Goal: Task Accomplishment & Management: Use online tool/utility

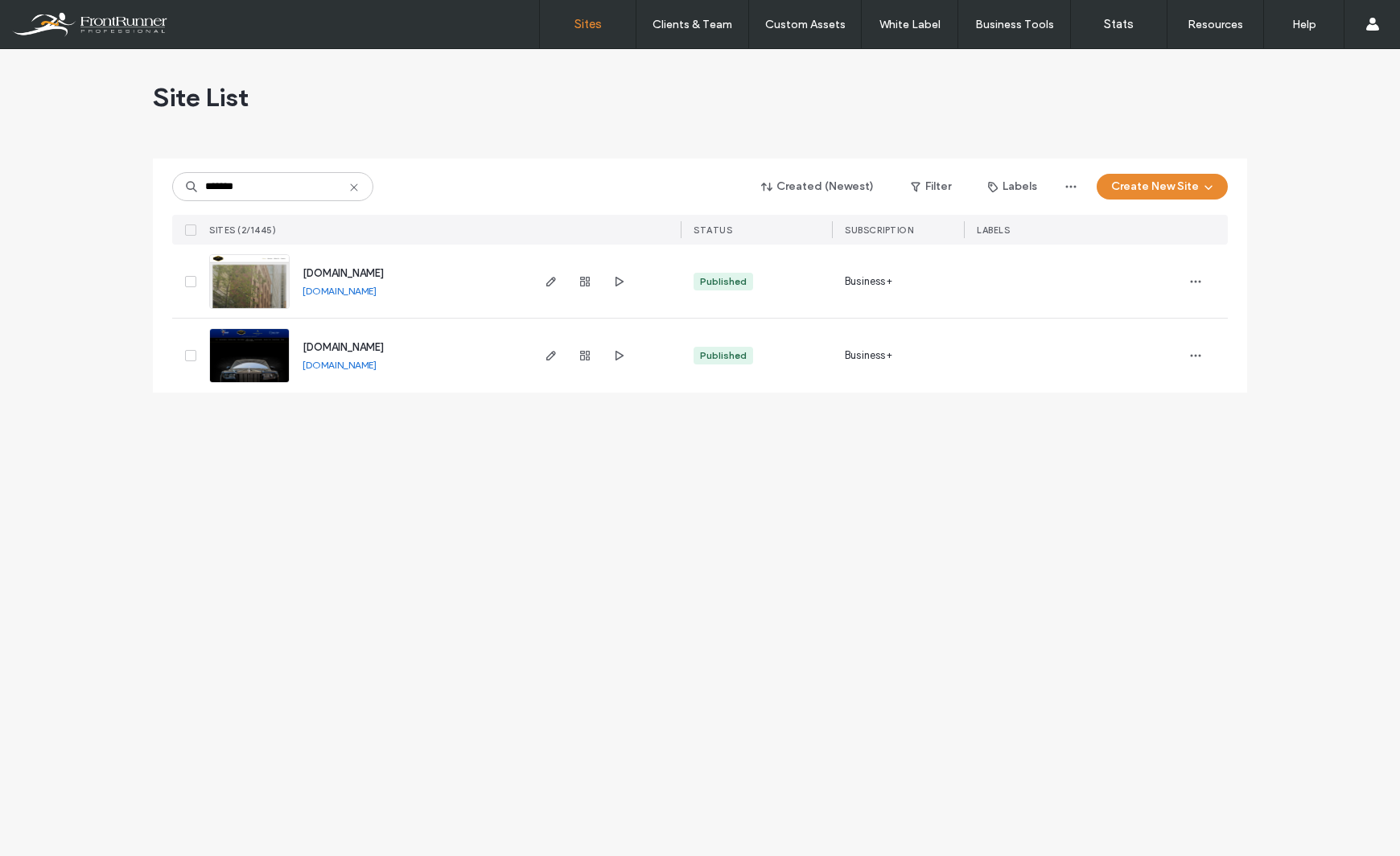
type input "*******"
click at [255, 347] on img at bounding box center [249, 384] width 79 height 109
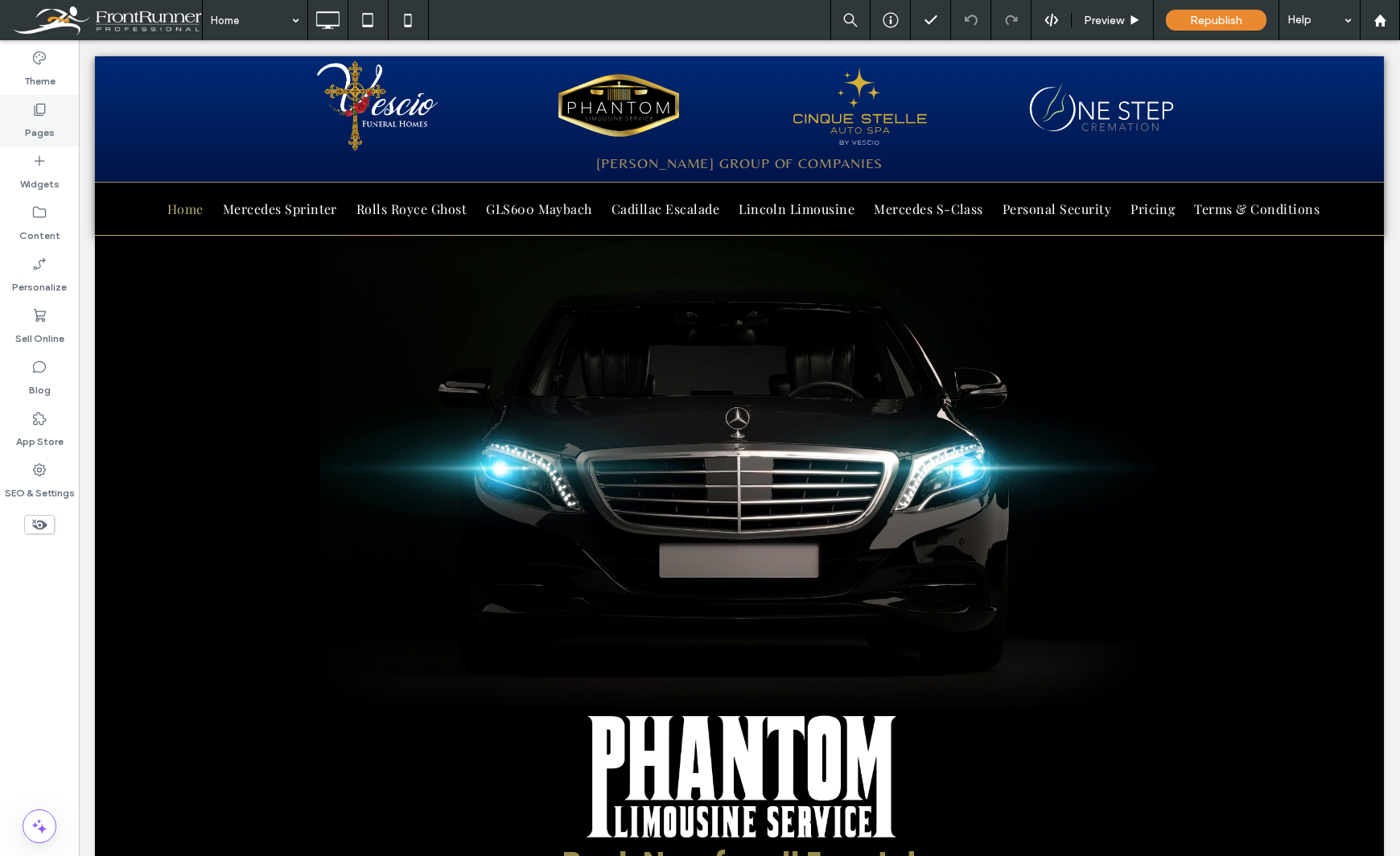
click at [28, 118] on label "Pages" at bounding box center [39, 128] width 30 height 22
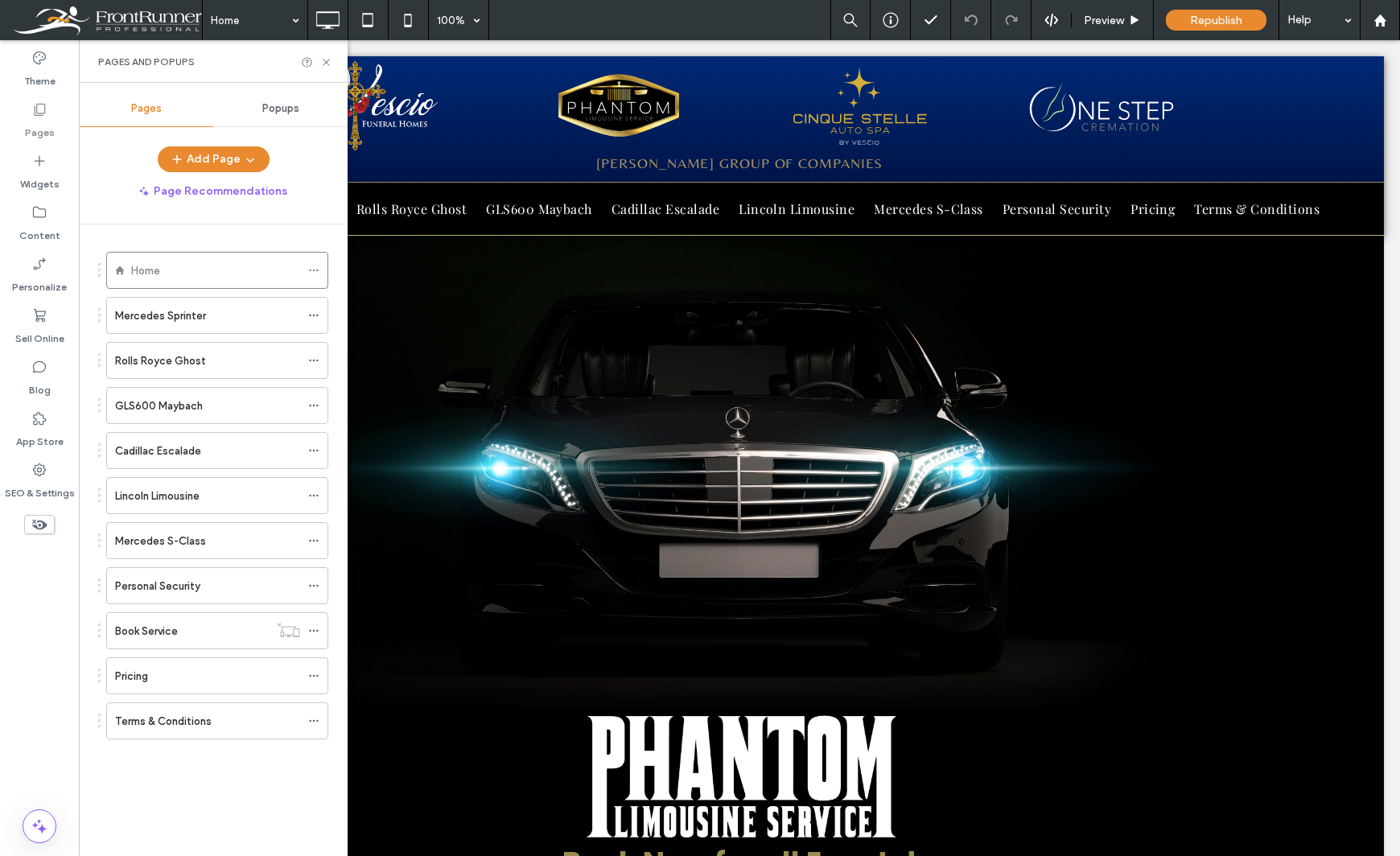
click at [34, 681] on div "Theme Pages Widgets Content Personalize Sell Online Blog App Store SEO & Settin…" at bounding box center [39, 448] width 79 height 816
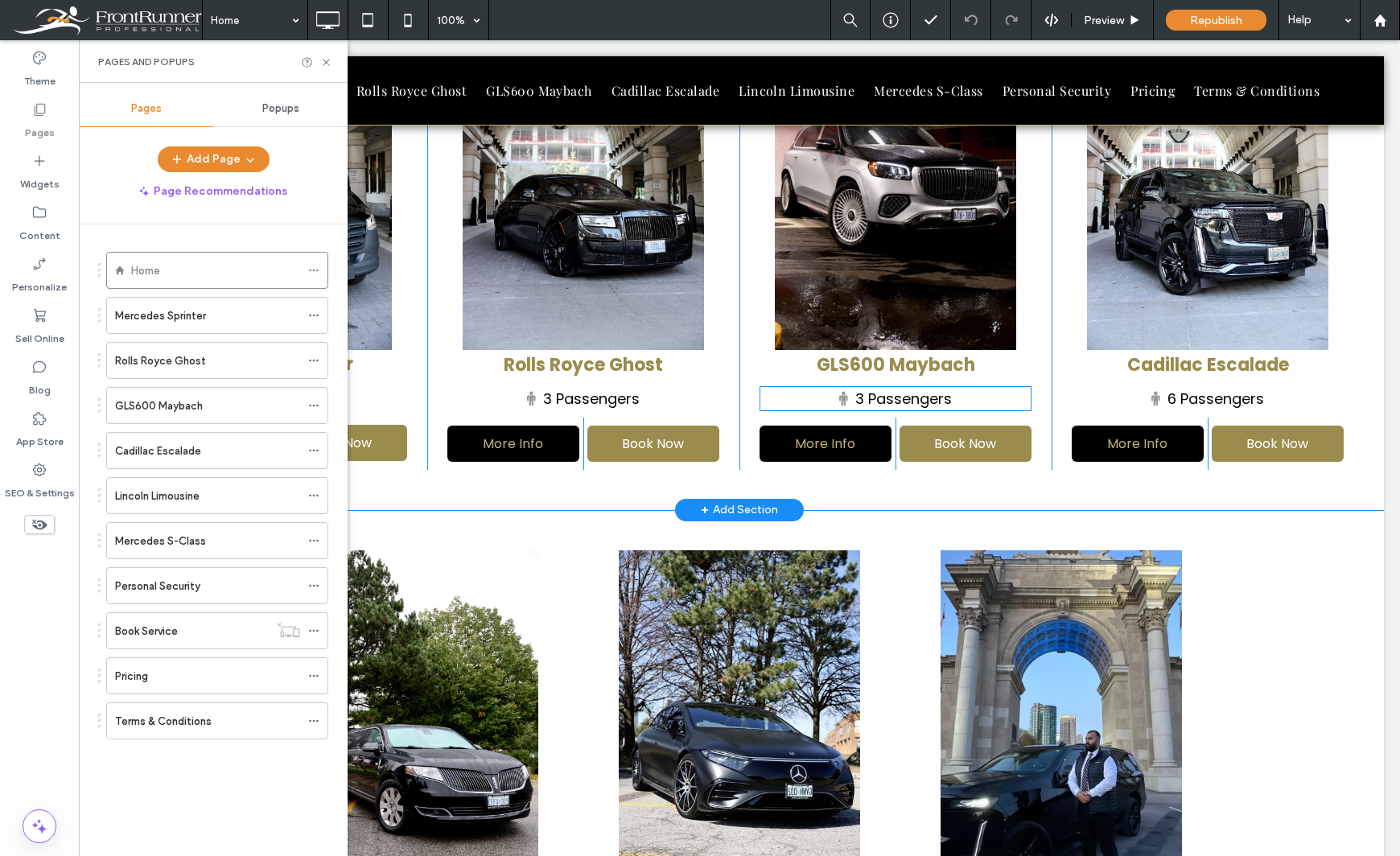
scroll to position [1046, 0]
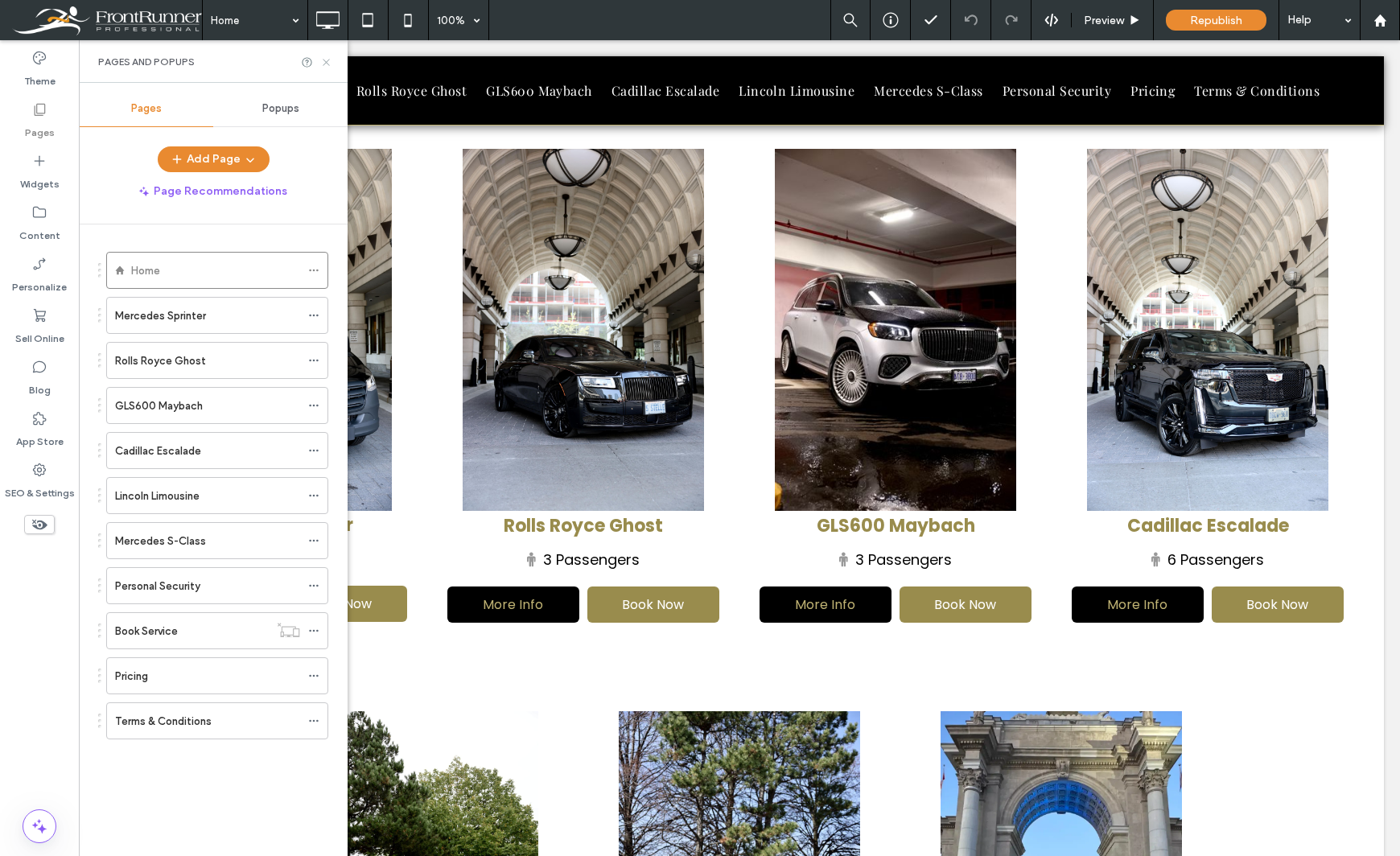
drag, startPoint x: 329, startPoint y: 65, endPoint x: 369, endPoint y: 246, distance: 185.4
click at [329, 65] on use at bounding box center [326, 62] width 7 height 7
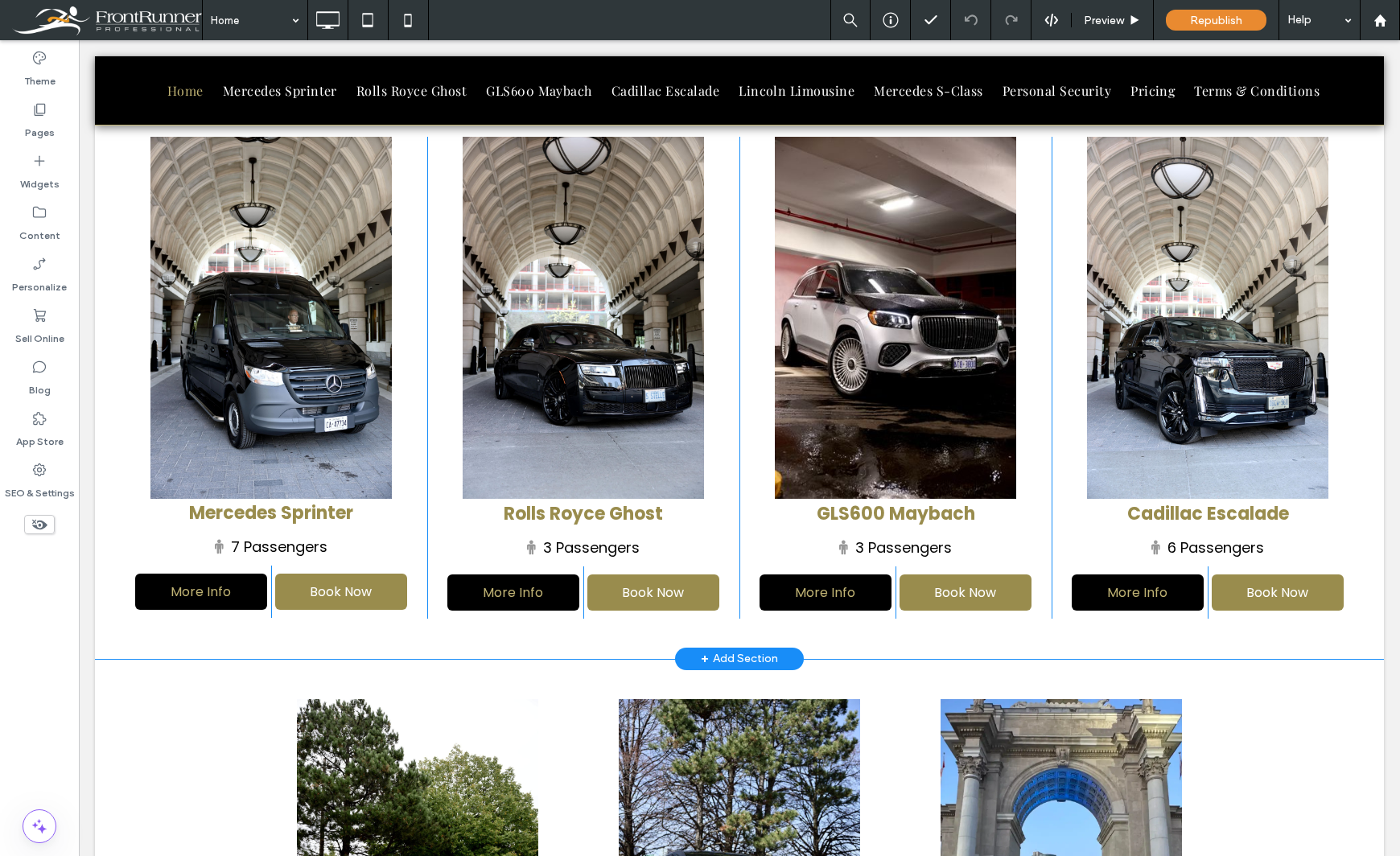
scroll to position [965, 0]
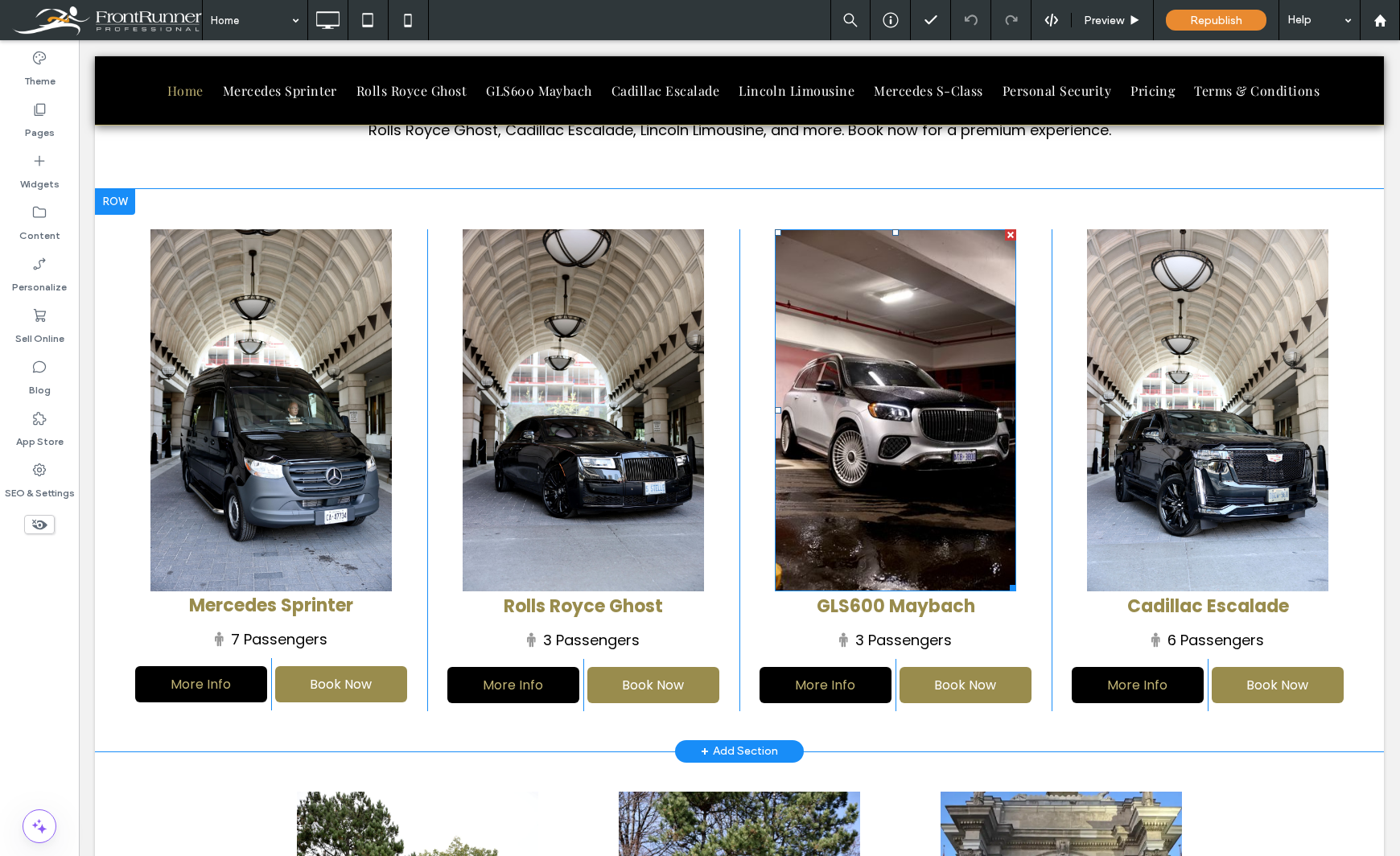
click at [883, 419] on img at bounding box center [895, 410] width 241 height 362
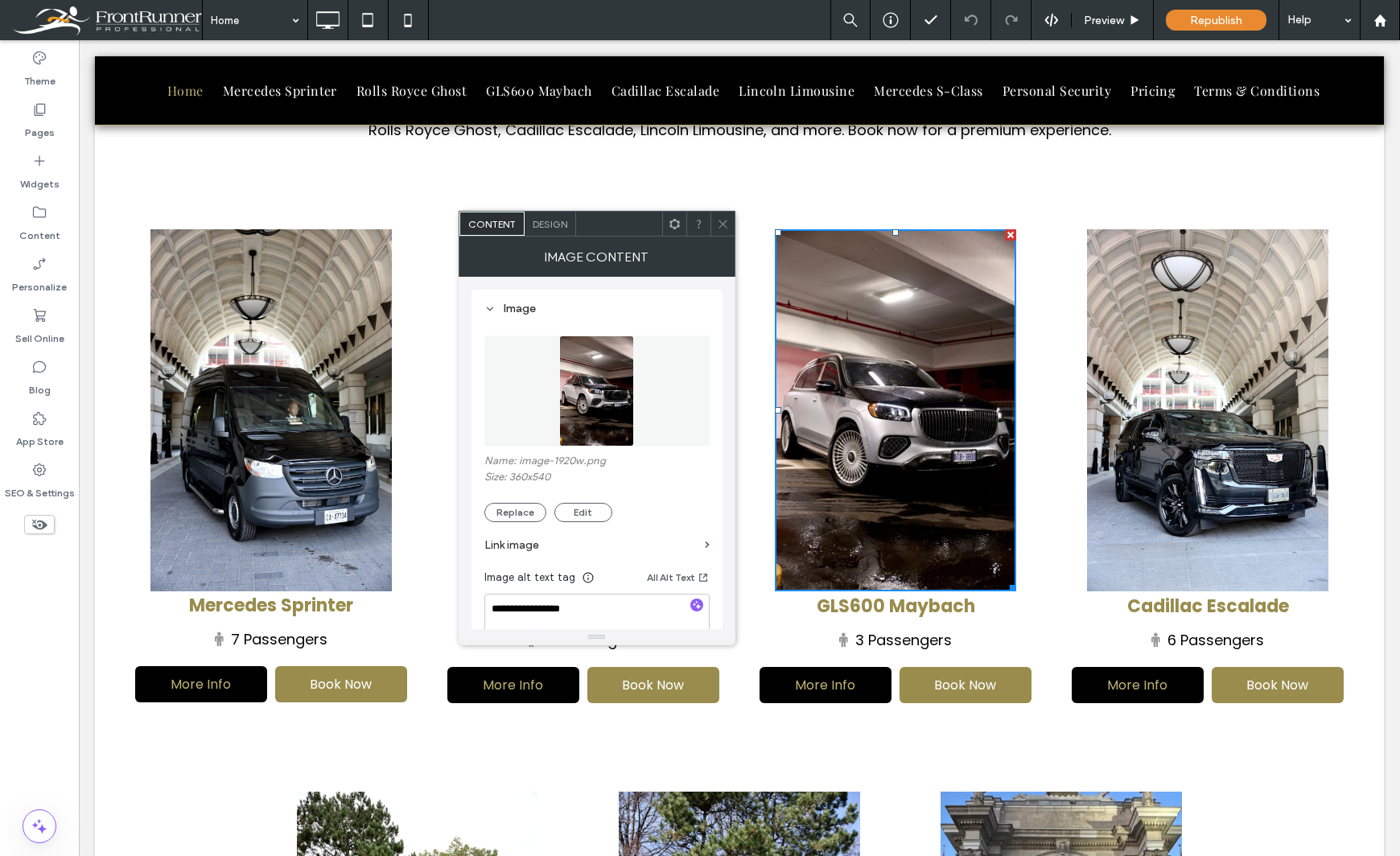
click at [56, 586] on div "Theme Pages Widgets Content Personalize Sell Online Blog App Store SEO & Settin…" at bounding box center [39, 448] width 79 height 816
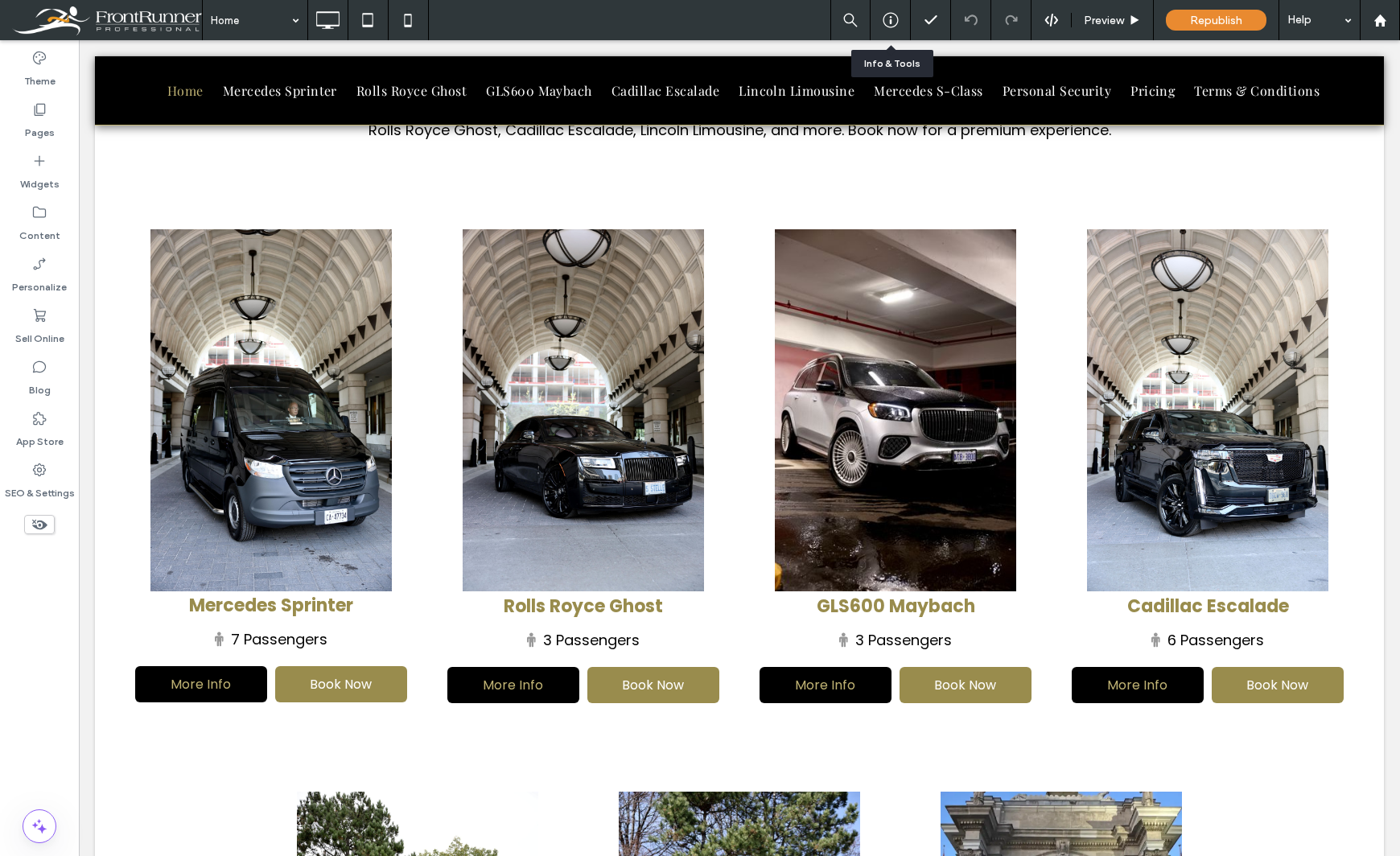
click at [891, 18] on icon at bounding box center [890, 20] width 16 height 16
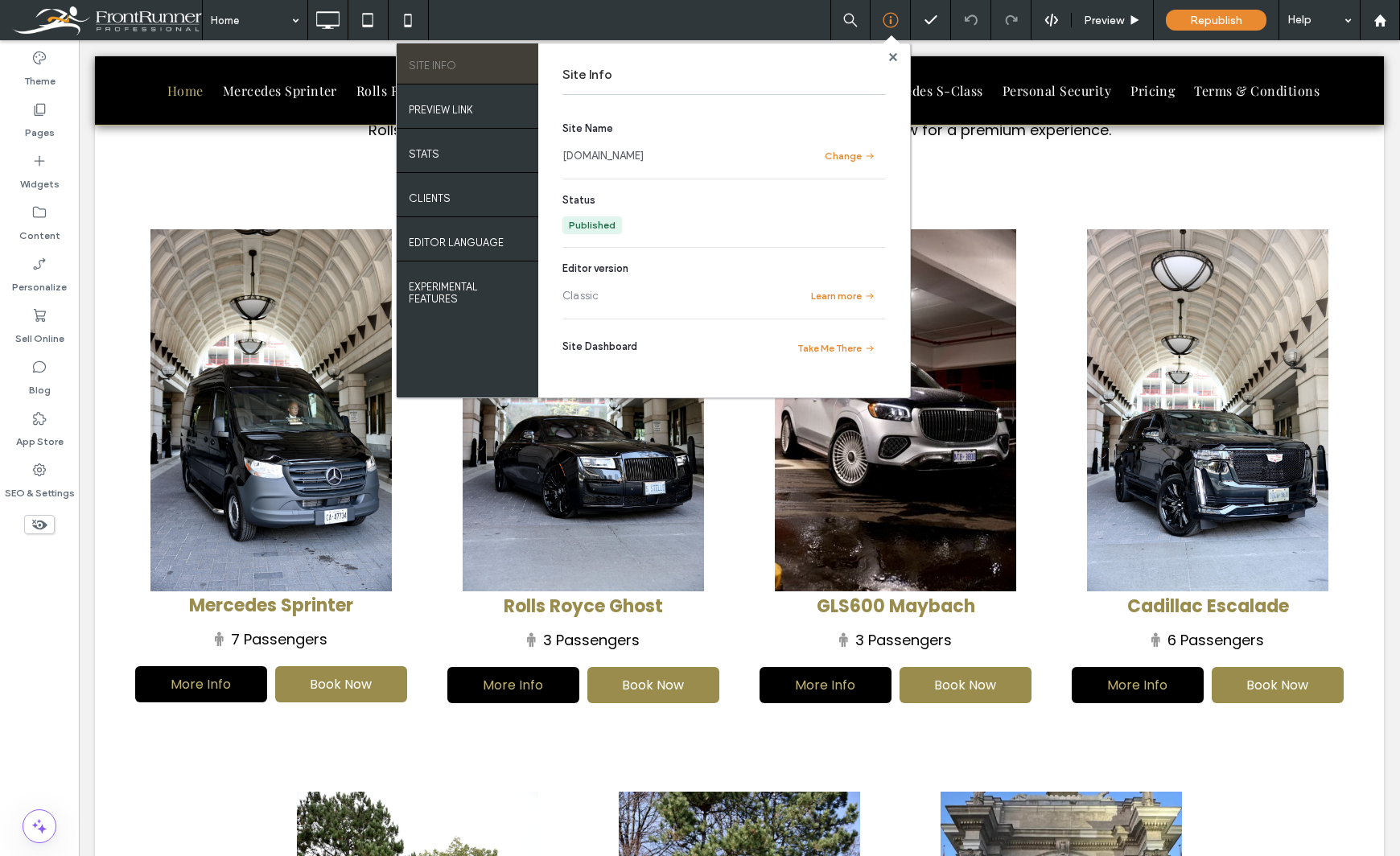
click at [626, 161] on link "[DOMAIN_NAME]" at bounding box center [602, 156] width 81 height 16
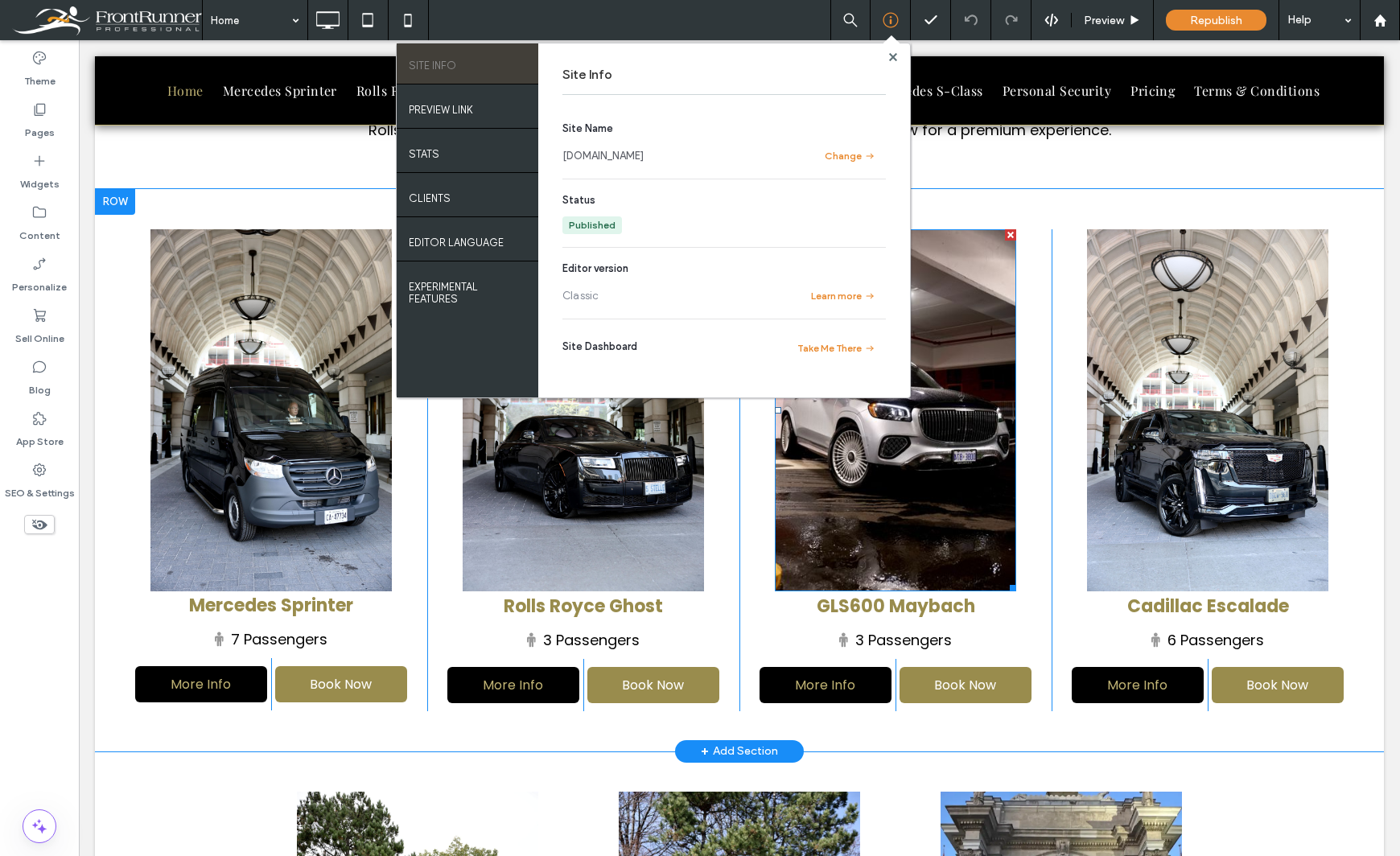
click at [903, 499] on img at bounding box center [895, 410] width 241 height 362
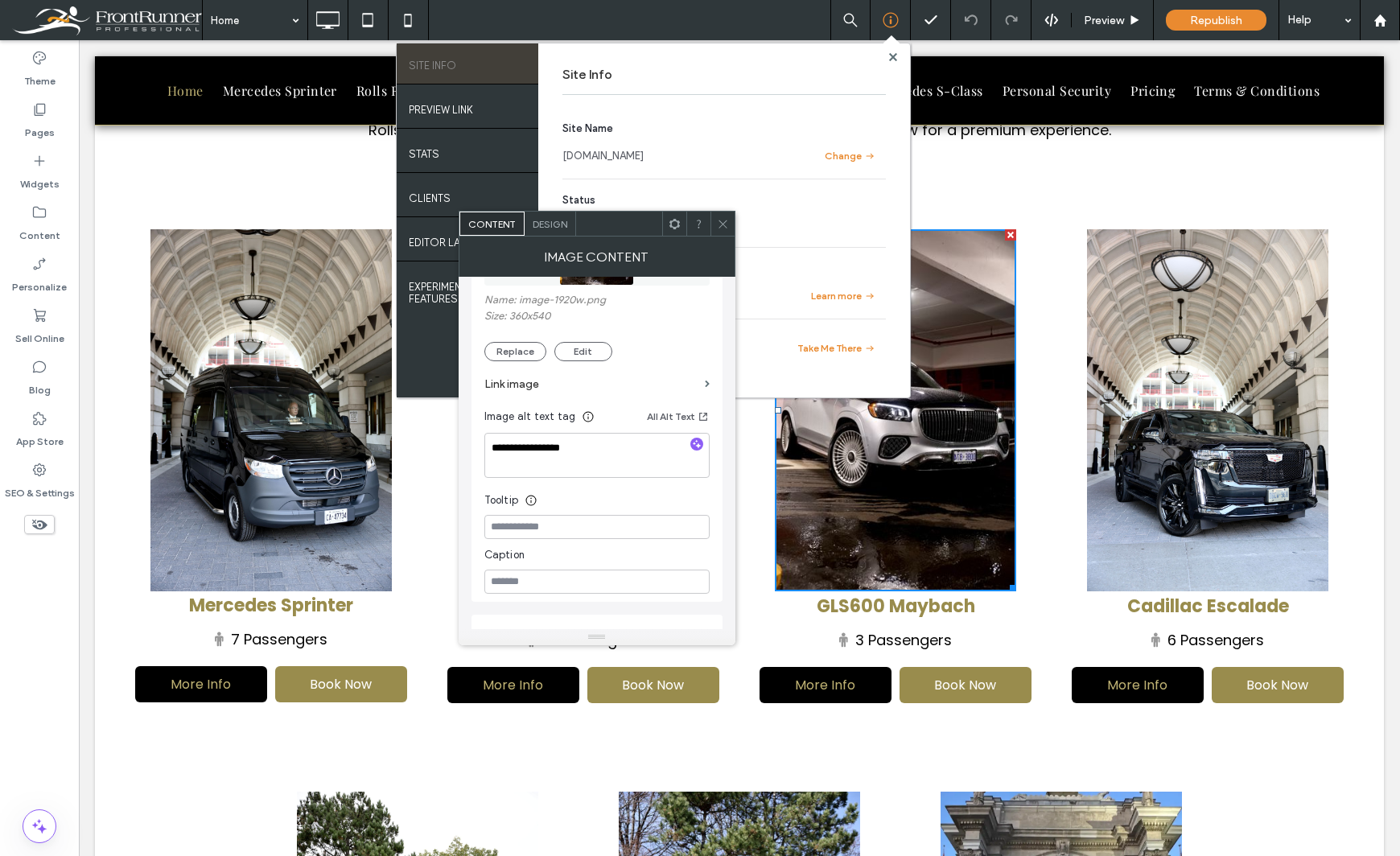
scroll to position [0, 0]
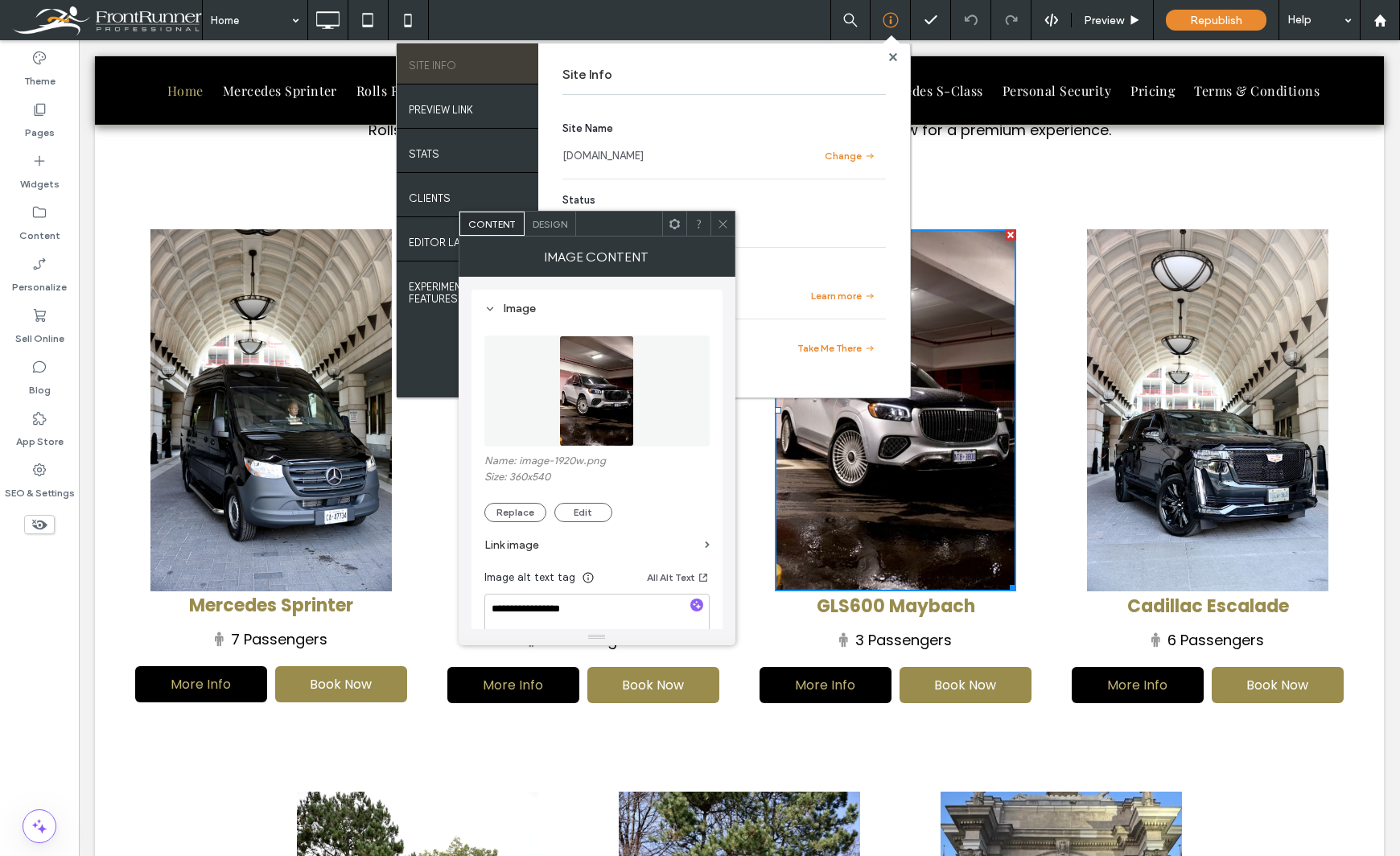
click at [588, 376] on img at bounding box center [596, 391] width 74 height 111
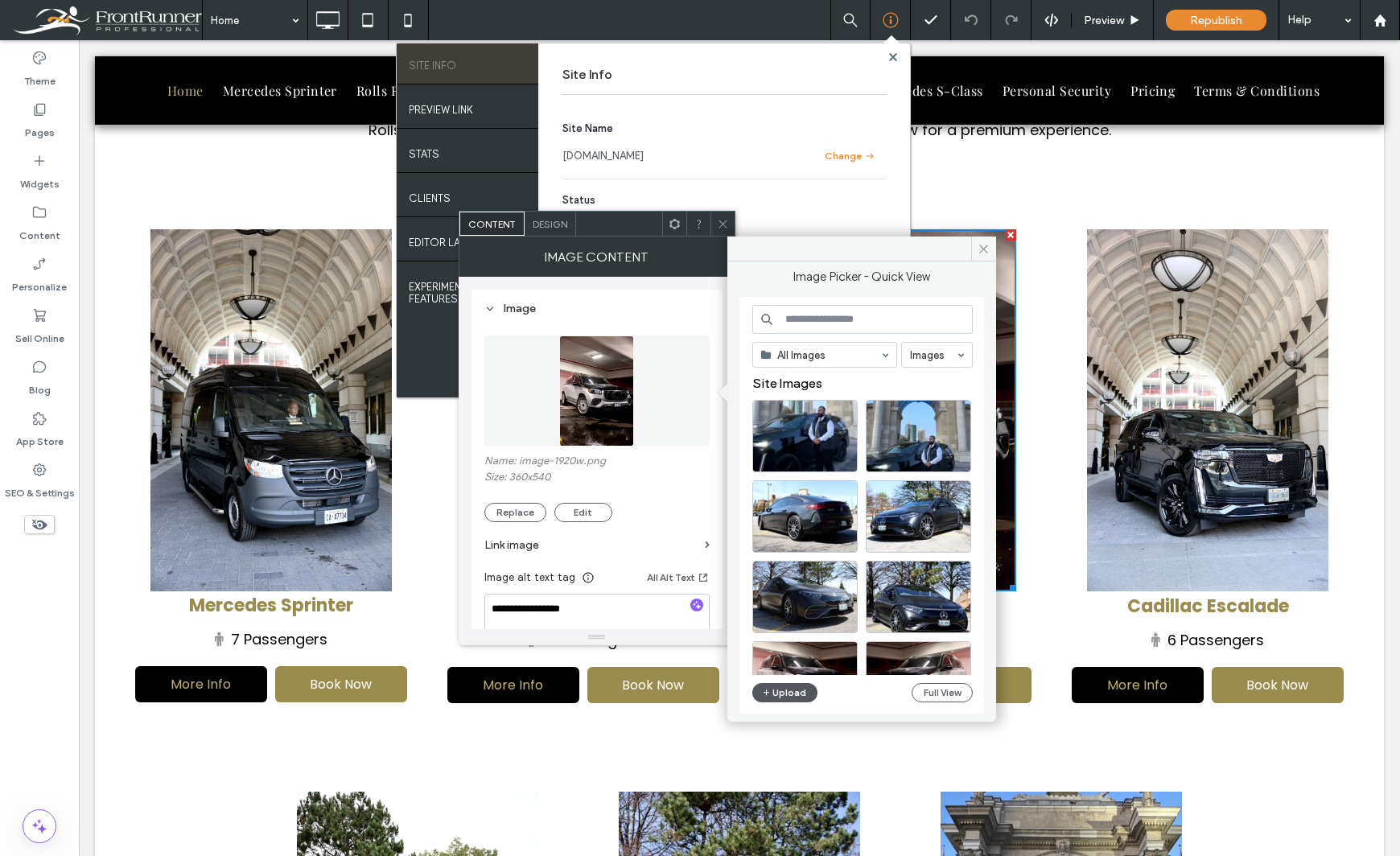
click at [787, 691] on button "Upload" at bounding box center [784, 693] width 66 height 20
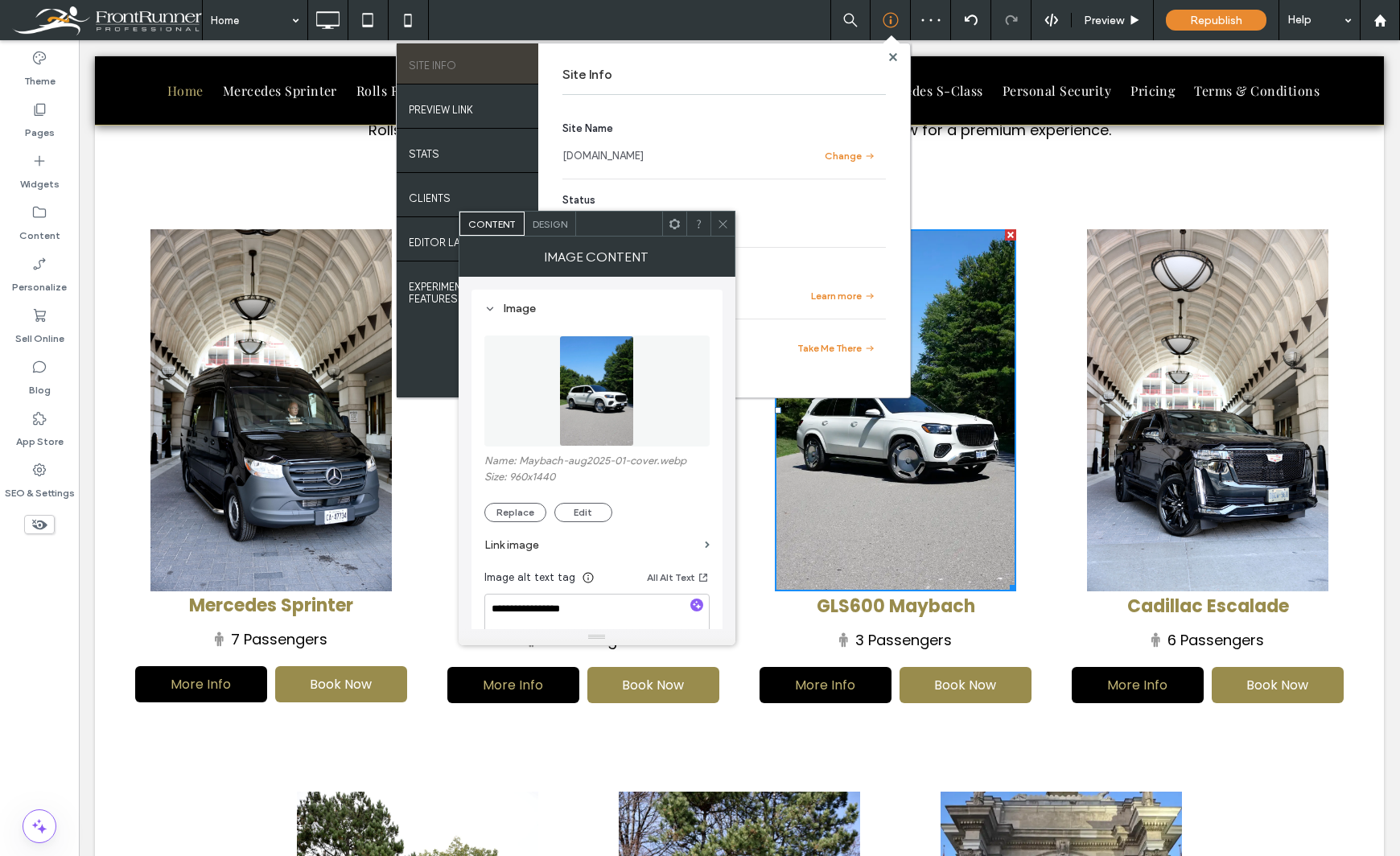
click at [44, 595] on div "Theme Pages Widgets Content Personalize Sell Online Blog App Store SEO & Settin…" at bounding box center [39, 448] width 79 height 816
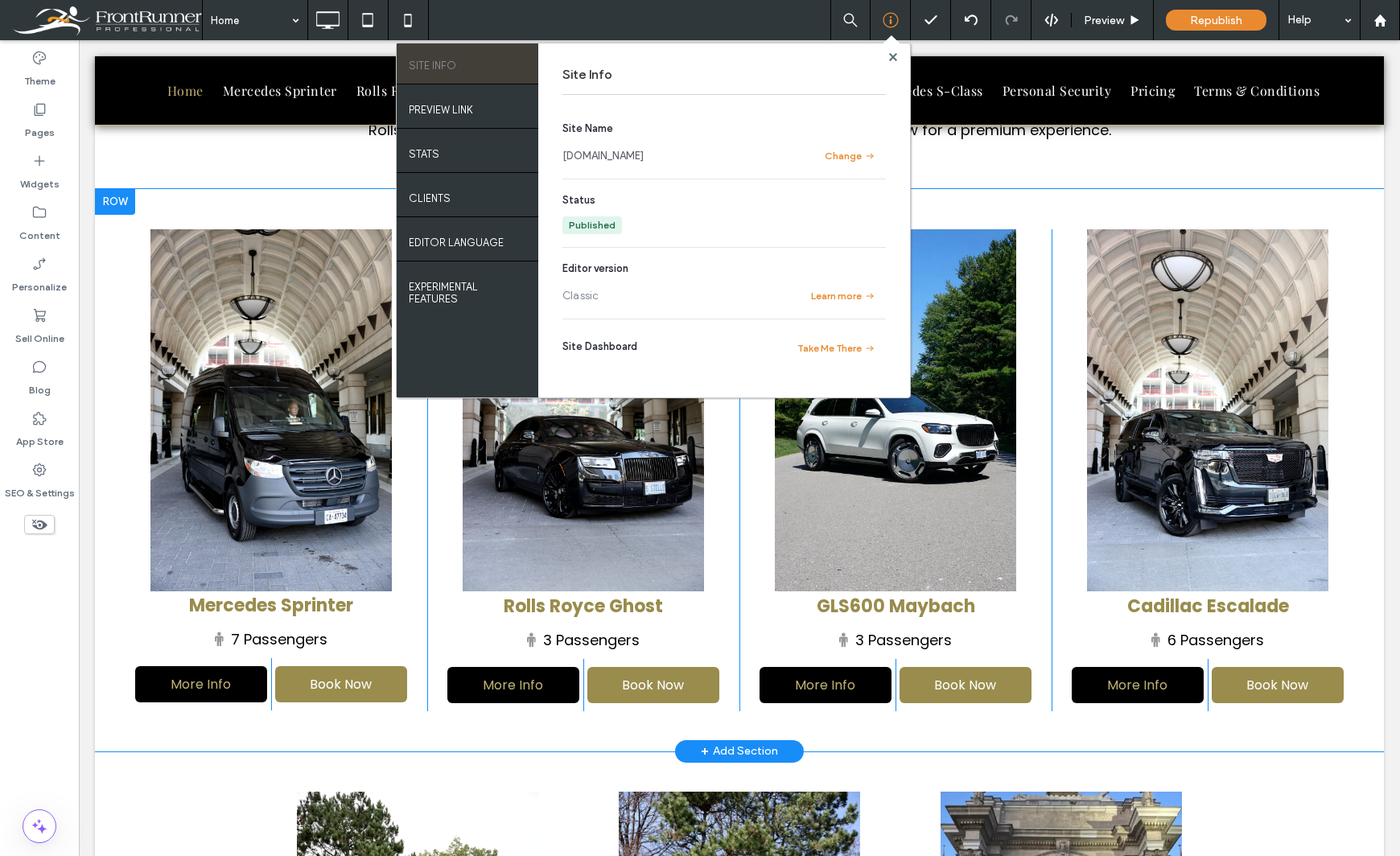
click at [1346, 477] on div "Cadillac Escalade 6 Passengers More Info Click To Paste Book Now Click To Paste…" at bounding box center [1207, 469] width 312 height 481
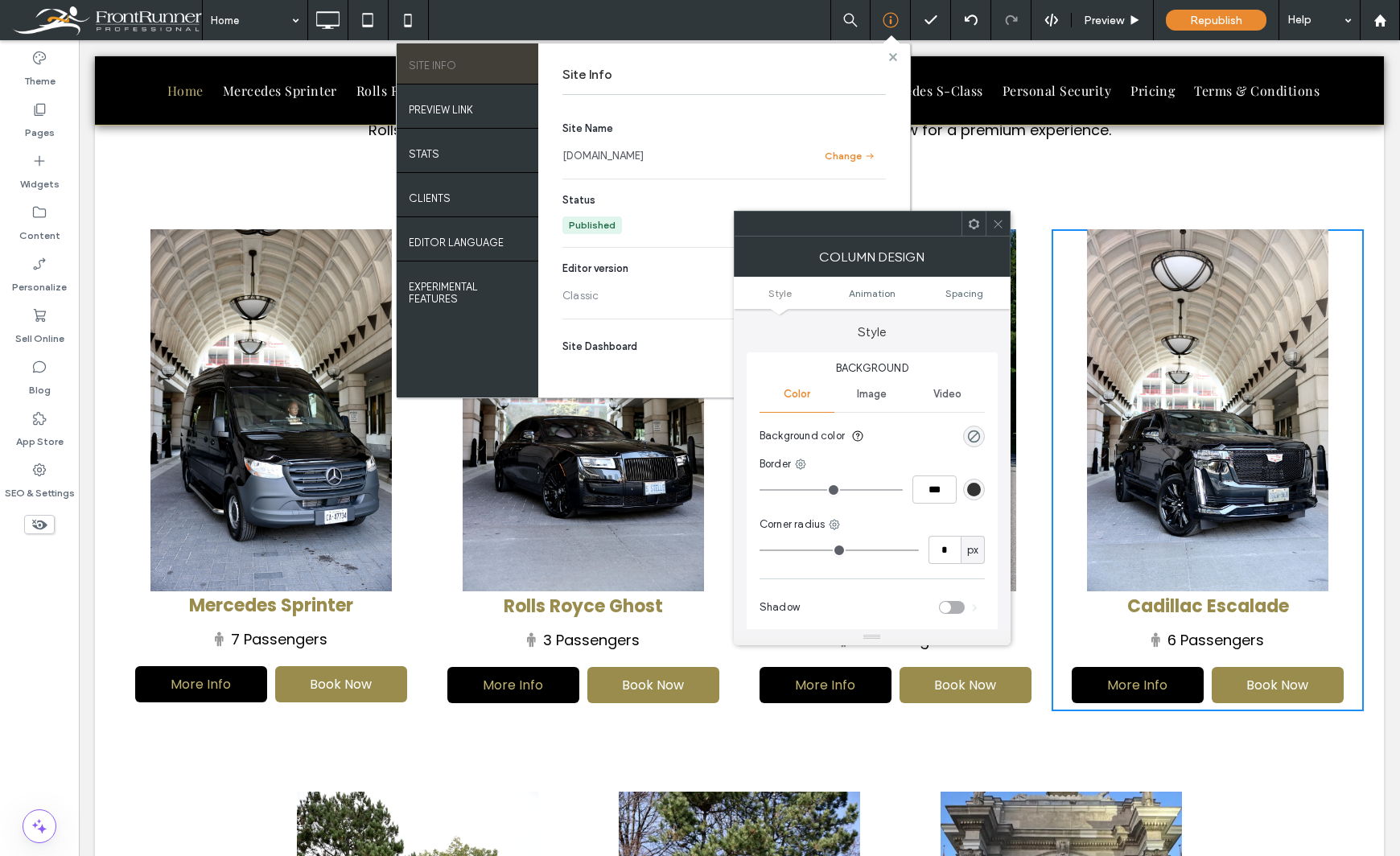
click at [896, 56] on icon at bounding box center [892, 56] width 8 height 8
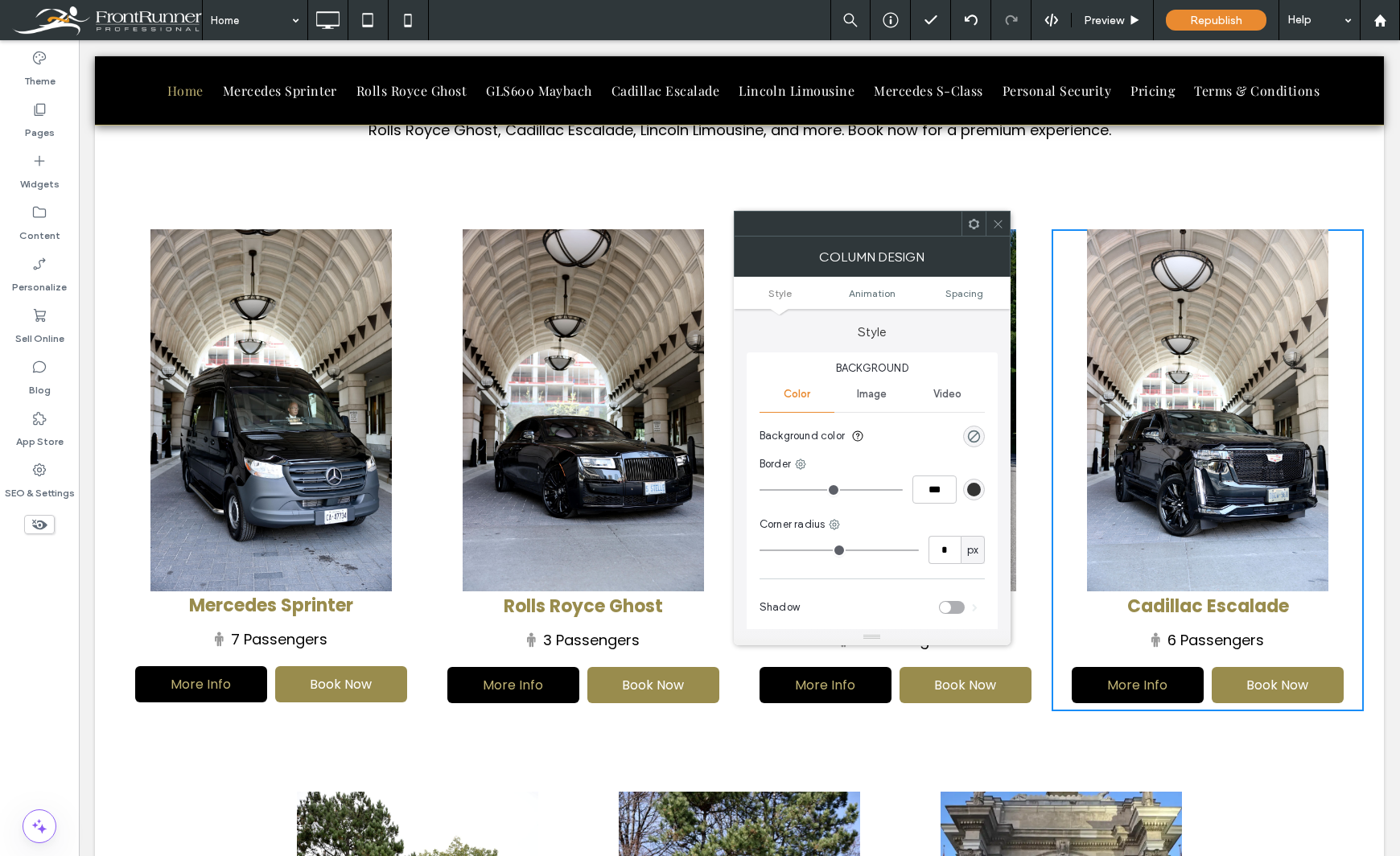
click at [1000, 223] on icon at bounding box center [998, 224] width 12 height 12
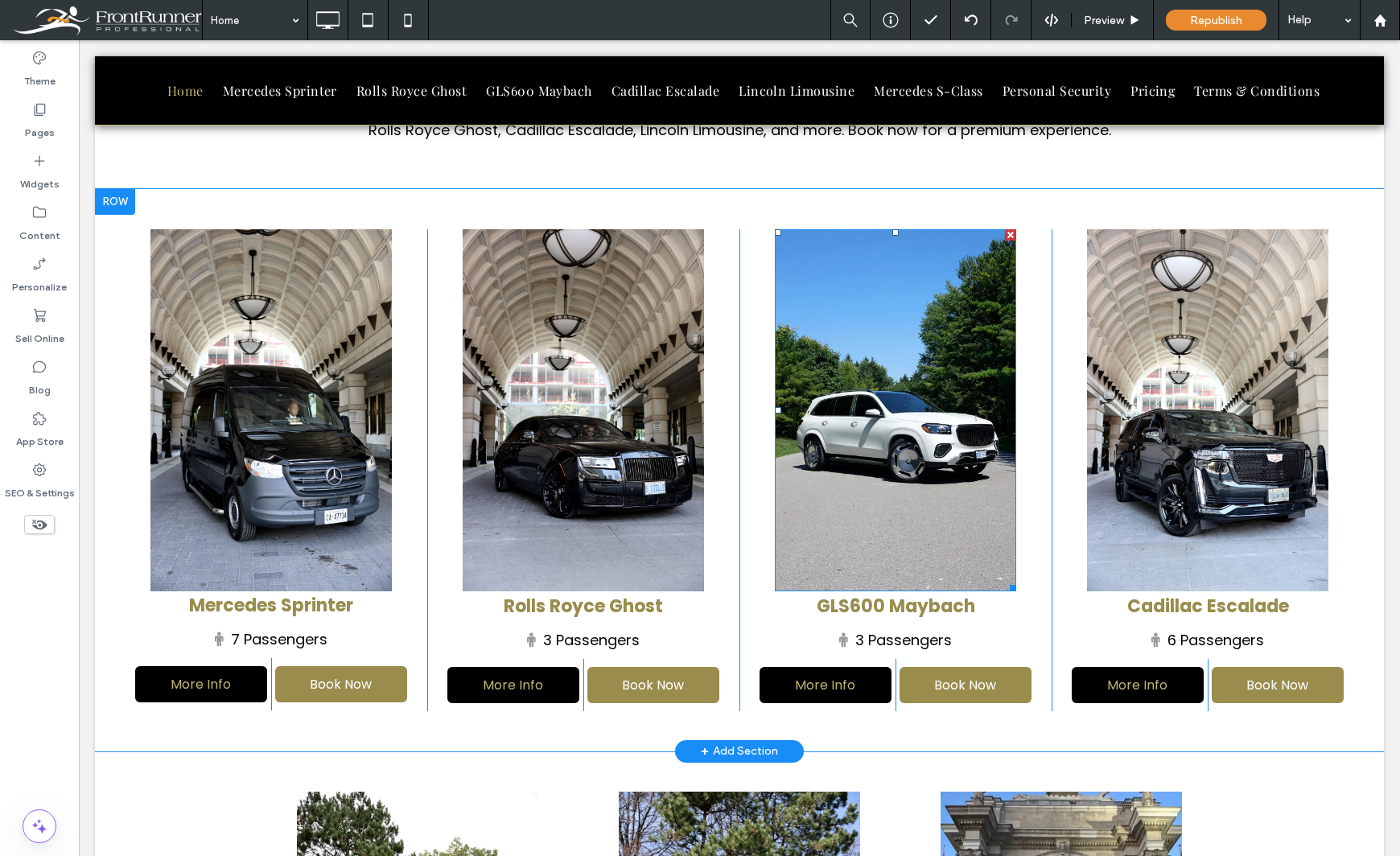
click at [859, 500] on img at bounding box center [895, 410] width 241 height 362
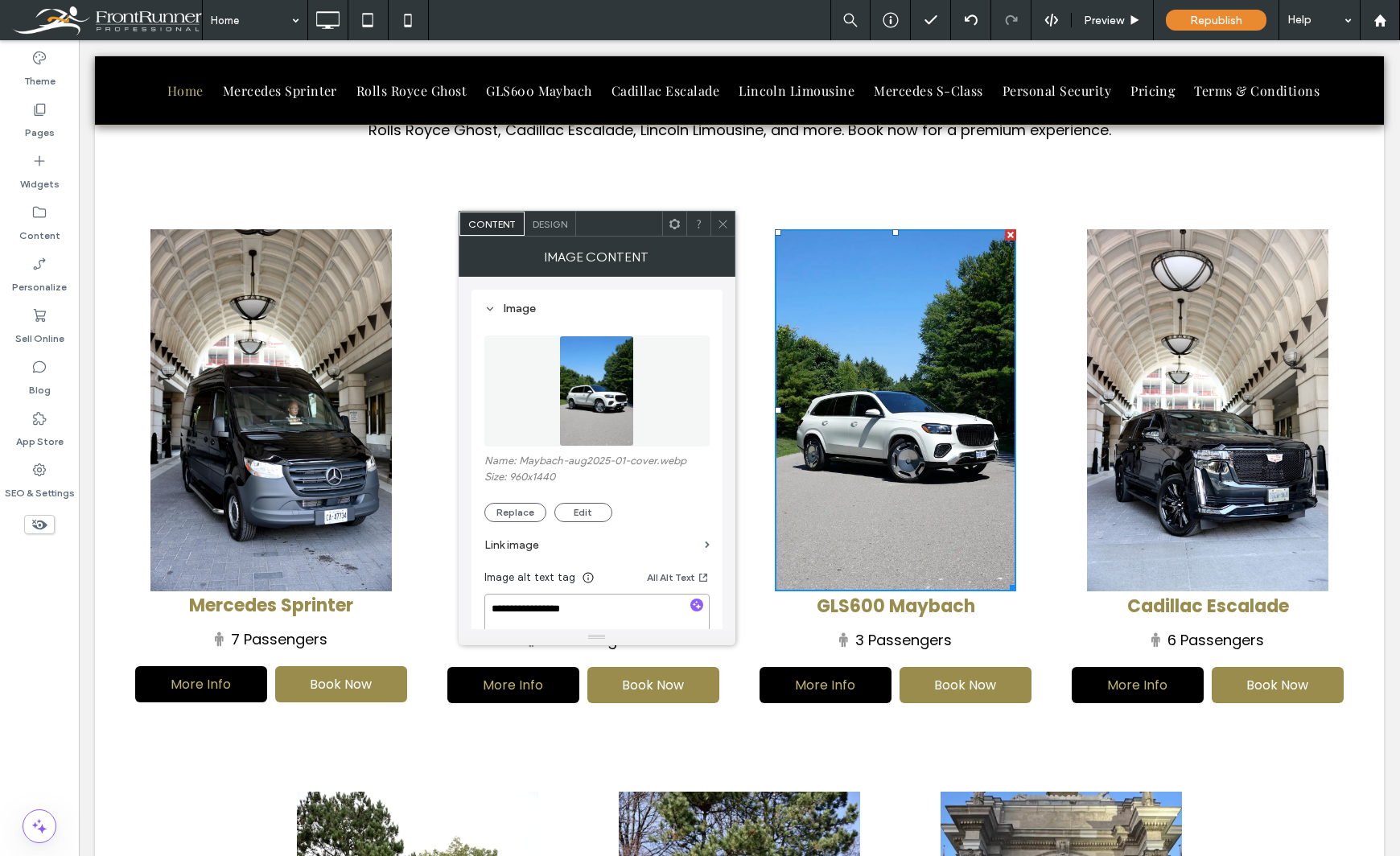
drag, startPoint x: 661, startPoint y: 643, endPoint x: 553, endPoint y: 643, distance: 108.0
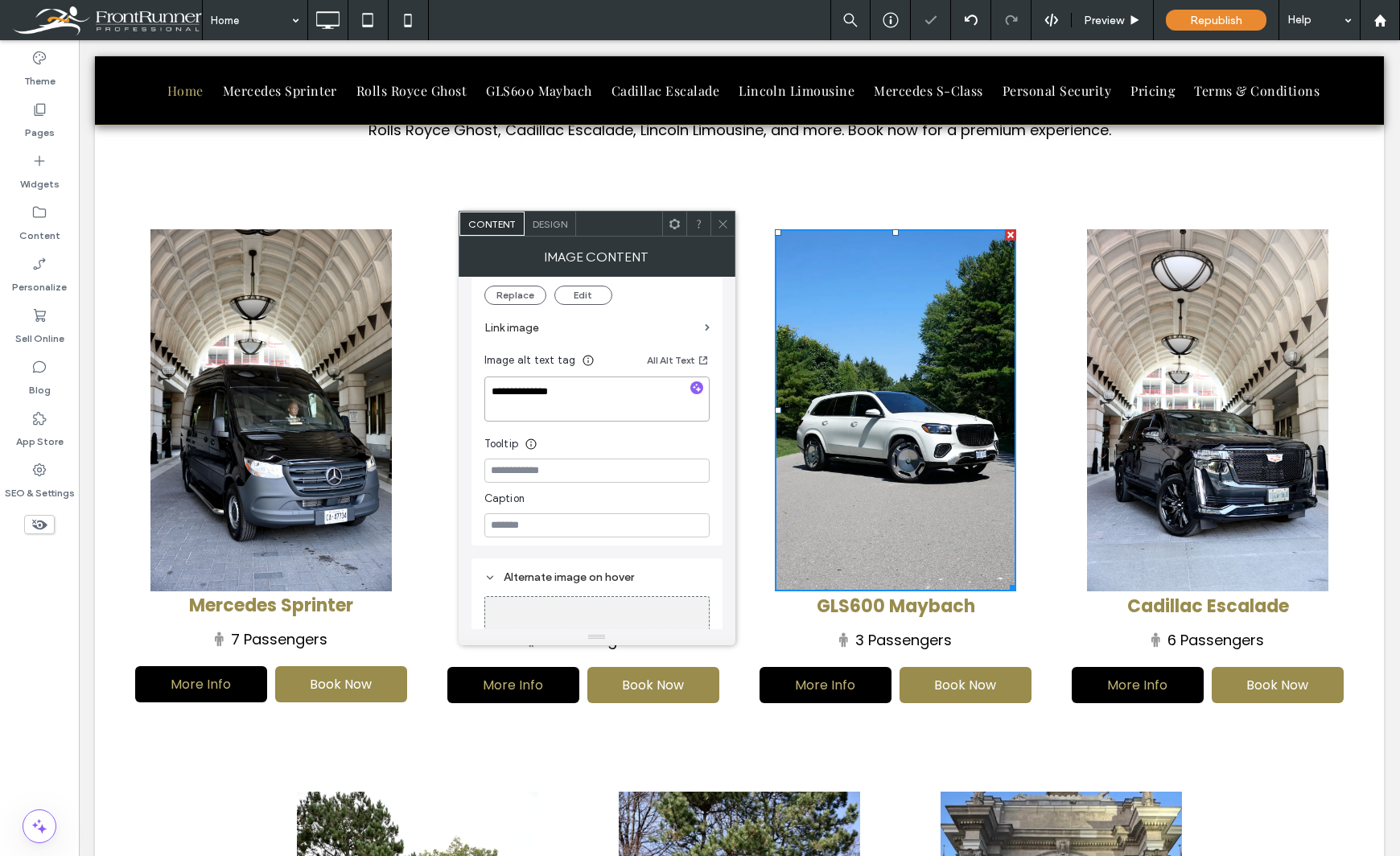
scroll to position [241, 0]
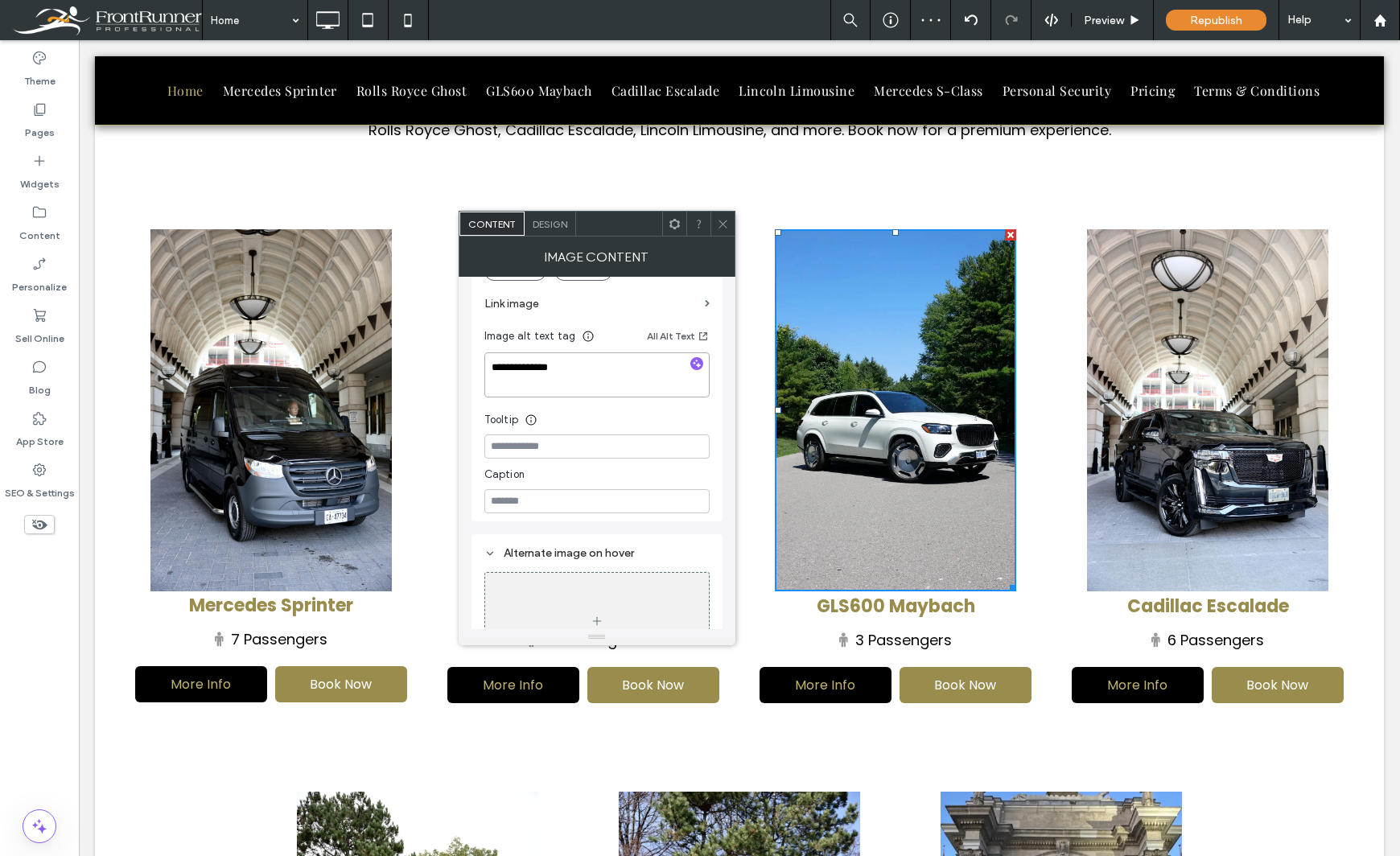
type textarea "**********"
click at [55, 628] on div "Theme Pages Widgets Content Personalize Sell Online Blog App Store SEO & Settin…" at bounding box center [39, 448] width 79 height 816
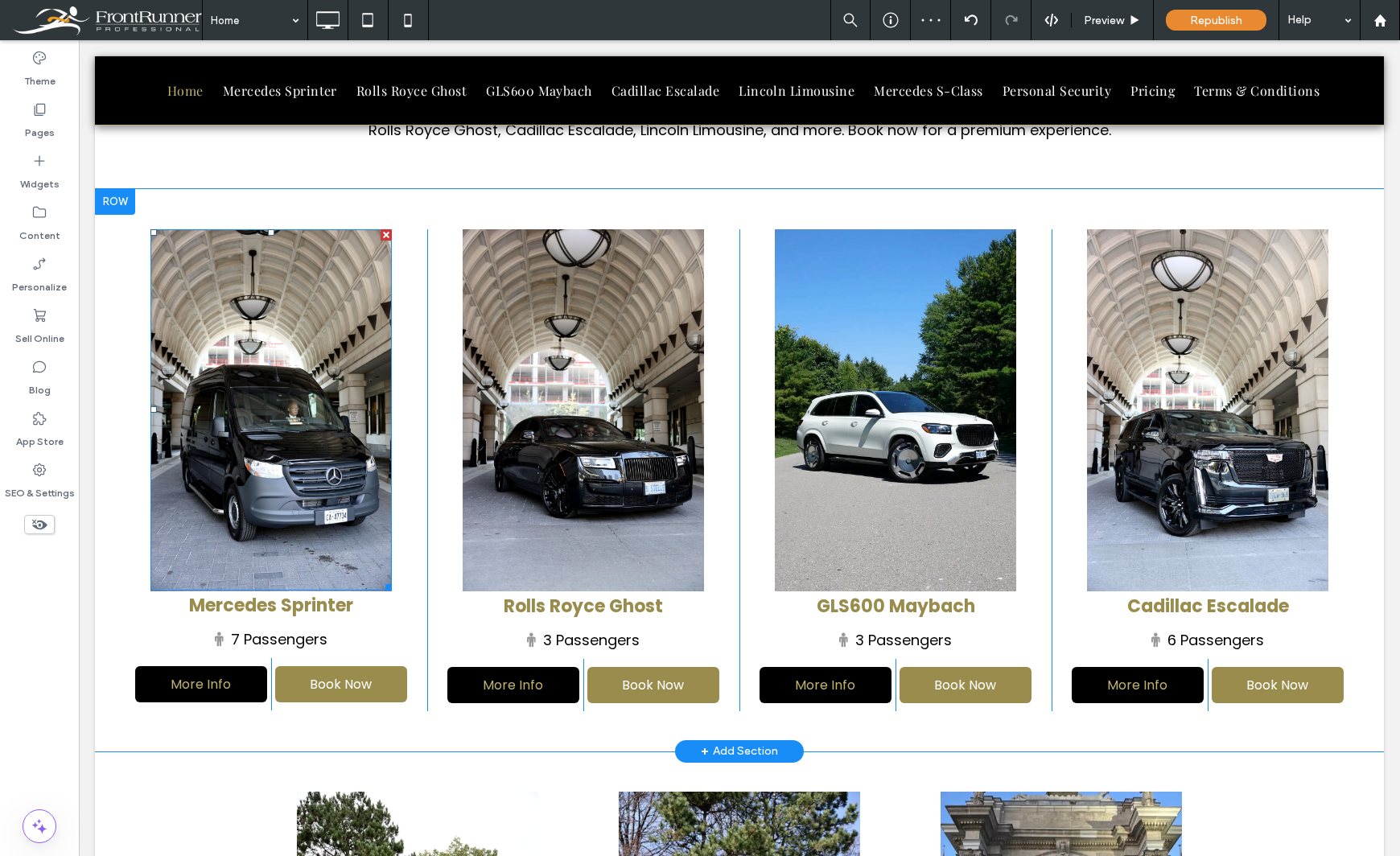
click at [237, 483] on img at bounding box center [271, 410] width 241 height 362
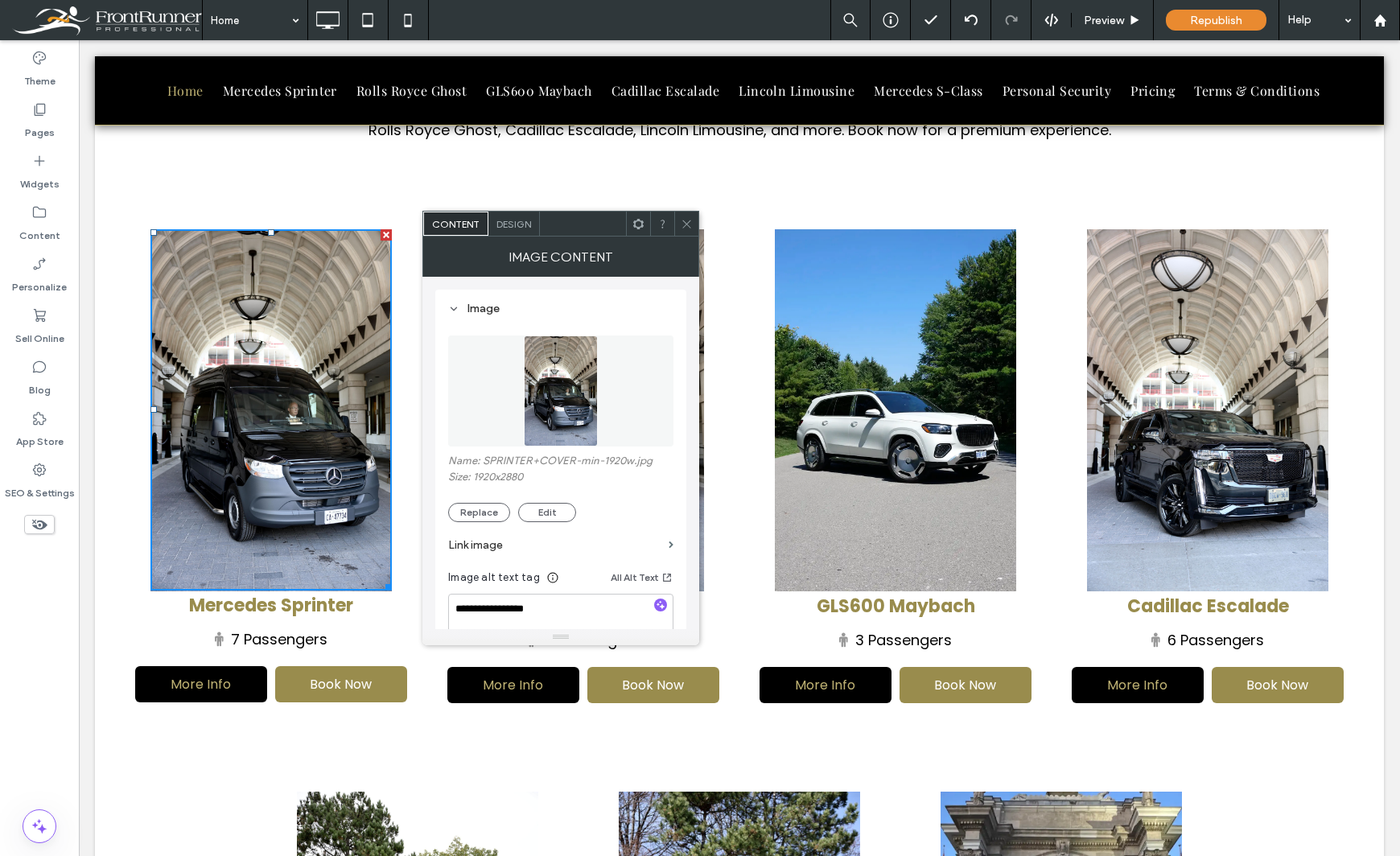
drag, startPoint x: 27, startPoint y: 703, endPoint x: 61, endPoint y: 690, distance: 36.4
click at [27, 703] on div "Theme Pages Widgets Content Personalize Sell Online Blog App Store SEO & Settin…" at bounding box center [39, 448] width 79 height 816
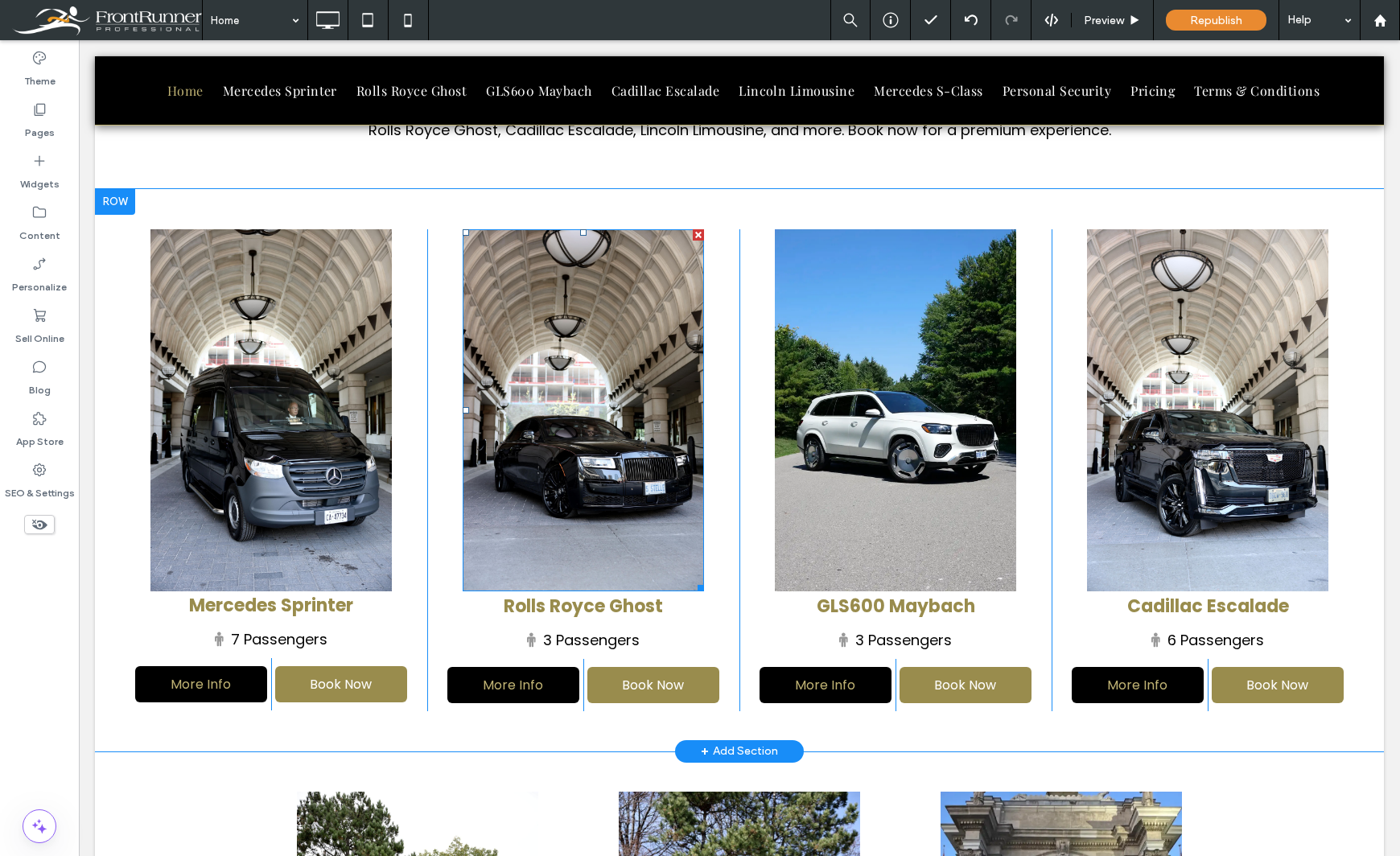
click at [518, 475] on img at bounding box center [583, 410] width 241 height 362
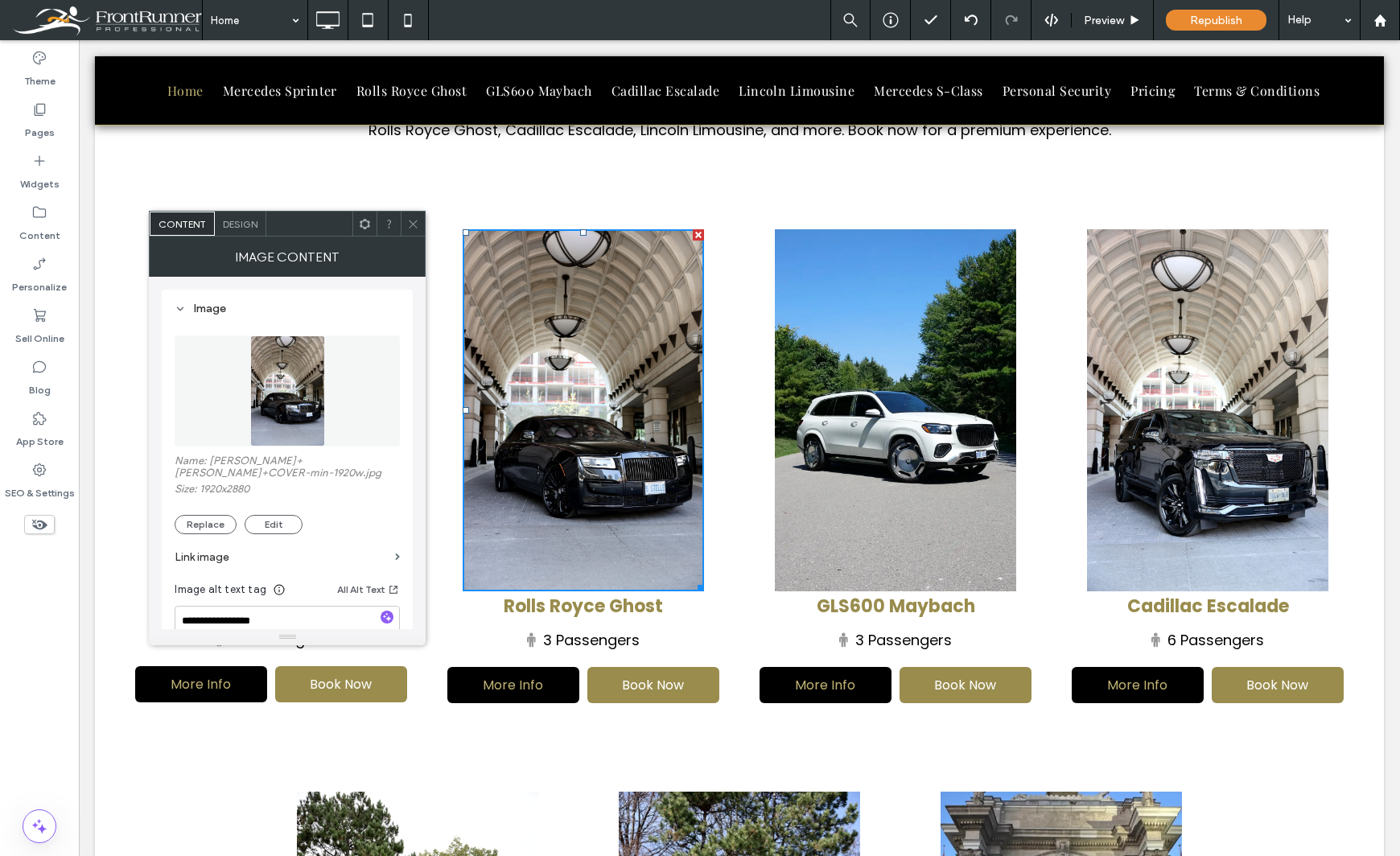
click at [38, 652] on div "Theme Pages Widgets Content Personalize Sell Online Blog App Store SEO & Settin…" at bounding box center [39, 448] width 79 height 816
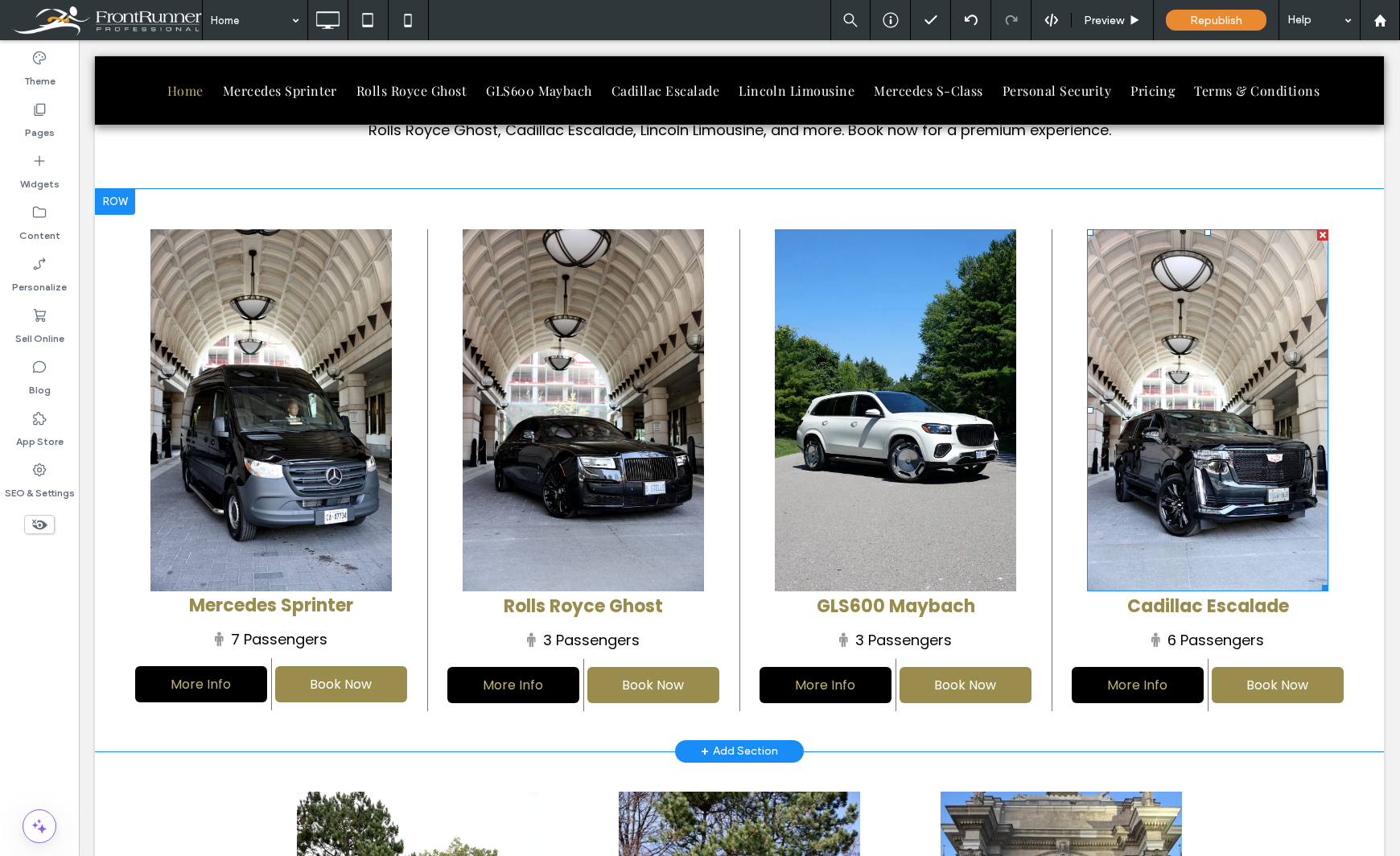
click at [1135, 494] on img at bounding box center [1208, 410] width 241 height 362
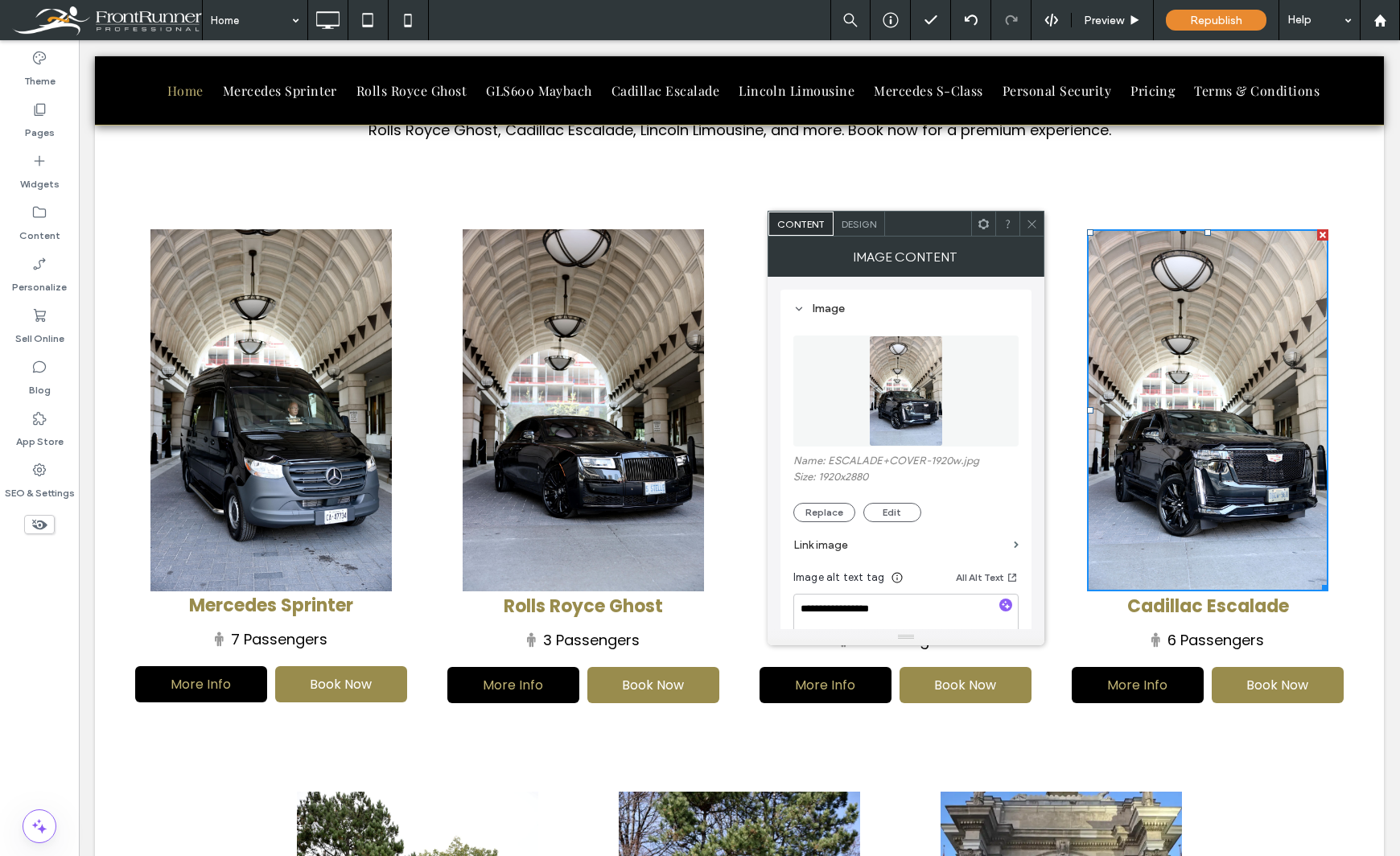
click at [50, 658] on div "Theme Pages Widgets Content Personalize Sell Online Blog App Store SEO & Settin…" at bounding box center [39, 448] width 79 height 816
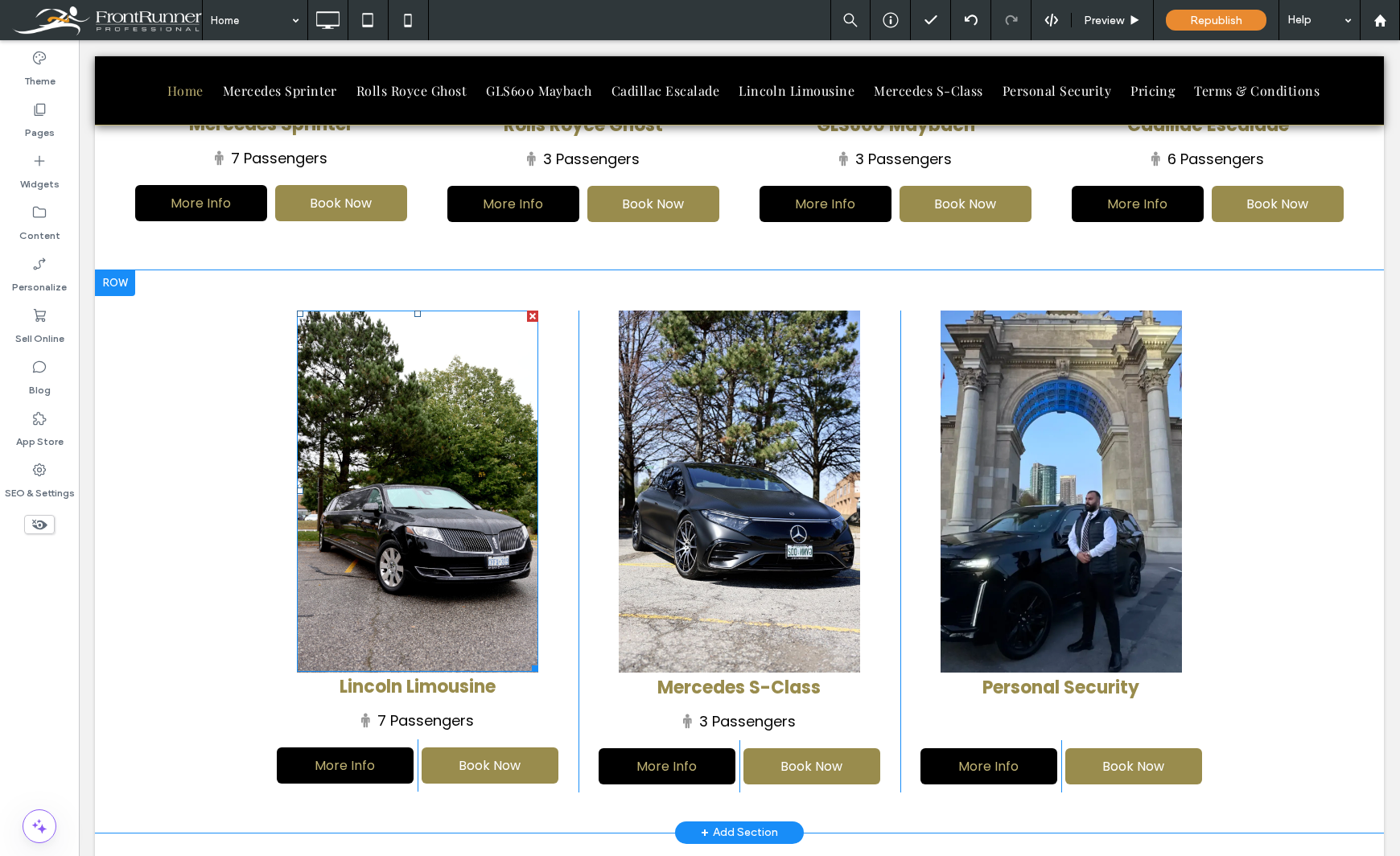
scroll to position [1448, 0]
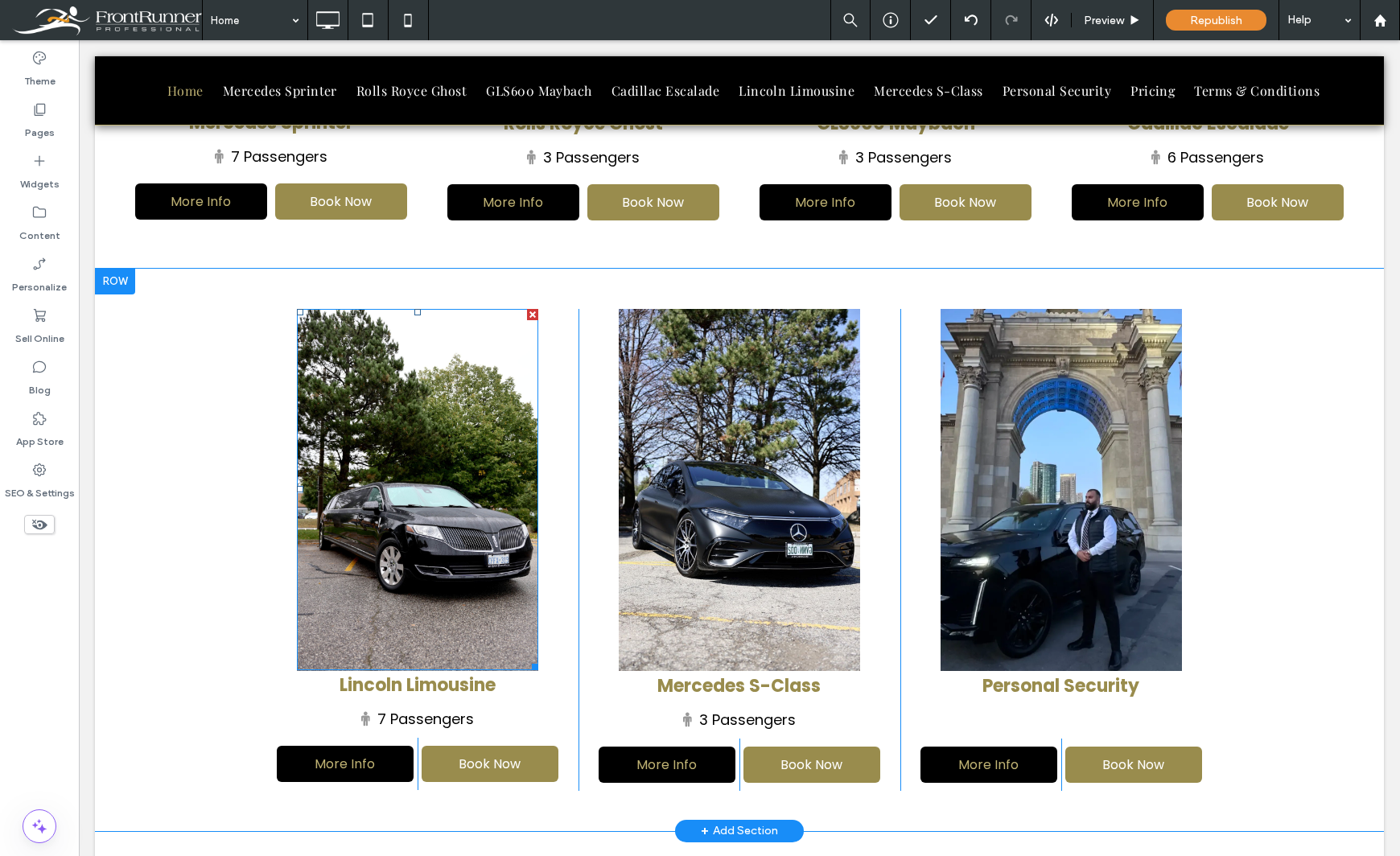
click at [450, 466] on img at bounding box center [417, 489] width 241 height 362
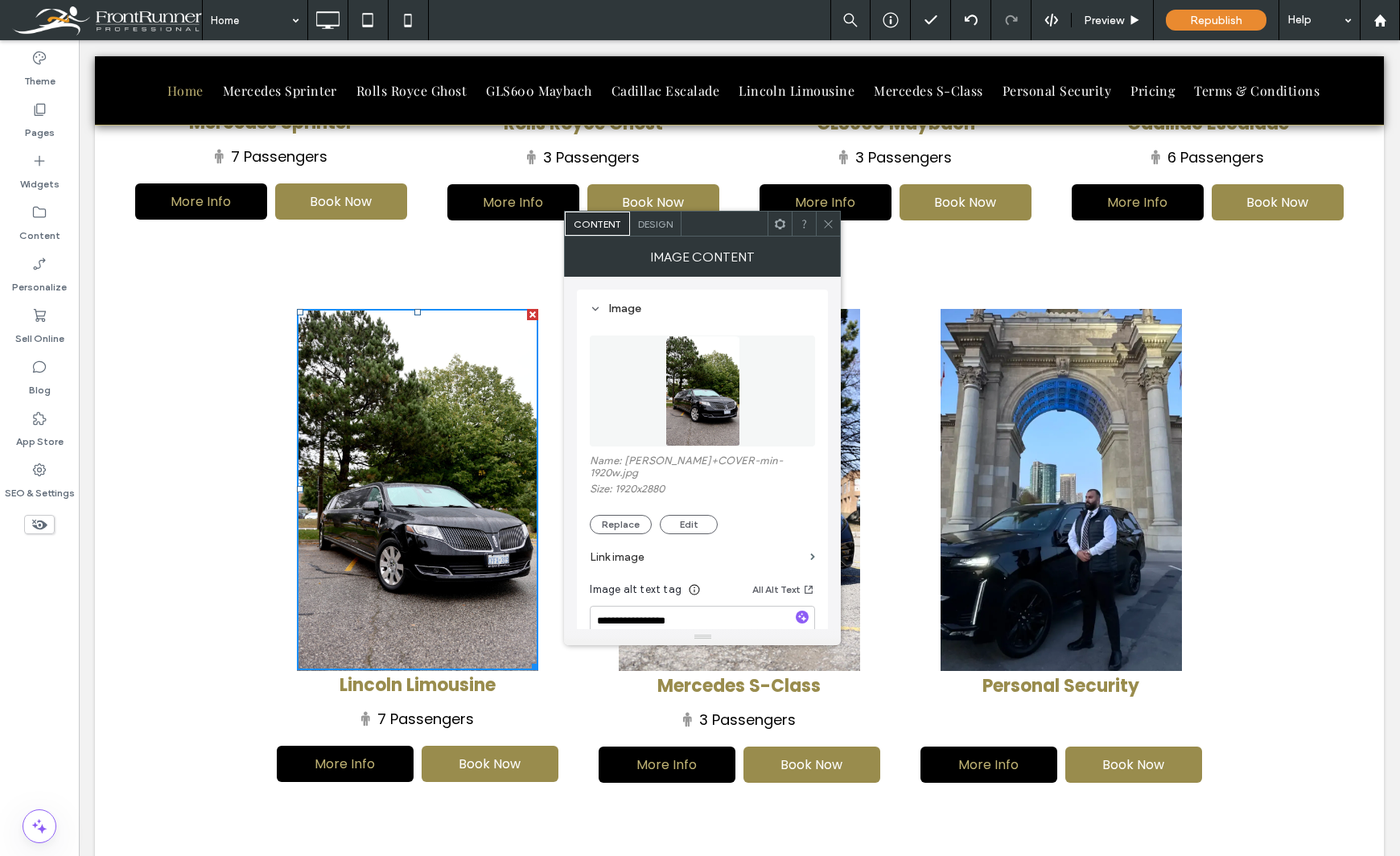
click at [25, 625] on div "Theme Pages Widgets Content Personalize Sell Online Blog App Store SEO & Settin…" at bounding box center [39, 448] width 79 height 816
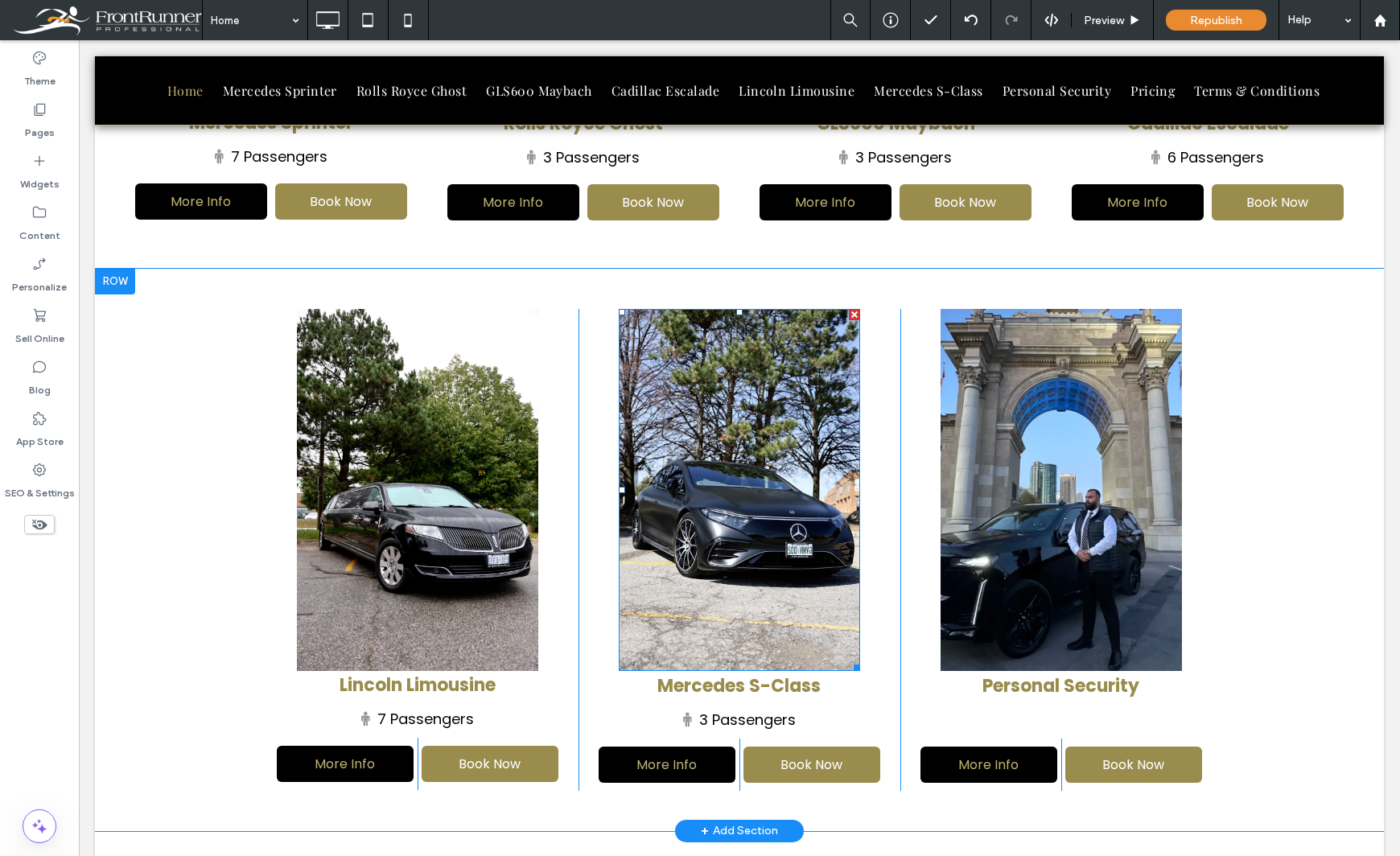
click at [709, 514] on img at bounding box center [739, 489] width 241 height 362
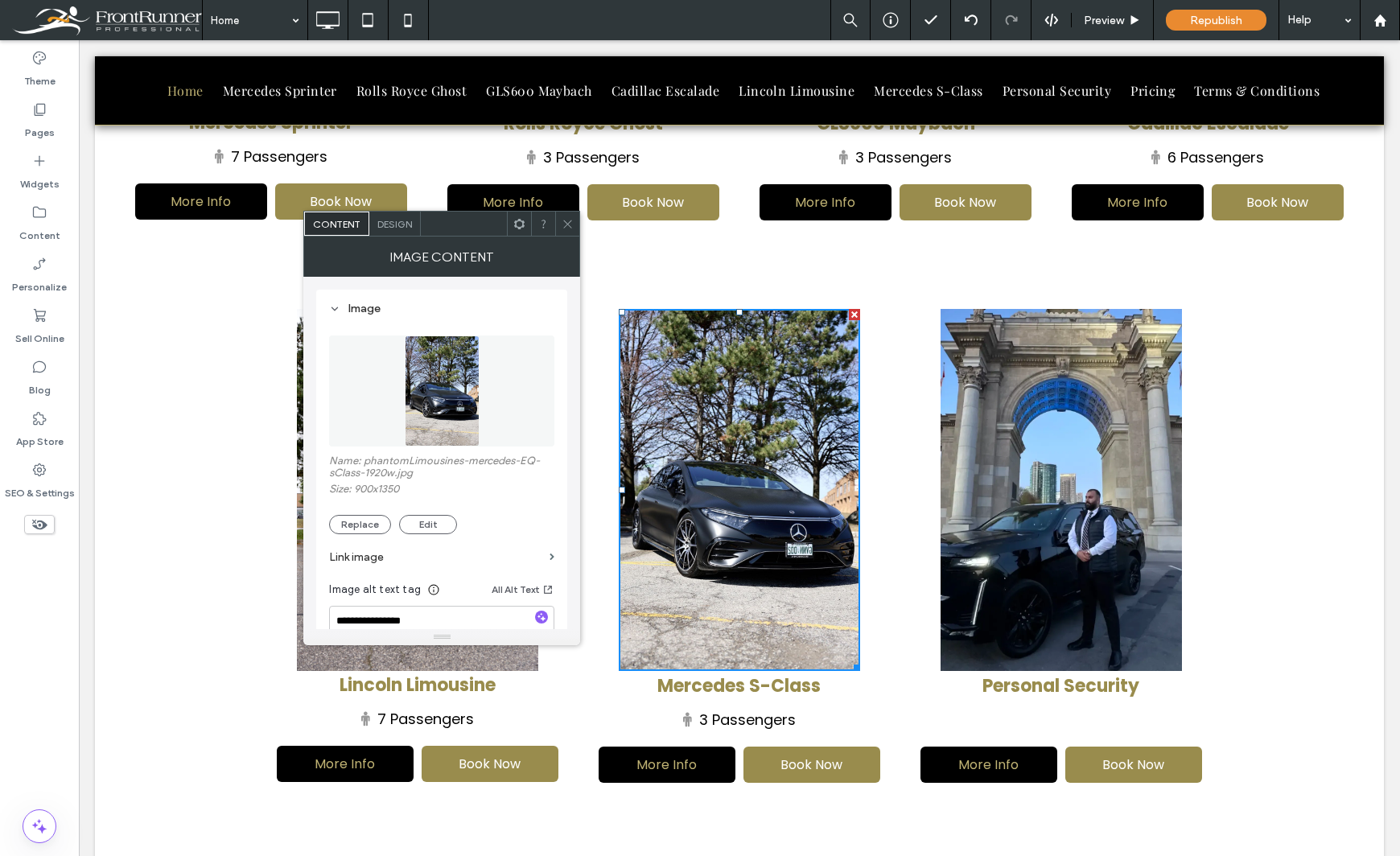
click at [35, 602] on div "Theme Pages Widgets Content Personalize Sell Online Blog App Store SEO & Settin…" at bounding box center [39, 448] width 79 height 816
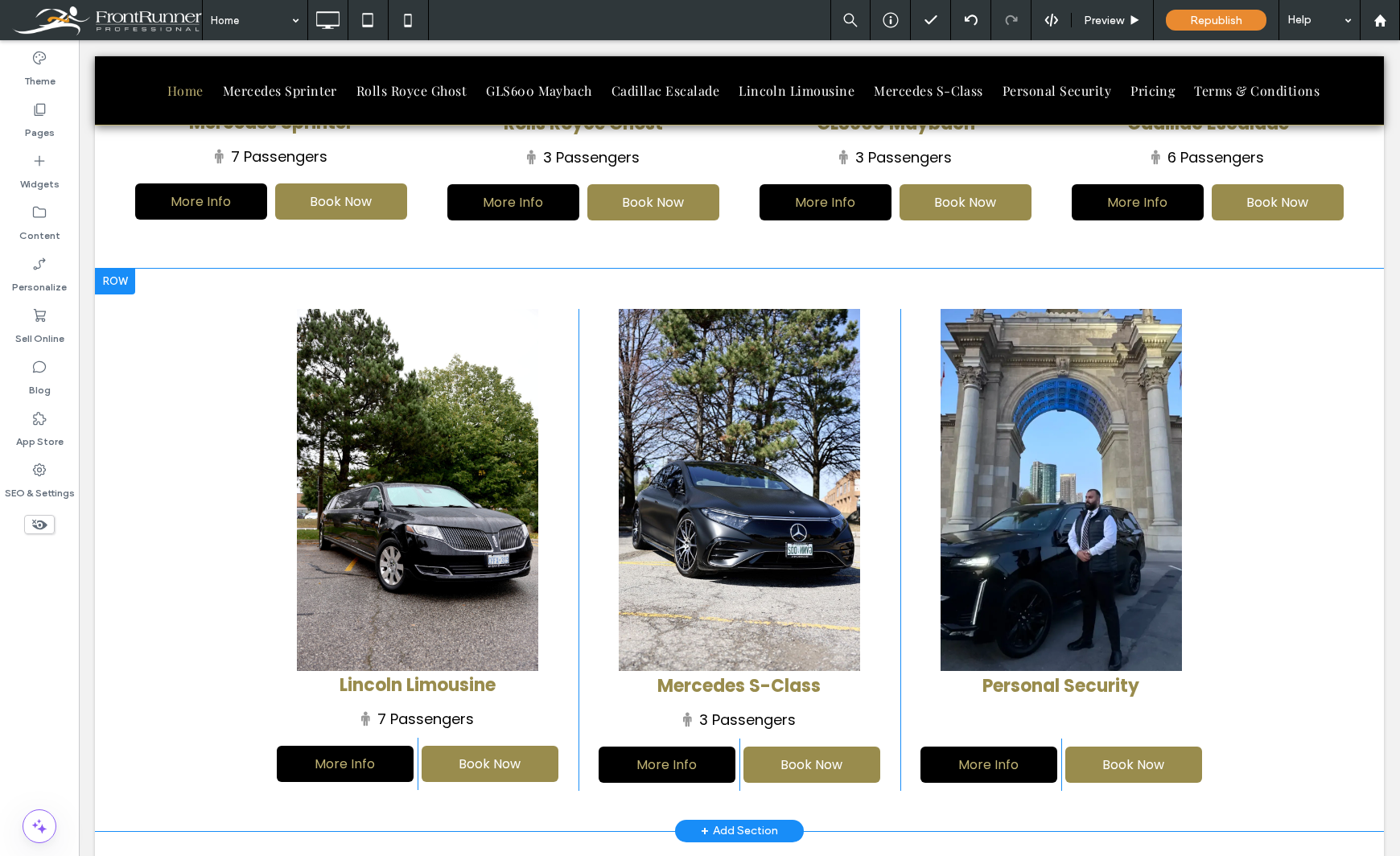
click at [862, 538] on div "Mercedes S-Class 3 Passengers More Info Click To Paste Book Now Click To Paste …" at bounding box center [739, 549] width 322 height 481
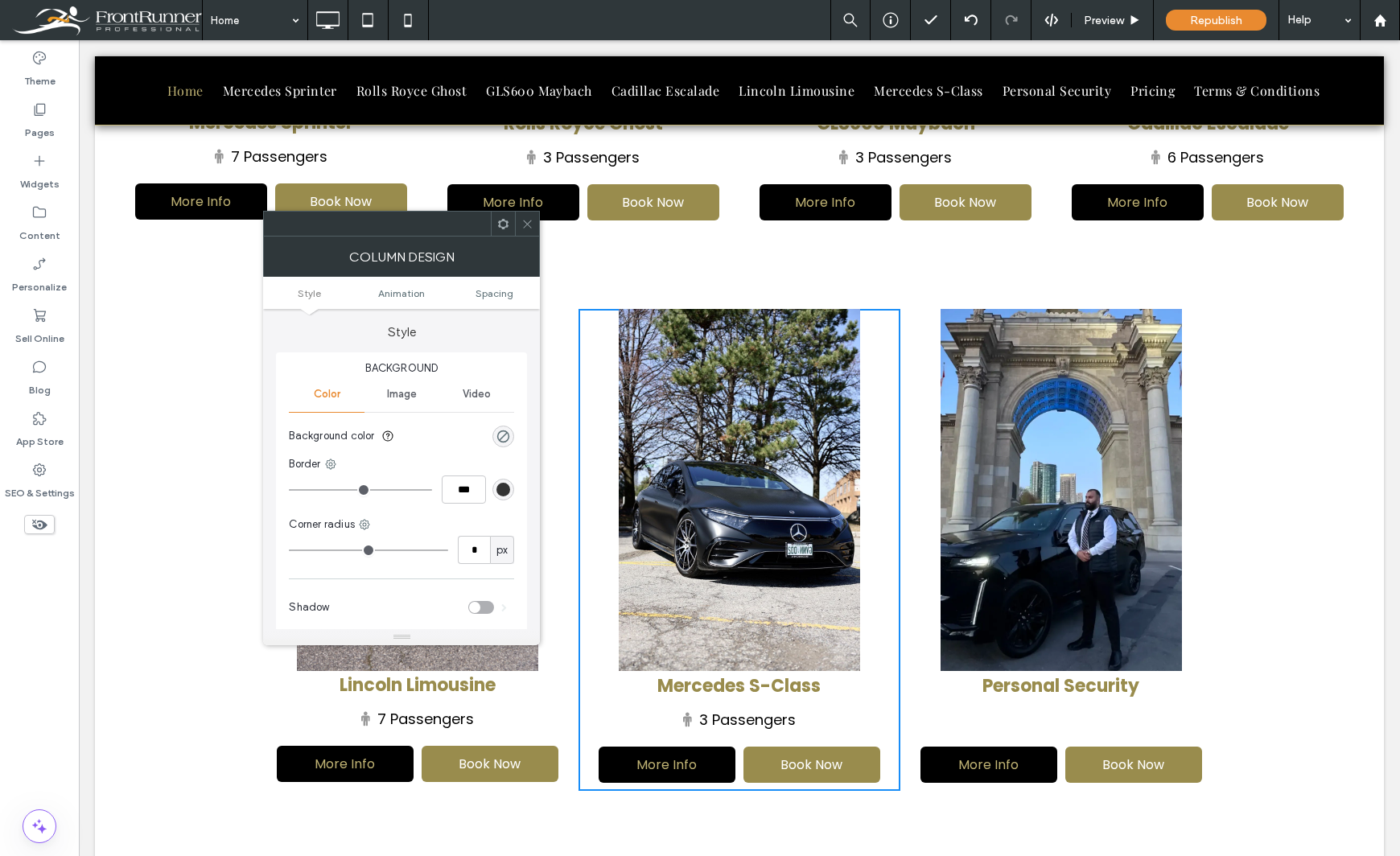
click at [992, 508] on img at bounding box center [1061, 489] width 241 height 362
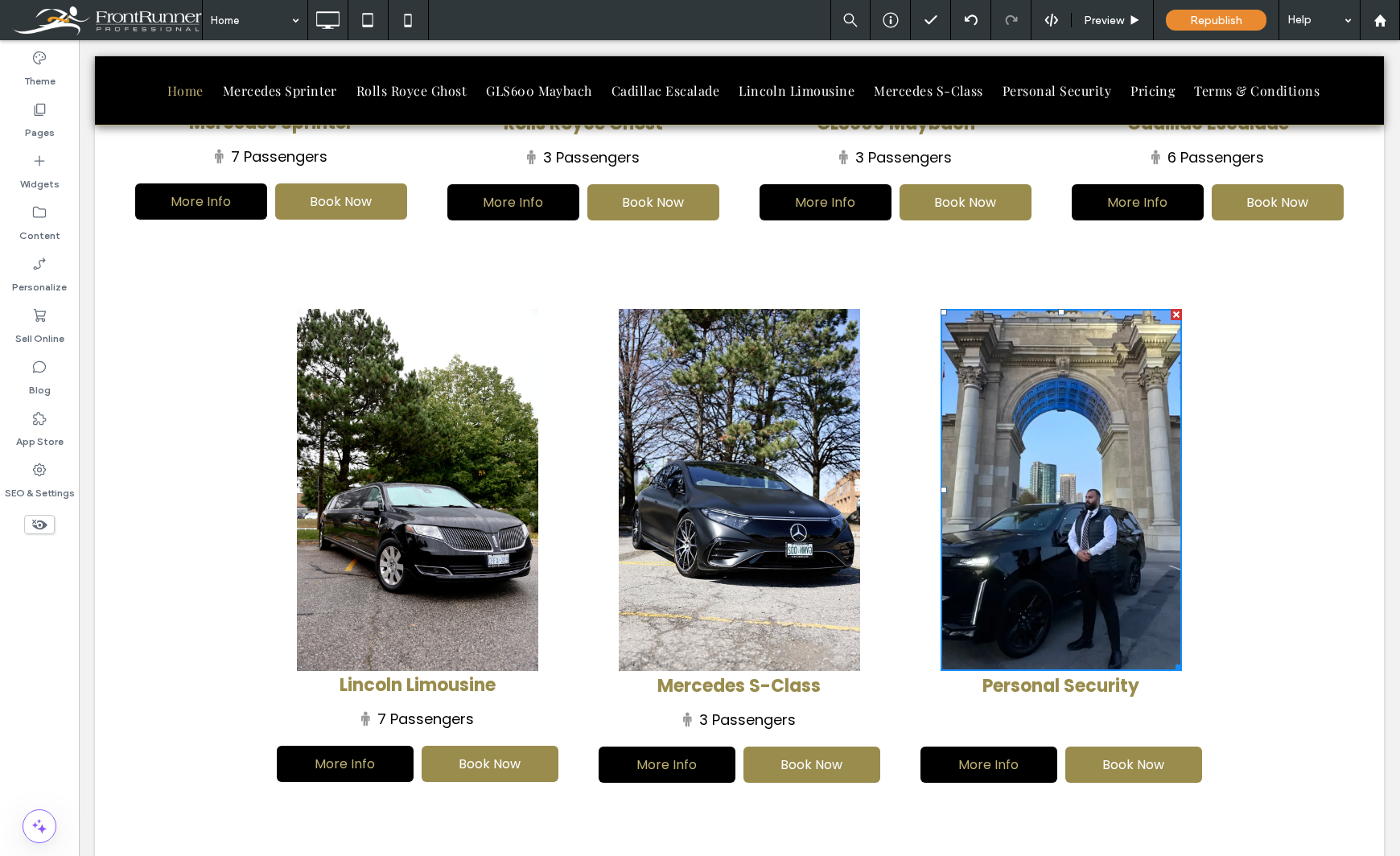
click at [1077, 530] on img at bounding box center [1061, 489] width 241 height 362
click at [1379, 524] on body "Click To Paste Click To Paste Click To Paste Click To Paste VESCIO GROUP OF COM…" at bounding box center [739, 261] width 1320 height 3337
click at [1133, 375] on img at bounding box center [1061, 489] width 241 height 362
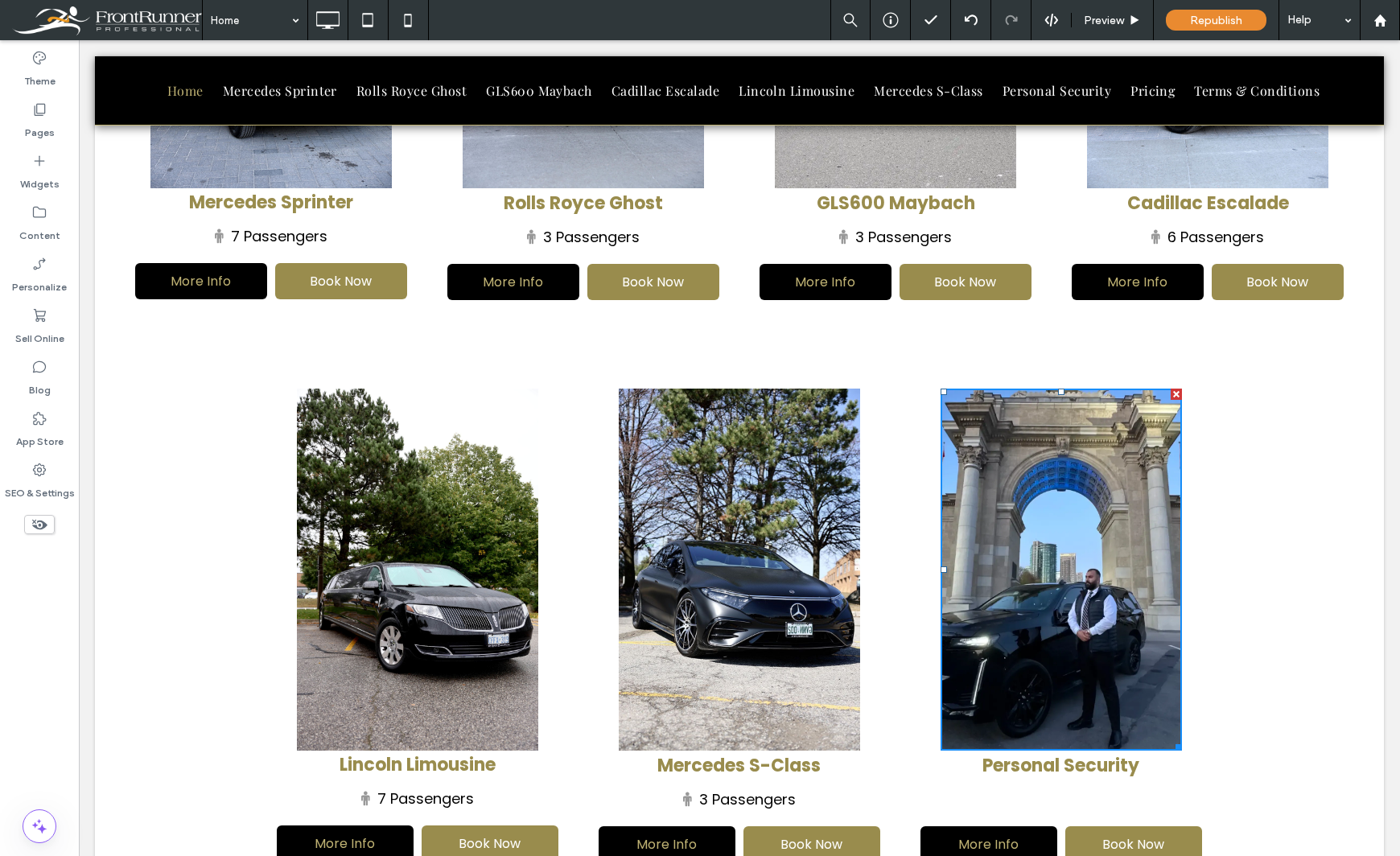
scroll to position [1367, 0]
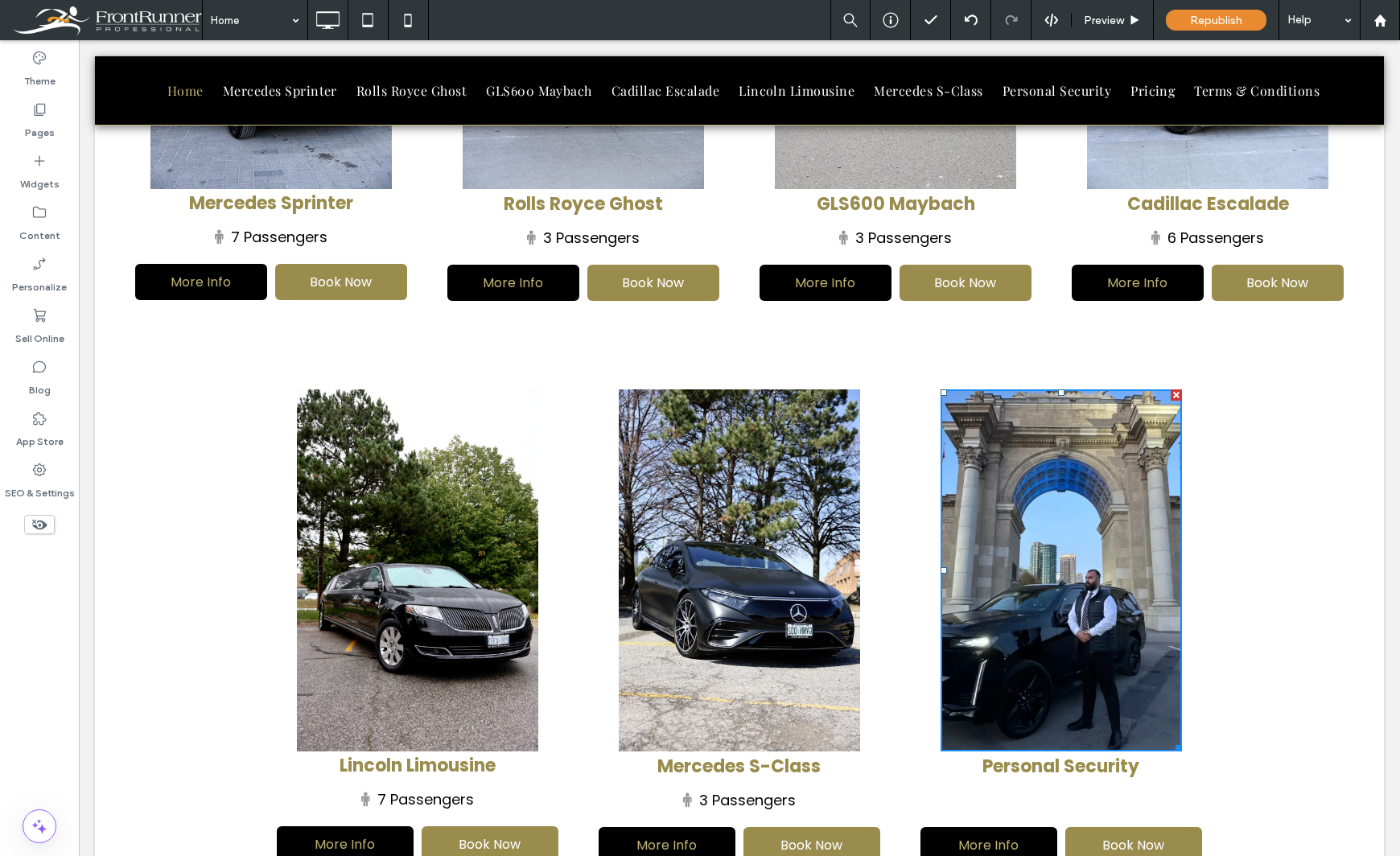
click at [919, 605] on div "Personal Security More Info Click To Paste Book Now Click To Paste Click To Pas…" at bounding box center [1060, 629] width 322 height 481
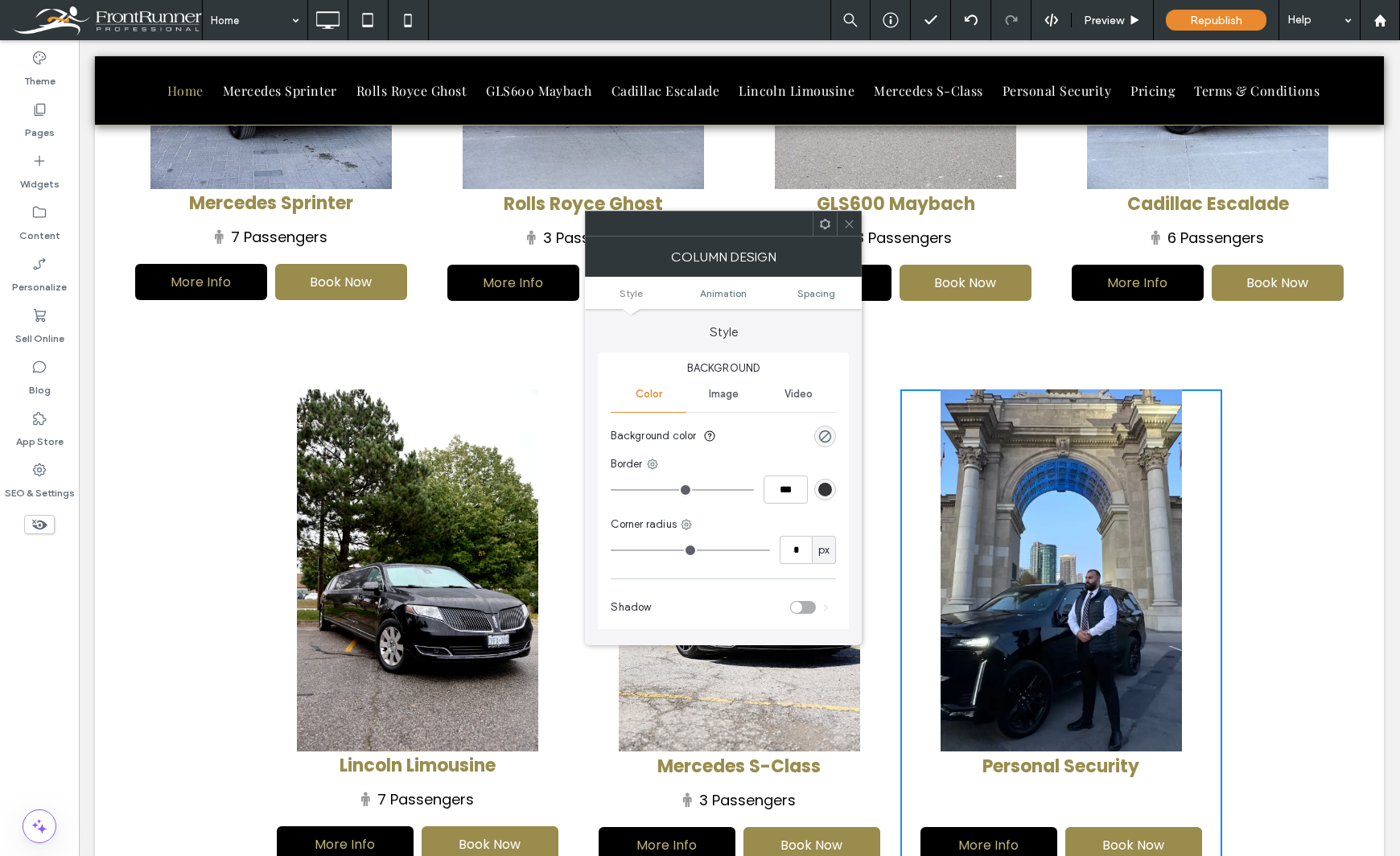
click at [995, 585] on img at bounding box center [1061, 570] width 241 height 362
click at [846, 221] on icon at bounding box center [849, 224] width 12 height 12
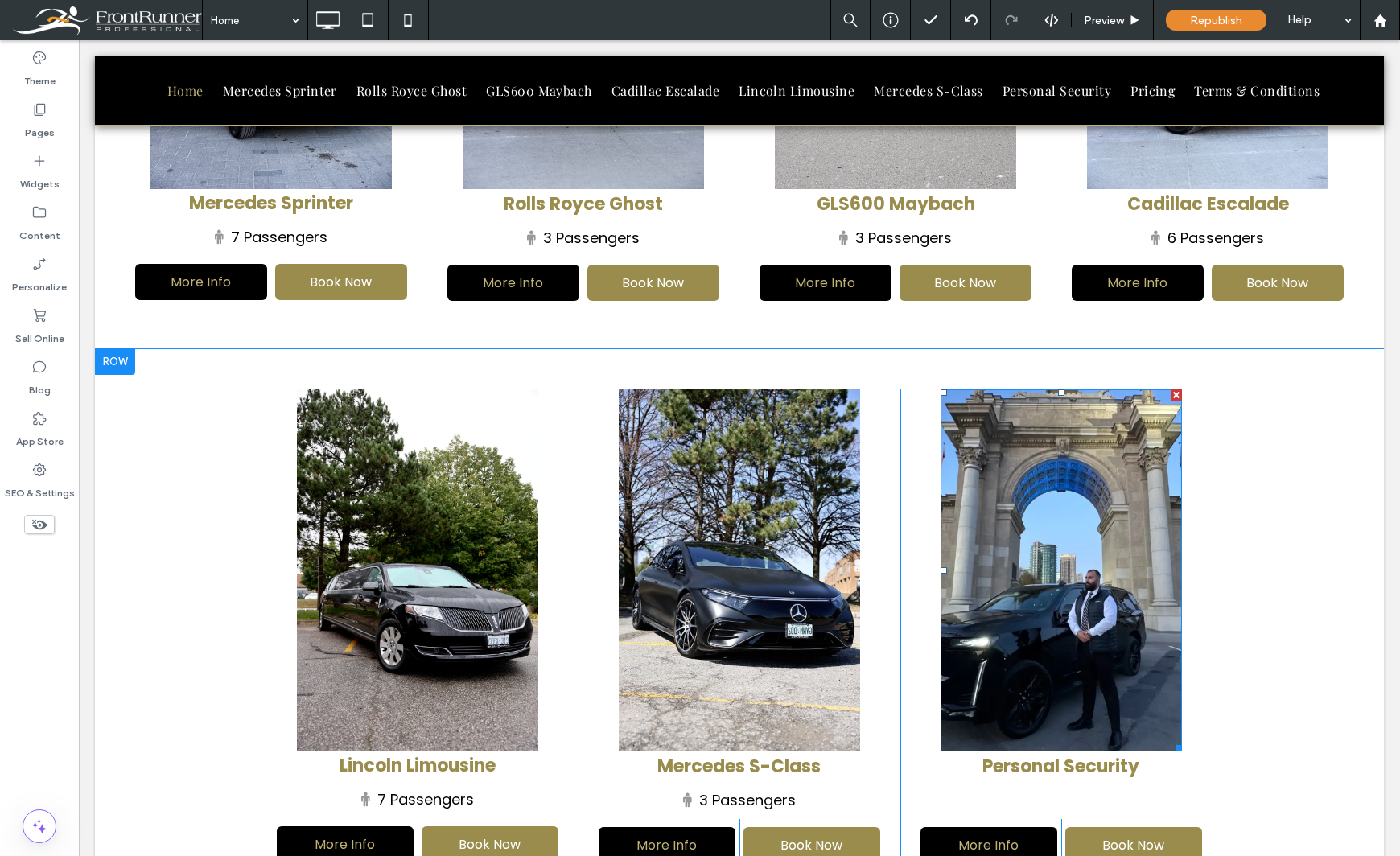
click at [991, 502] on img at bounding box center [1061, 570] width 241 height 362
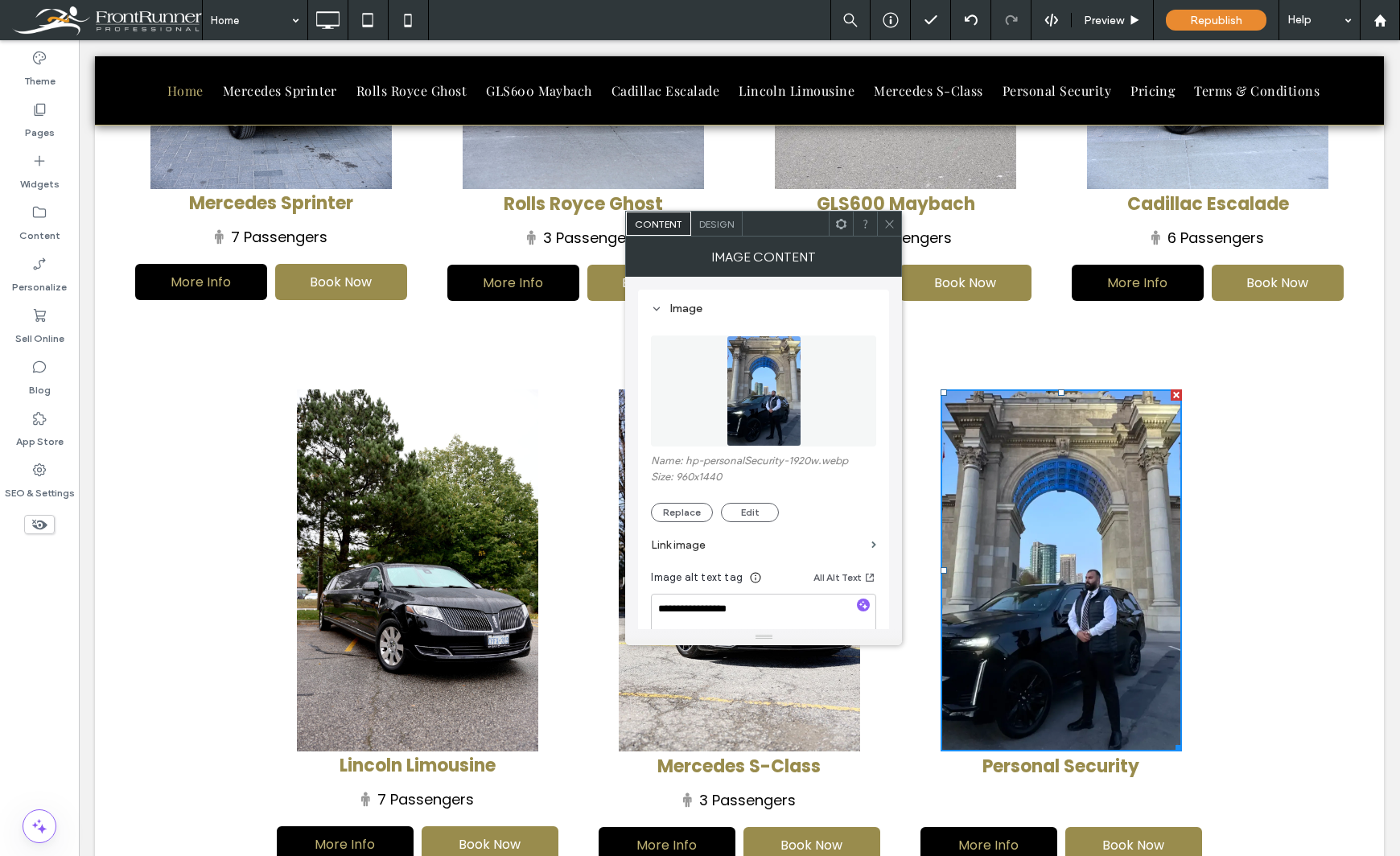
click at [15, 690] on div "Theme Pages Widgets Content Personalize Sell Online Blog App Store SEO & Settin…" at bounding box center [39, 448] width 79 height 816
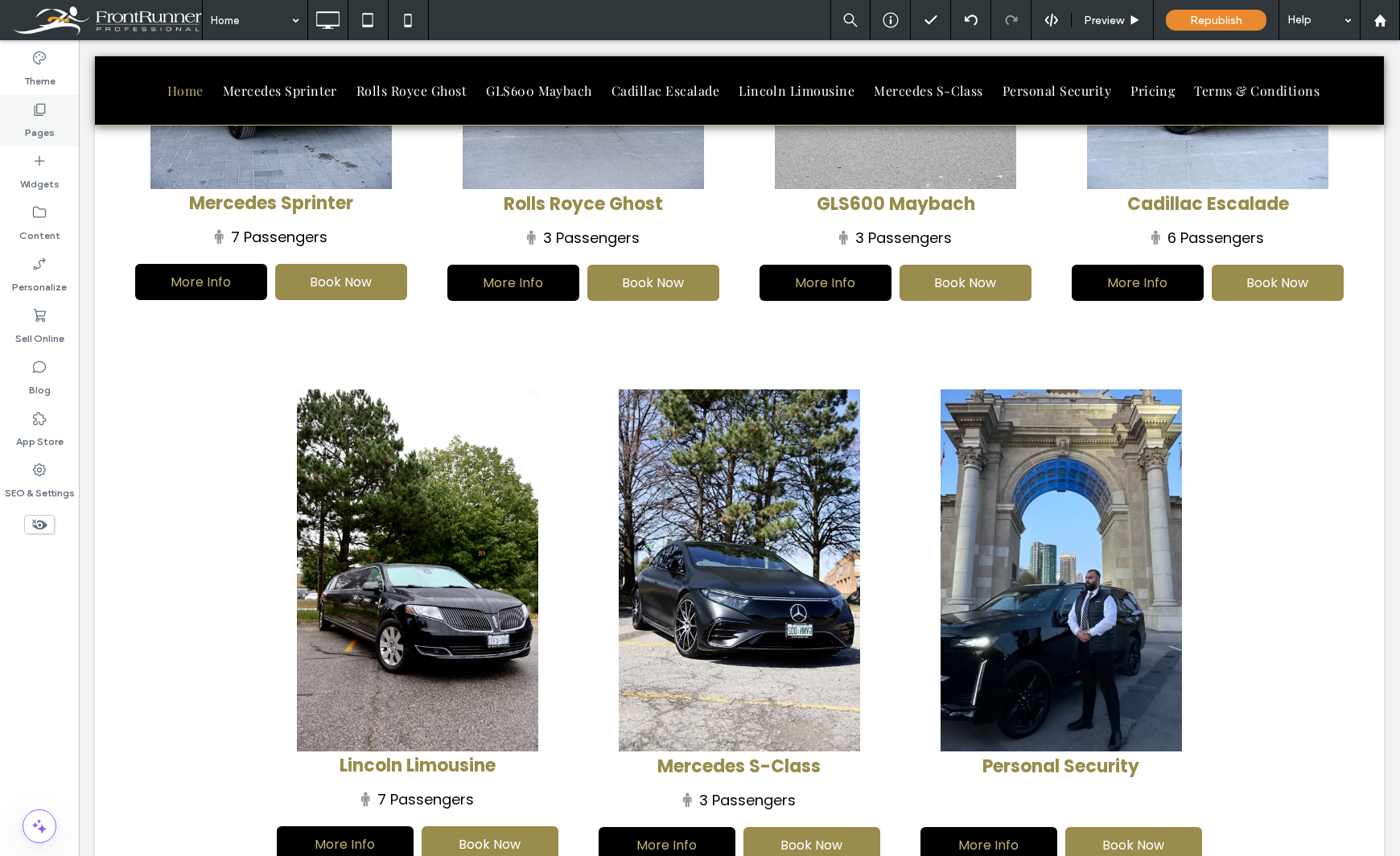
click at [54, 115] on div "Pages" at bounding box center [39, 121] width 79 height 51
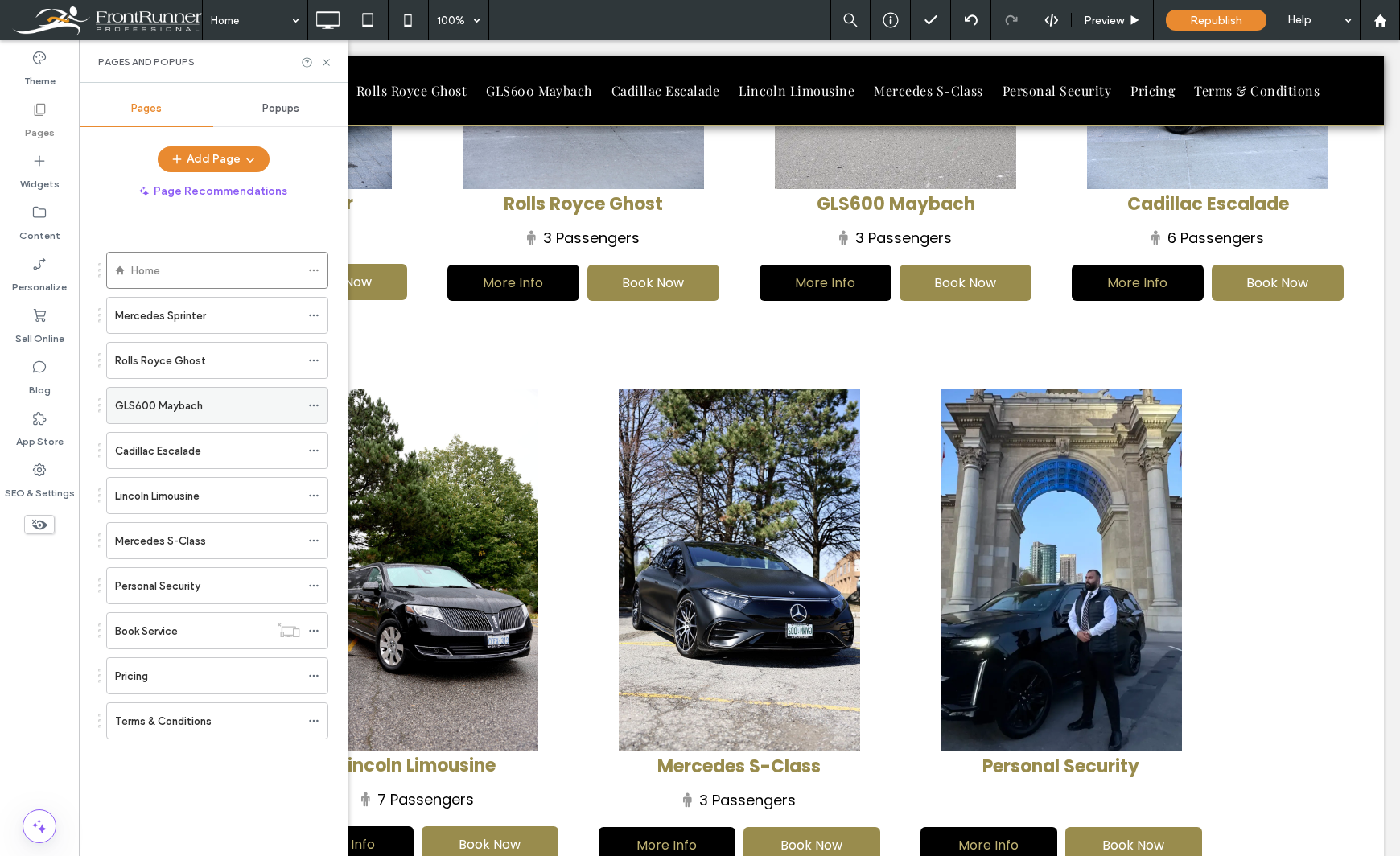
click at [146, 409] on label "GLS600 Maybach" at bounding box center [158, 405] width 88 height 28
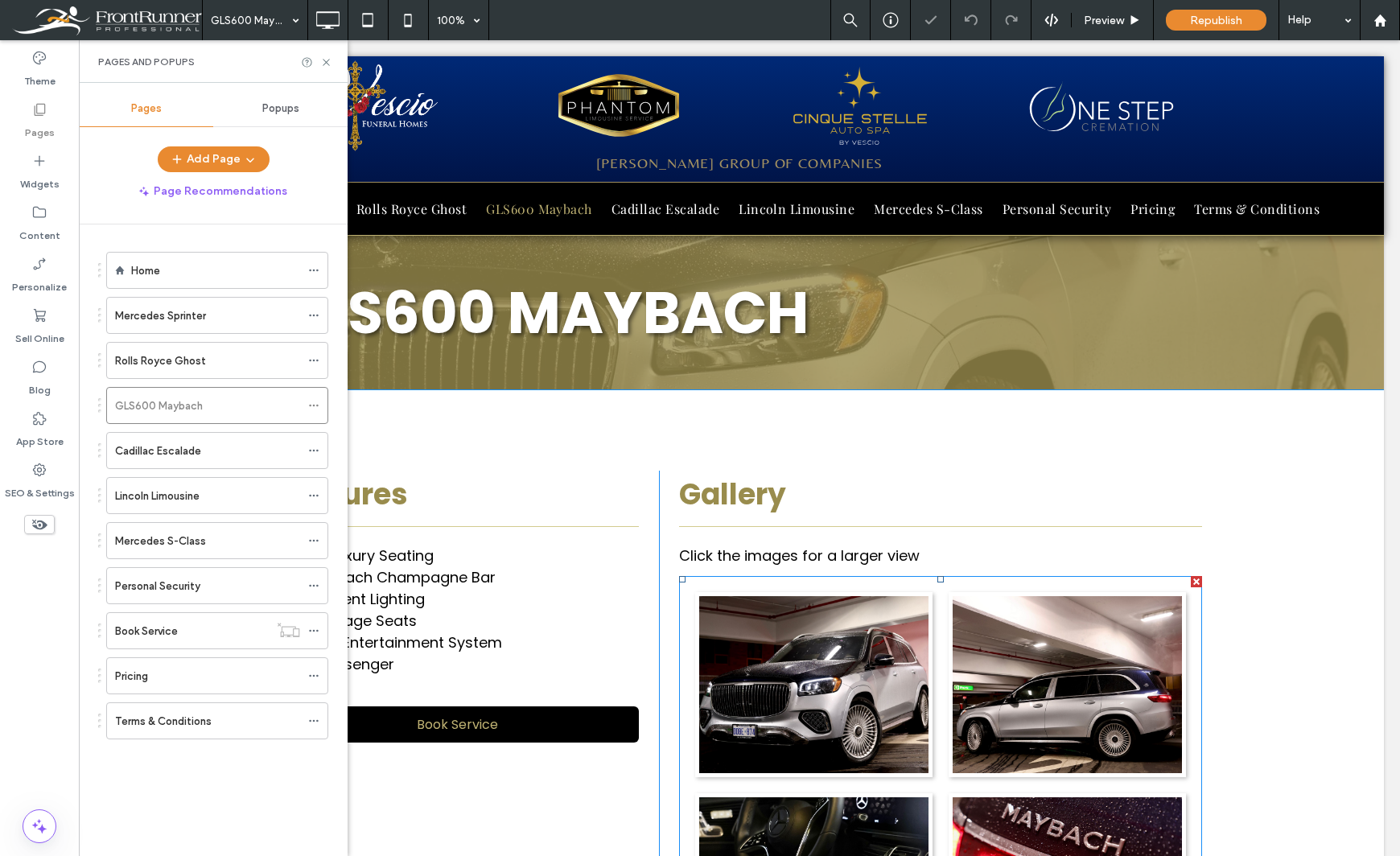
click at [846, 663] on link at bounding box center [813, 684] width 243 height 187
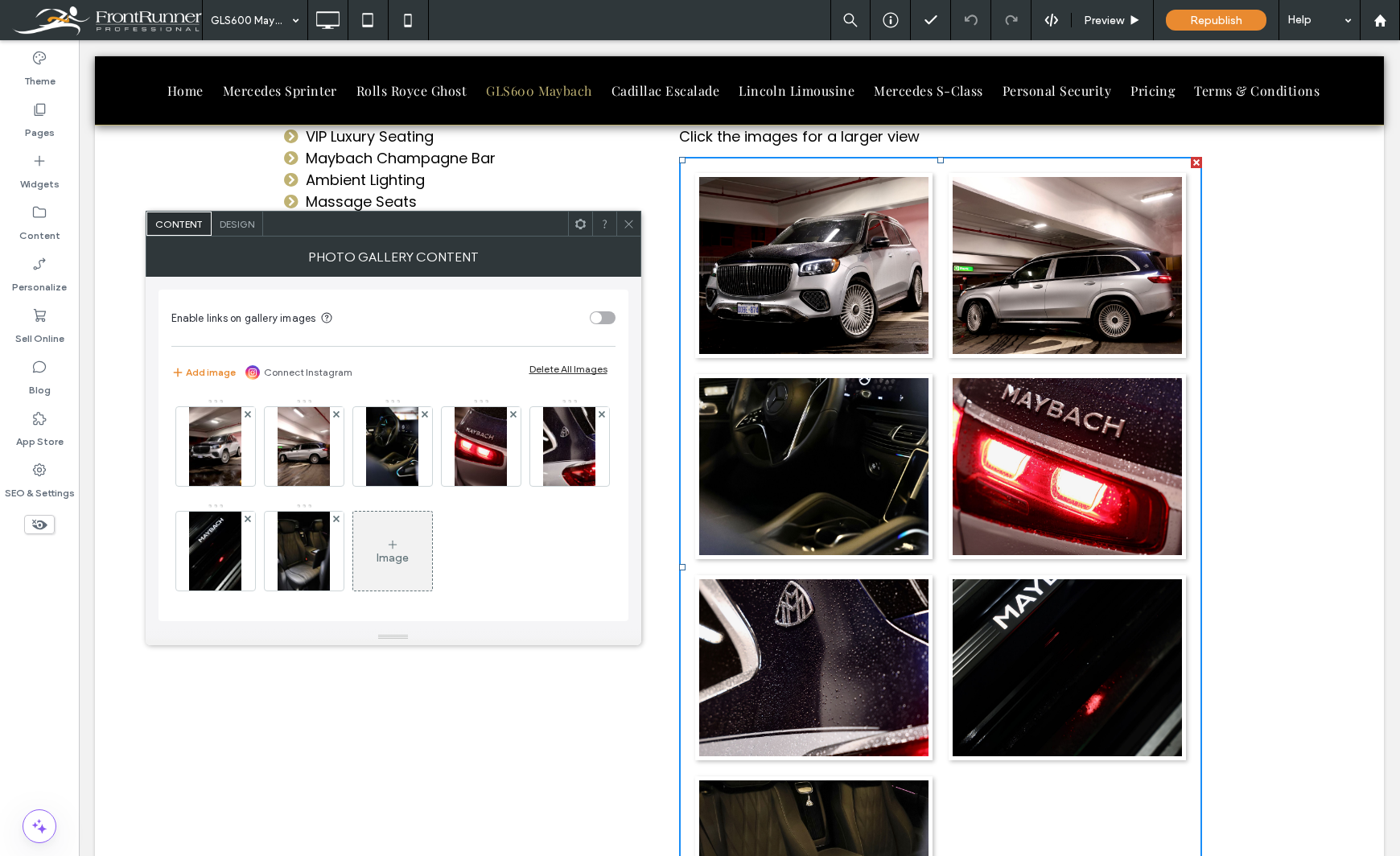
scroll to position [402, 0]
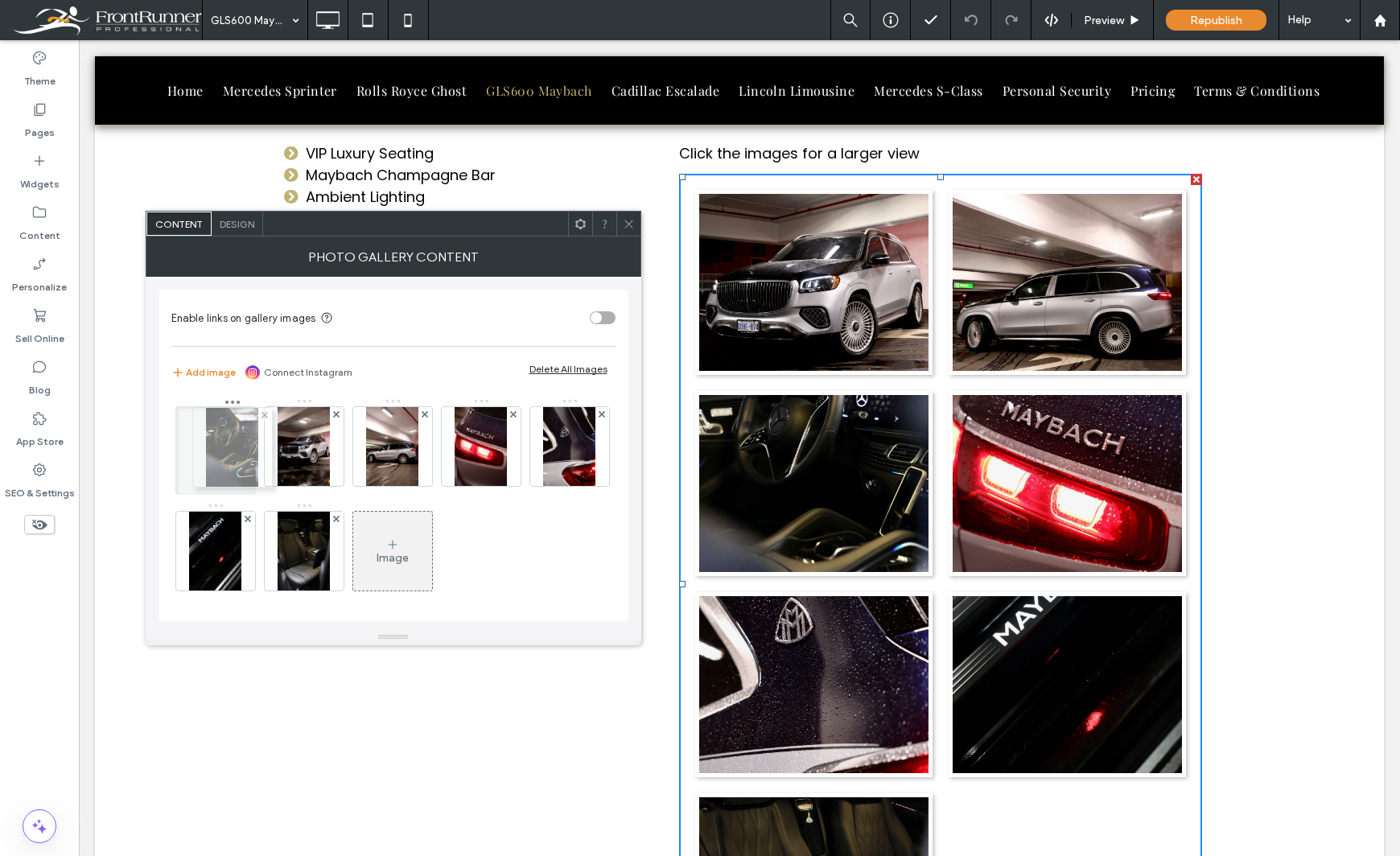
drag, startPoint x: 402, startPoint y: 447, endPoint x: 238, endPoint y: 448, distance: 164.0
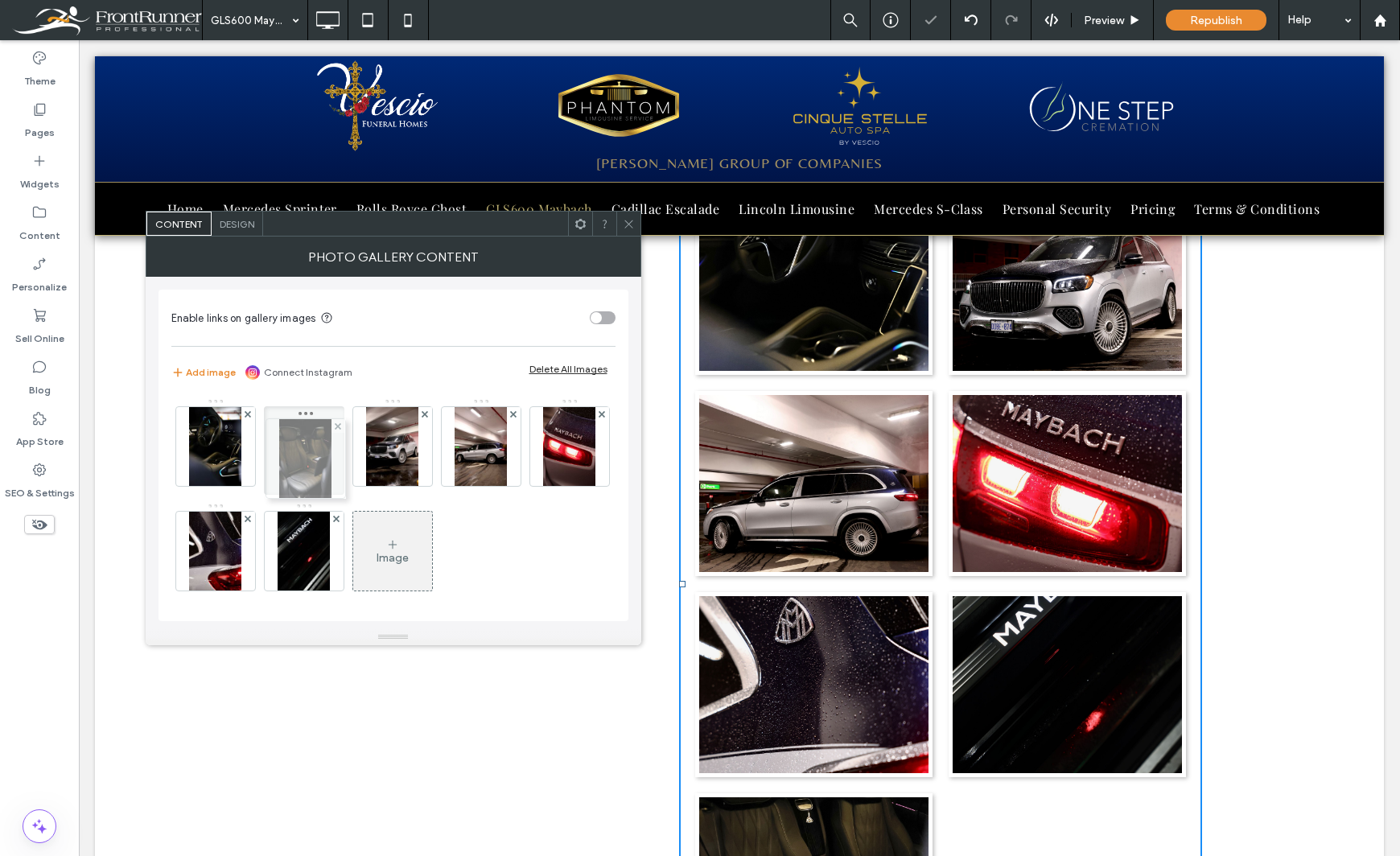
drag, startPoint x: 394, startPoint y: 572, endPoint x: 293, endPoint y: 471, distance: 142.8
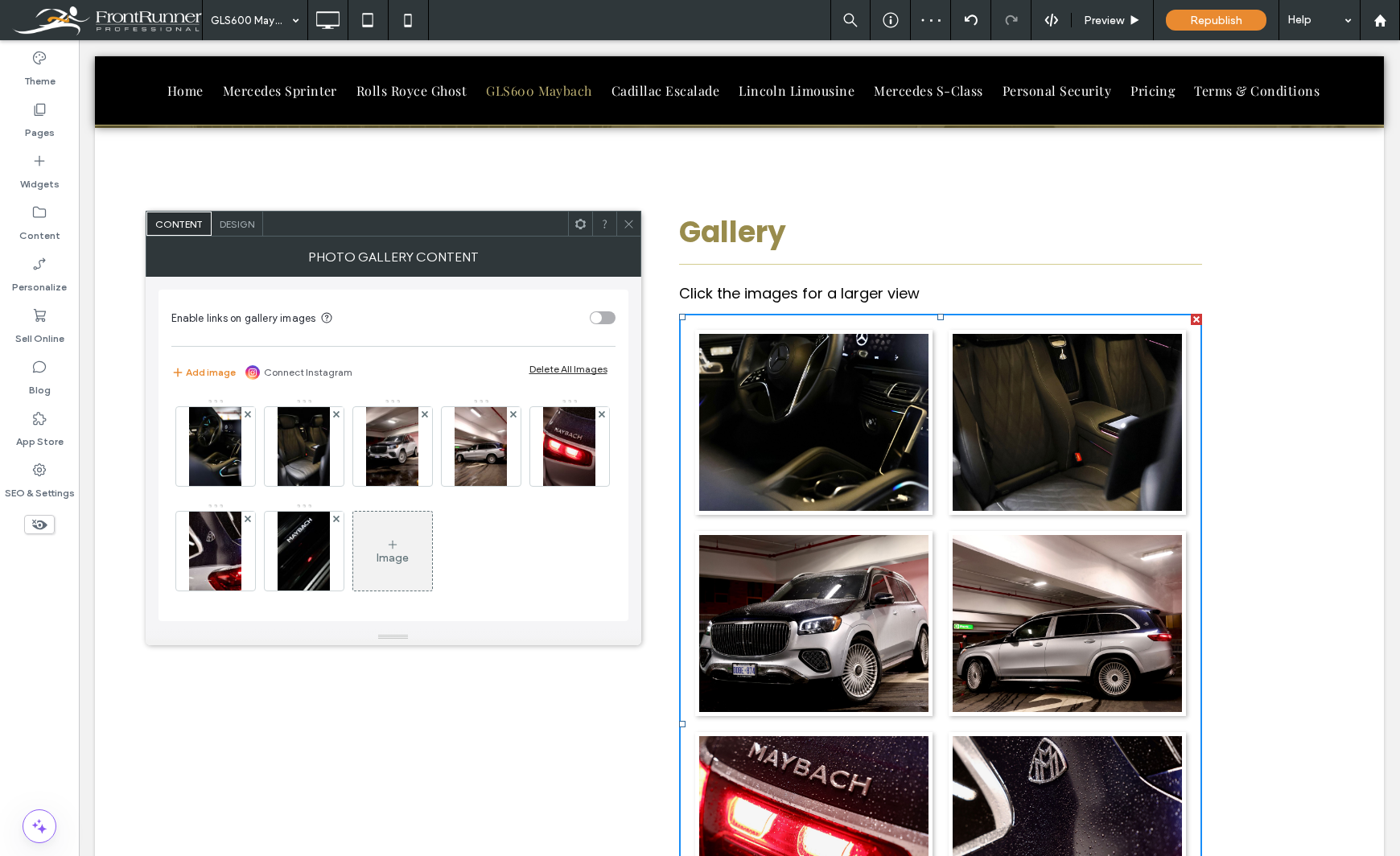
scroll to position [241, 0]
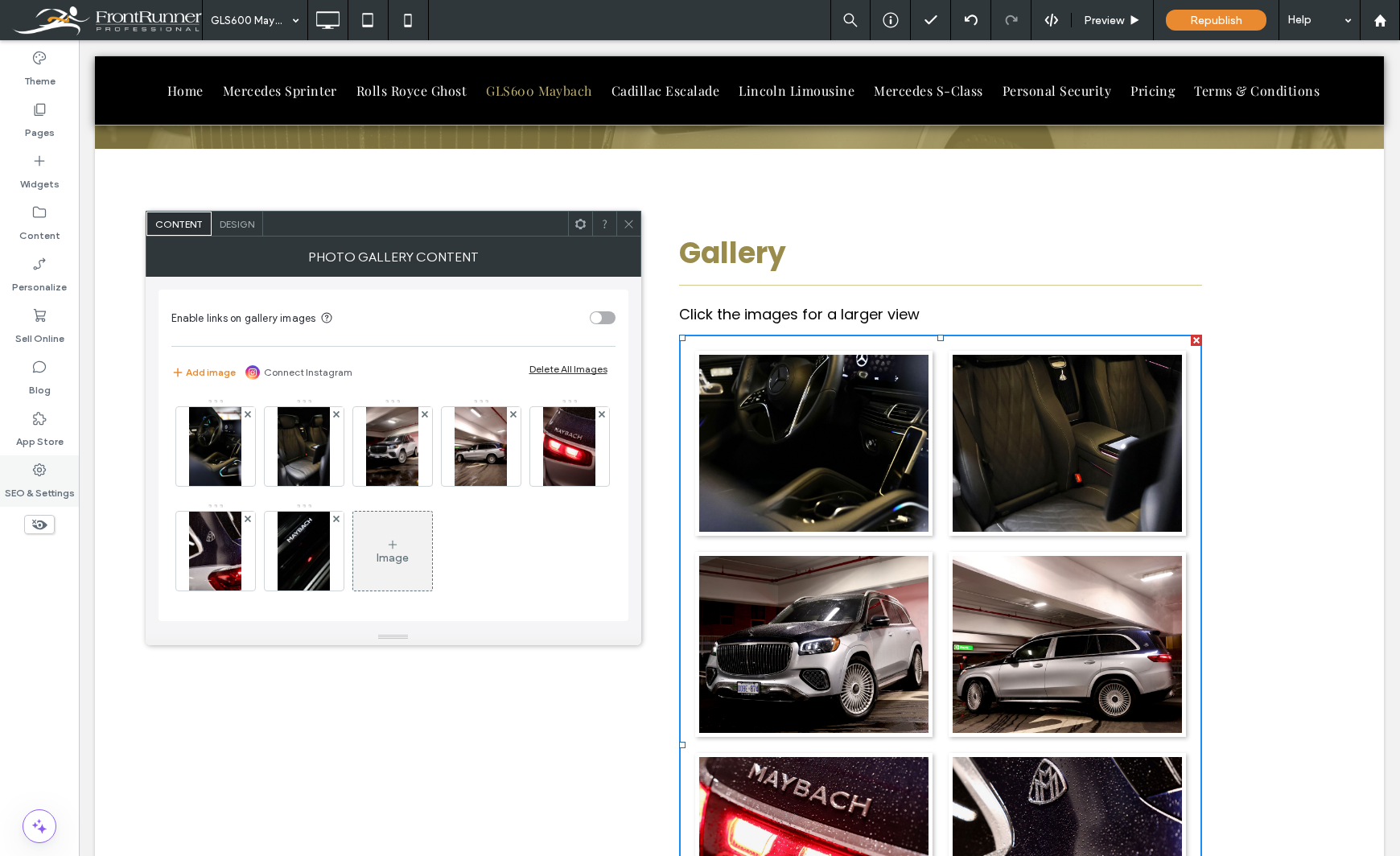
click at [28, 467] on div "SEO & Settings" at bounding box center [39, 481] width 79 height 51
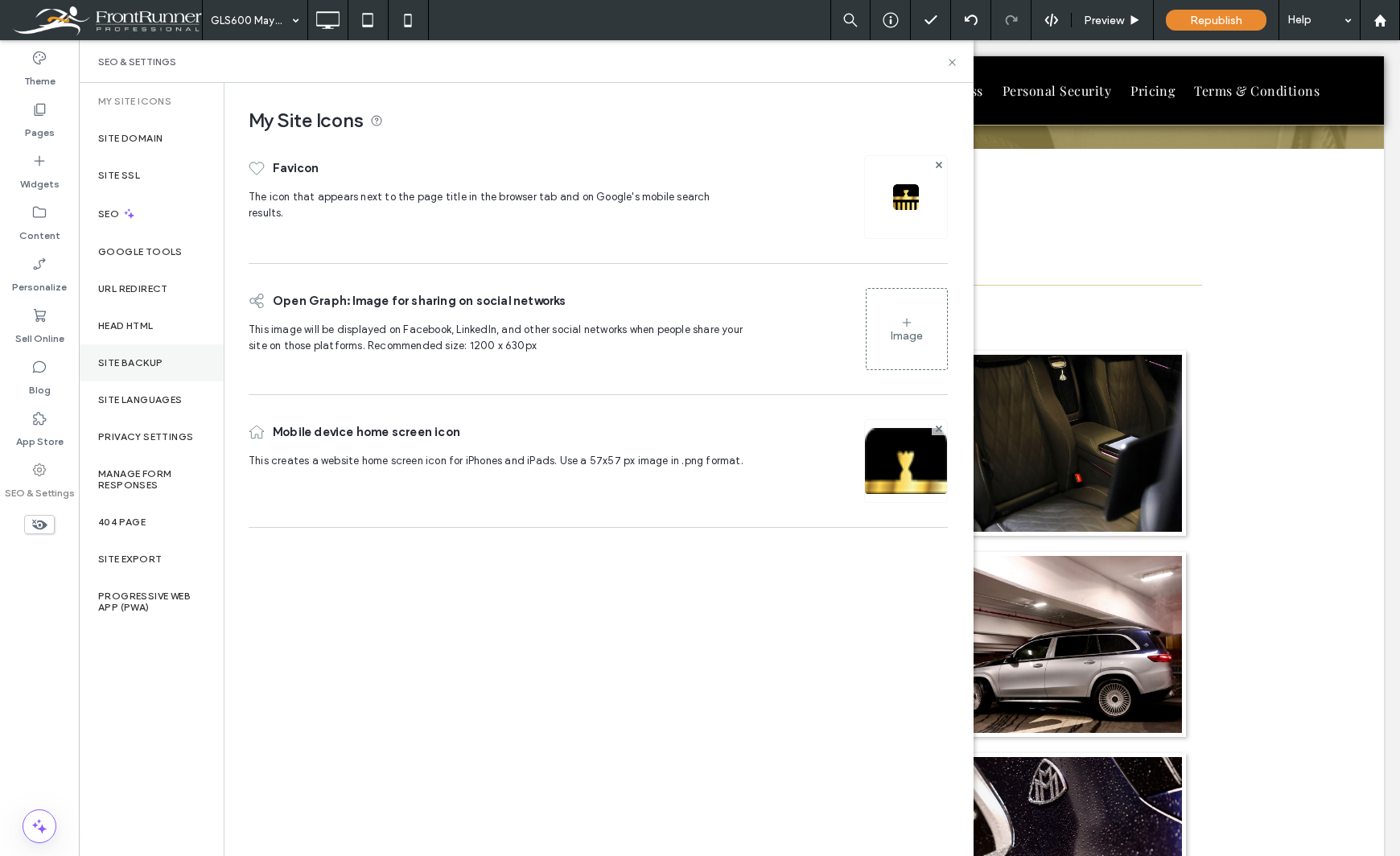
click at [120, 360] on label "Site Backup" at bounding box center [130, 363] width 64 height 11
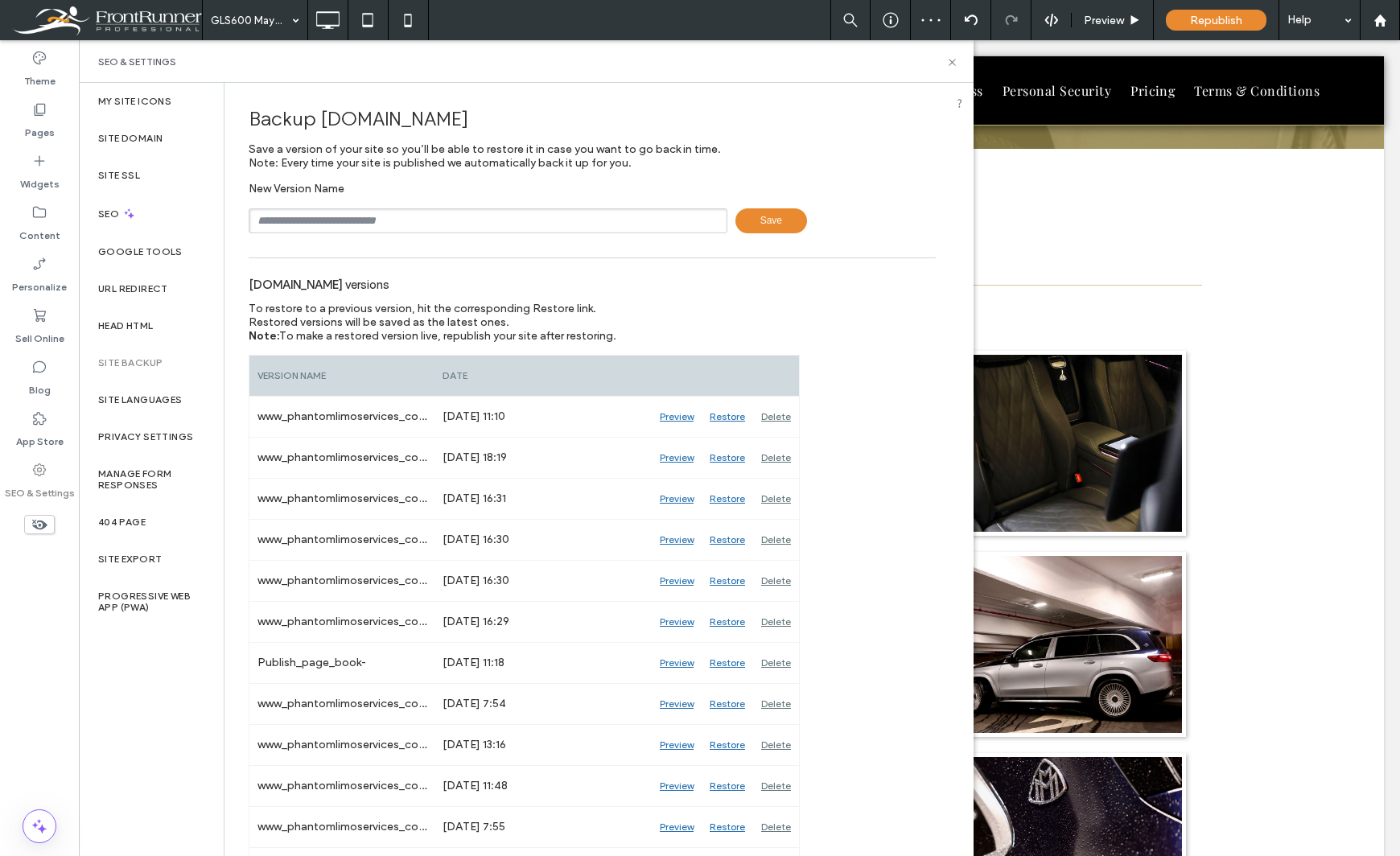
click at [522, 222] on input "text" at bounding box center [488, 221] width 479 height 25
type input "**********"
click at [742, 217] on span "Save" at bounding box center [771, 221] width 72 height 25
click at [954, 62] on icon at bounding box center [952, 62] width 12 height 12
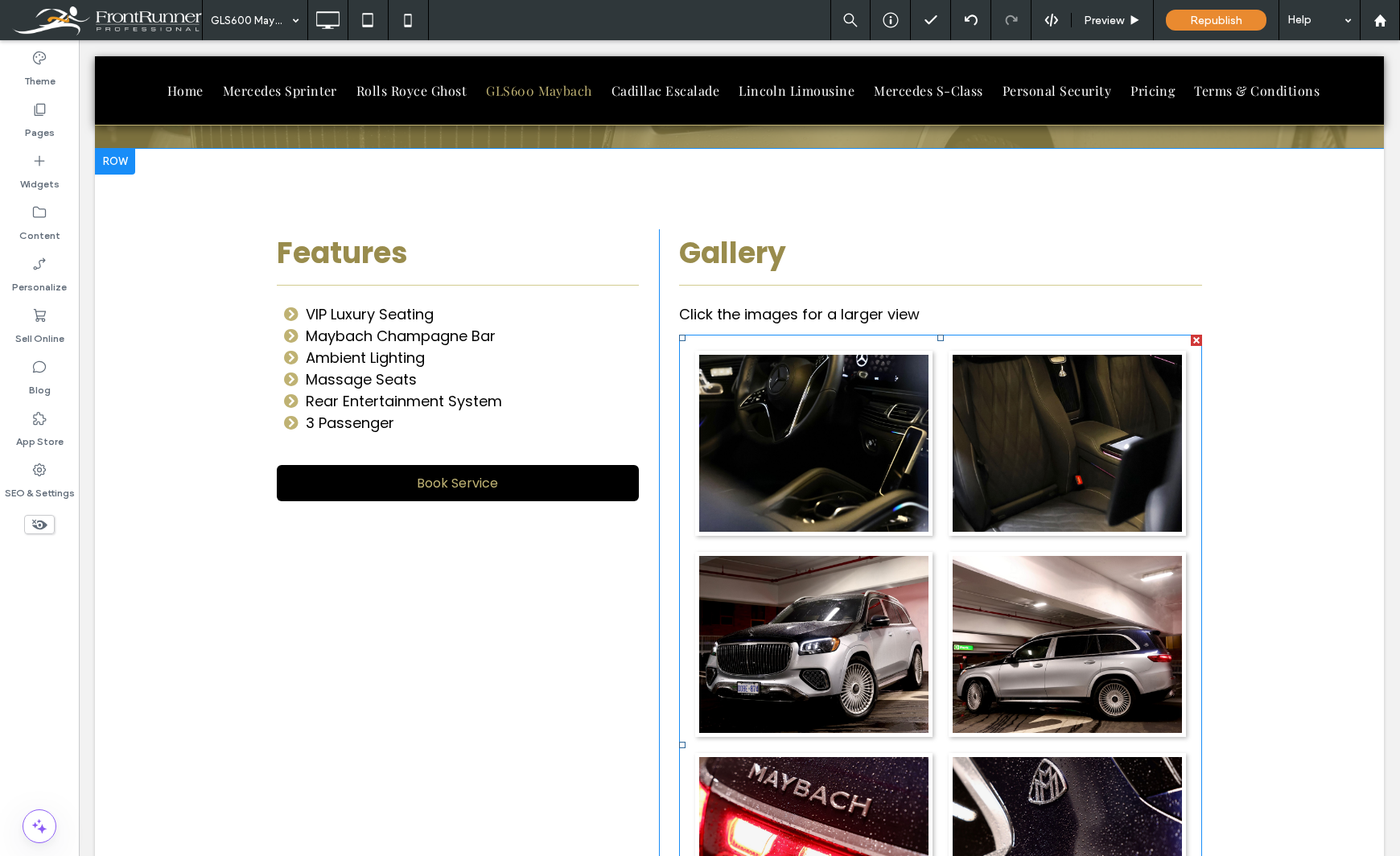
click at [1016, 432] on link at bounding box center [1066, 443] width 243 height 187
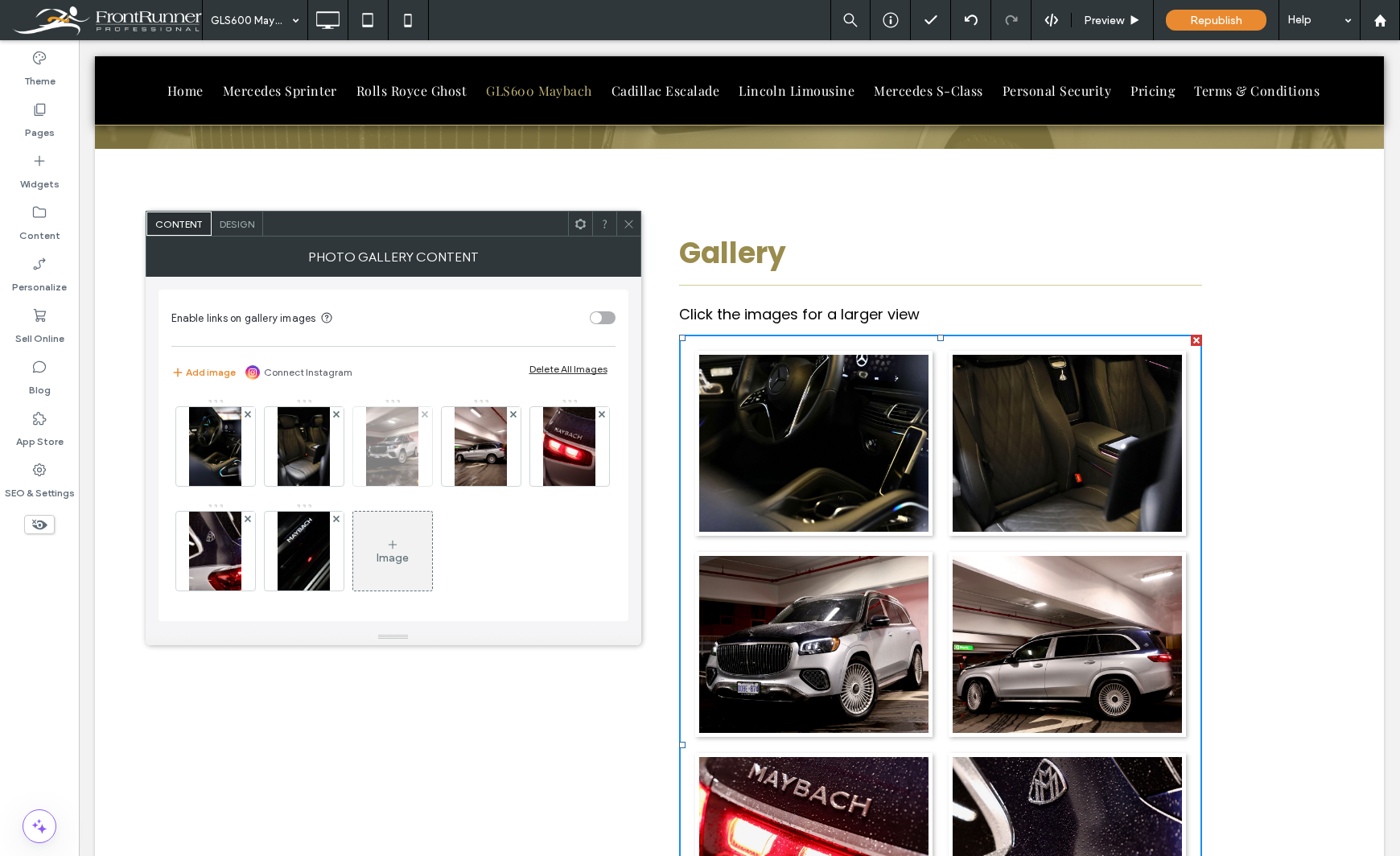
click at [400, 430] on img at bounding box center [392, 446] width 52 height 79
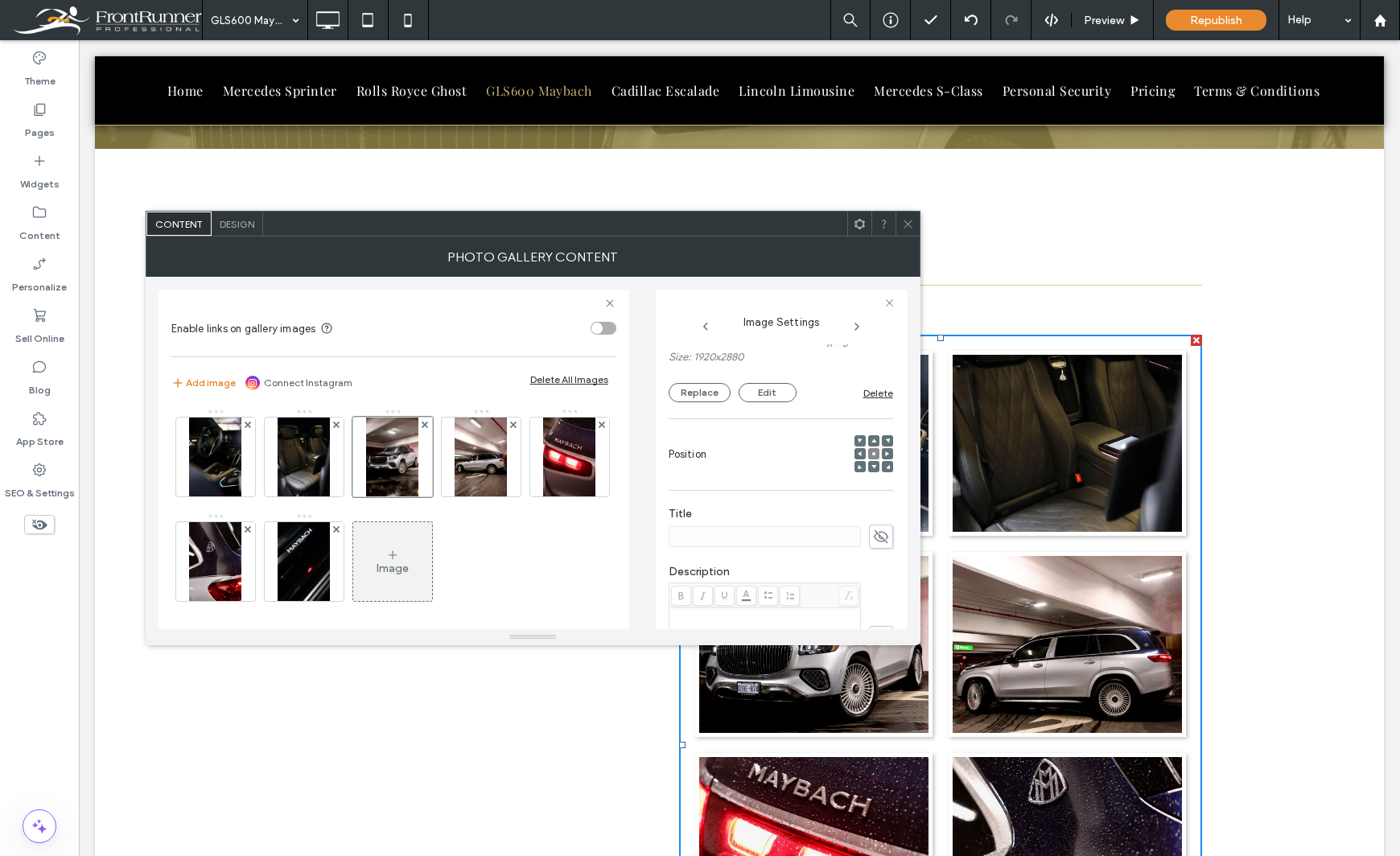
scroll to position [0, 0]
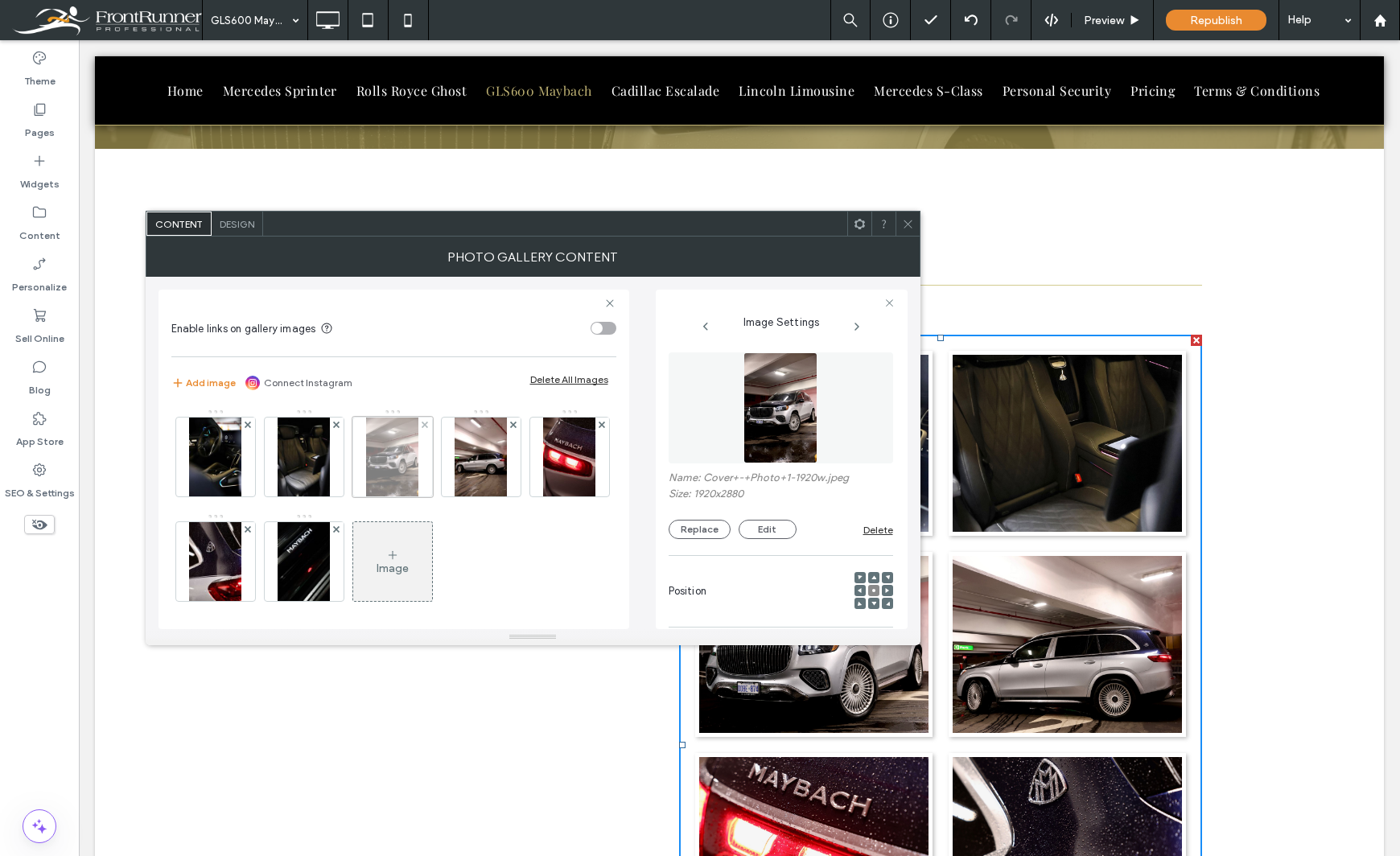
click at [420, 424] on div at bounding box center [425, 424] width 14 height 14
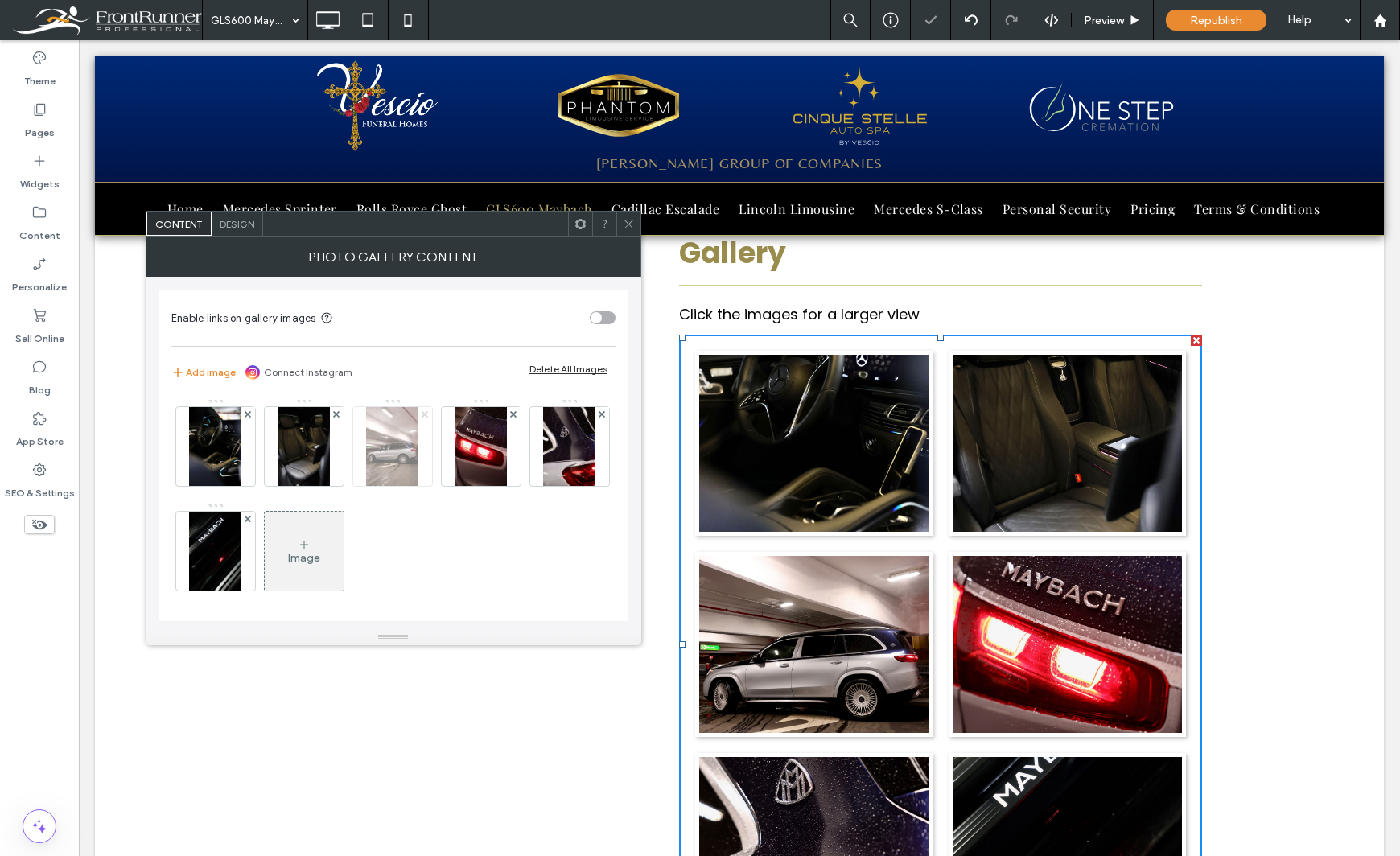
click at [424, 414] on use at bounding box center [425, 414] width 7 height 7
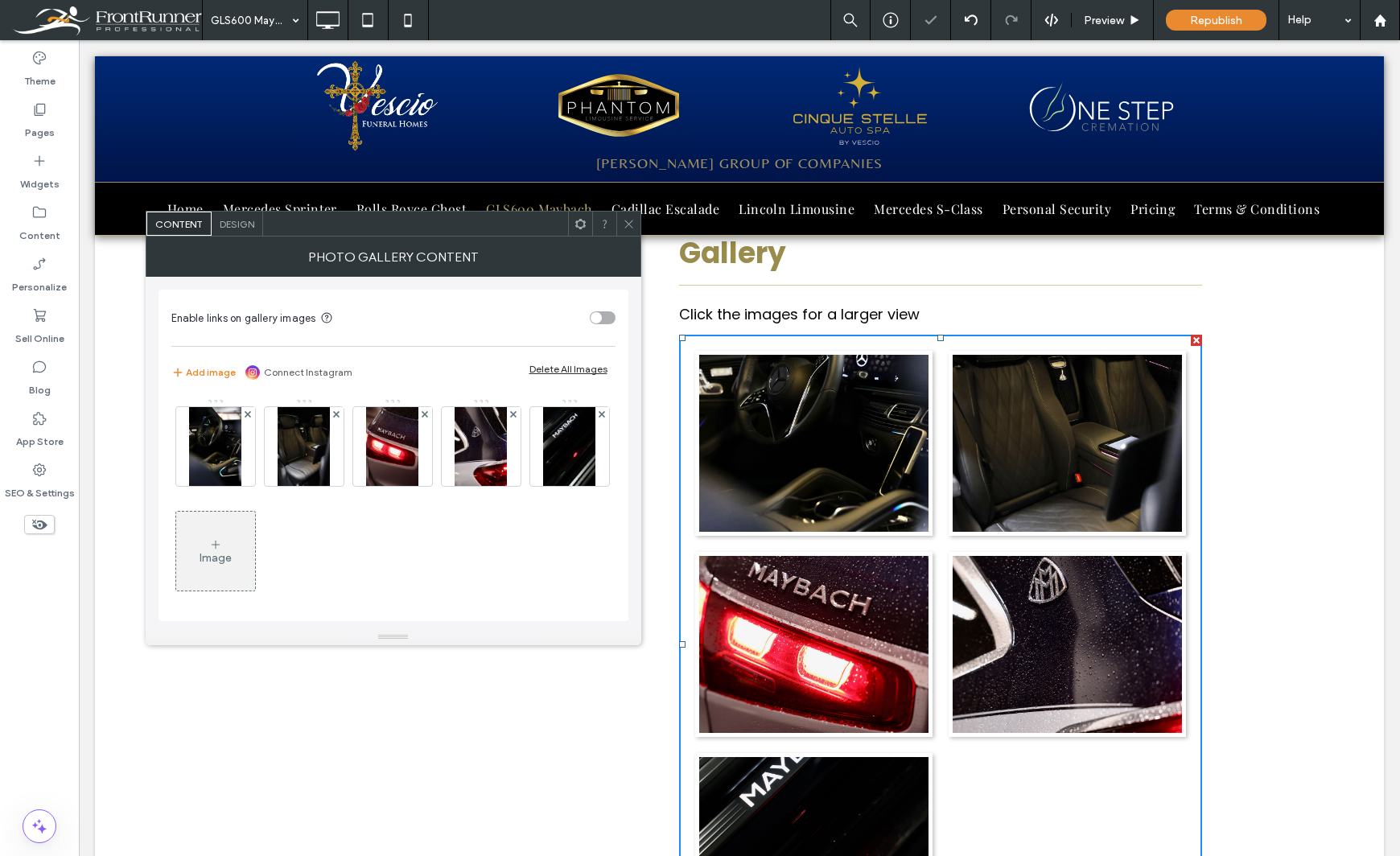
click at [424, 414] on use at bounding box center [425, 414] width 7 height 7
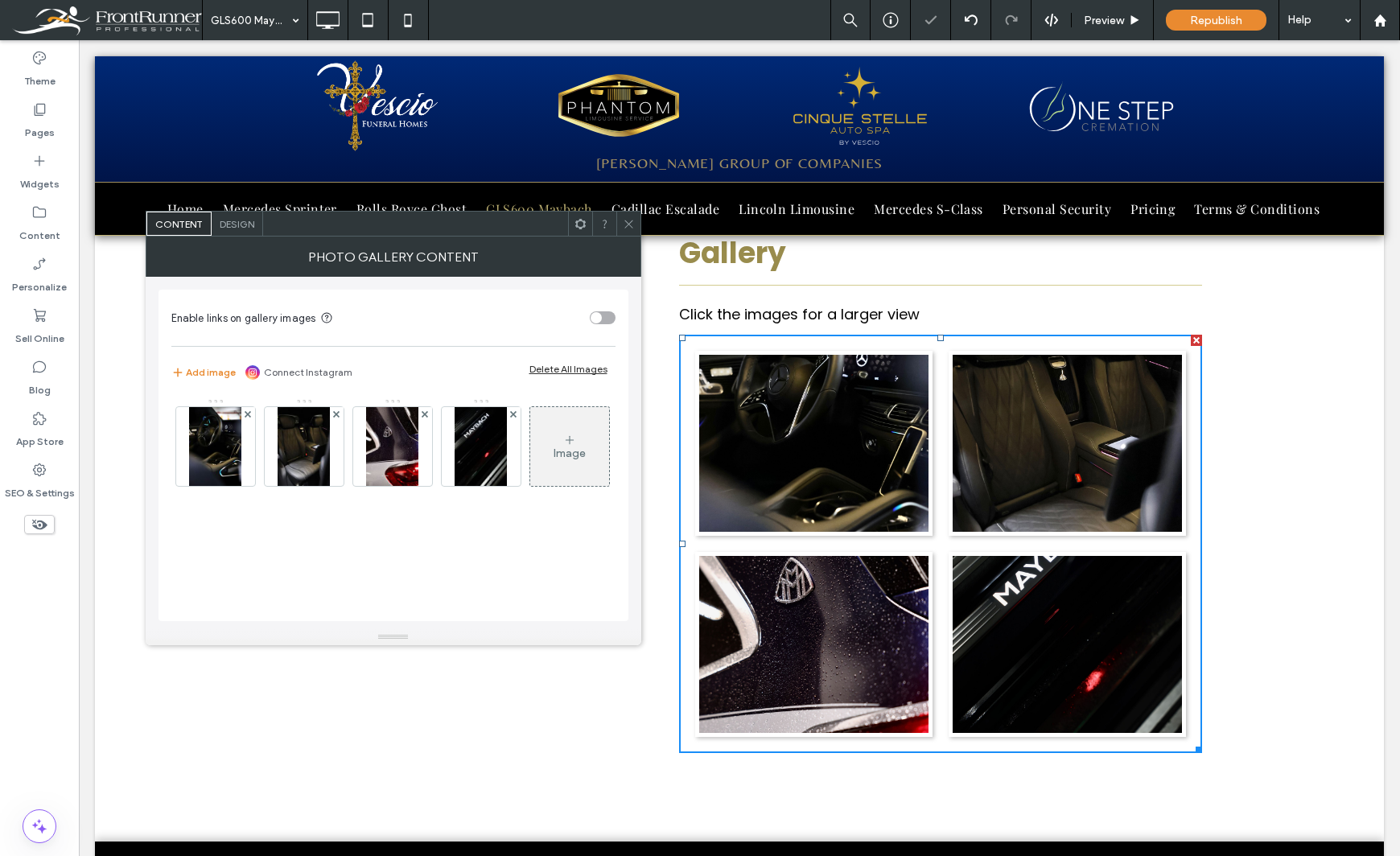
click at [424, 414] on use at bounding box center [425, 414] width 7 height 7
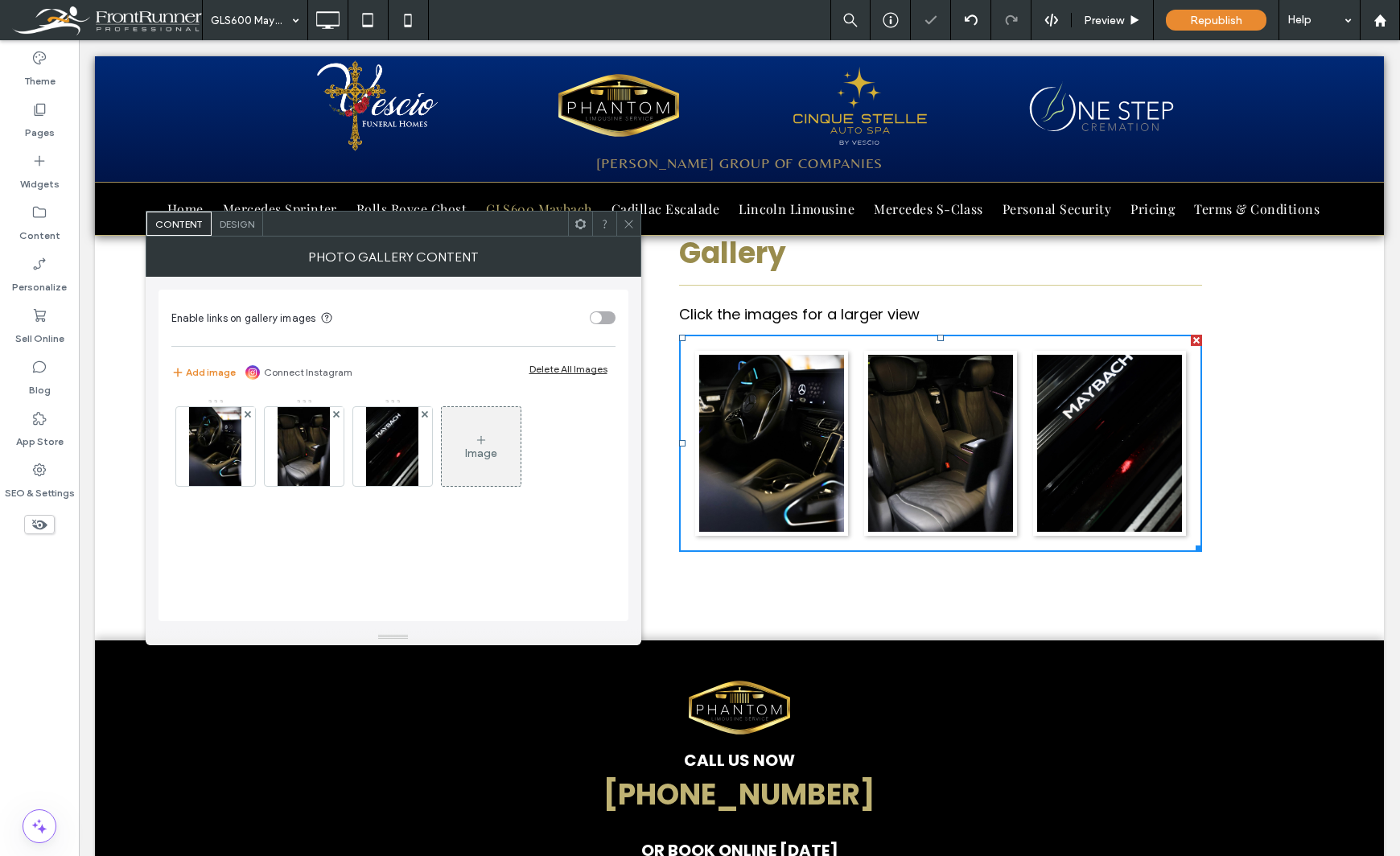
click at [424, 414] on use at bounding box center [425, 414] width 7 height 7
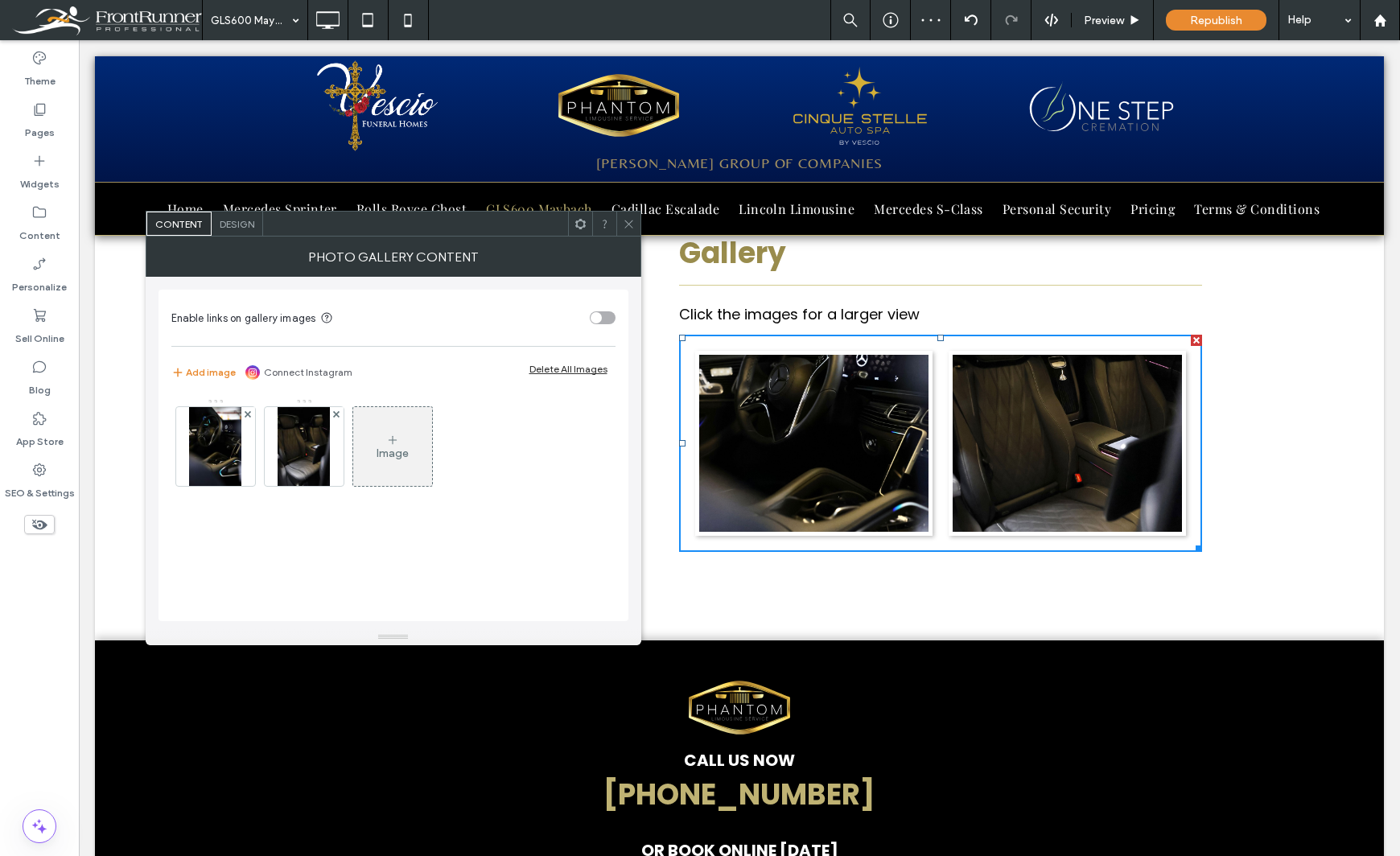
click at [366, 443] on div "Image" at bounding box center [393, 446] width 79 height 75
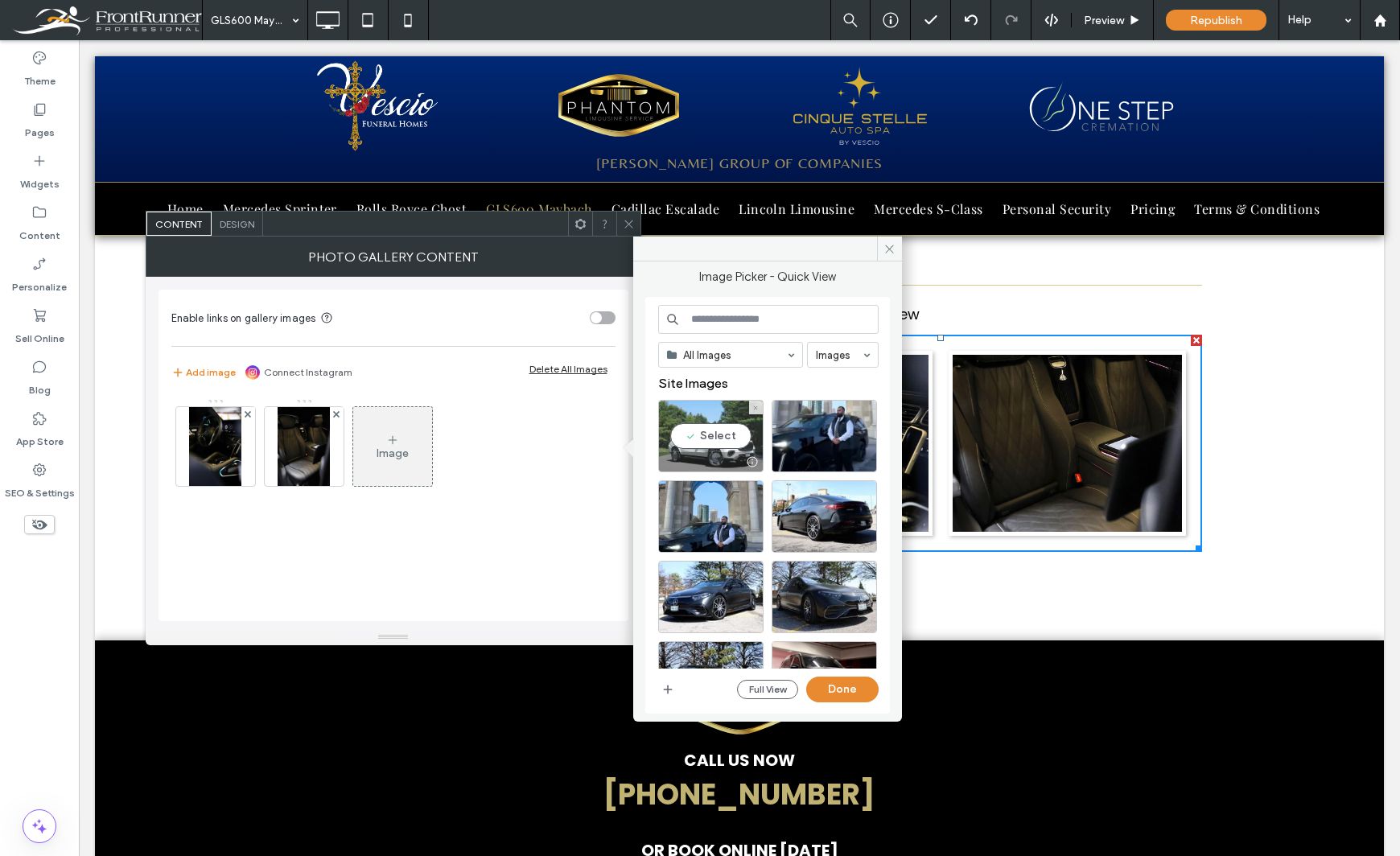
click at [706, 440] on div "Select" at bounding box center [710, 435] width 105 height 73
click at [845, 693] on button "Done" at bounding box center [842, 689] width 73 height 26
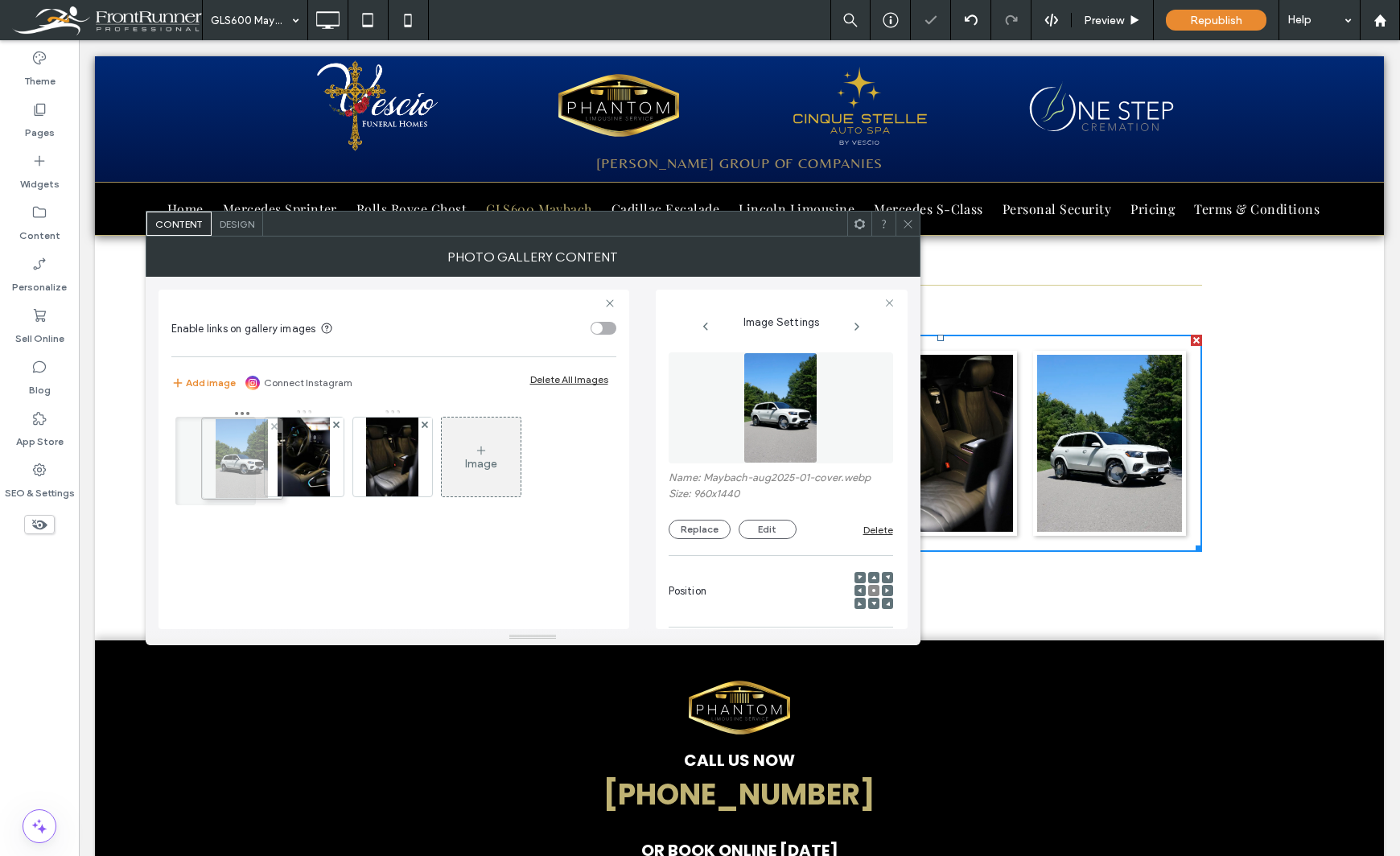
drag, startPoint x: 397, startPoint y: 469, endPoint x: 242, endPoint y: 471, distance: 155.0
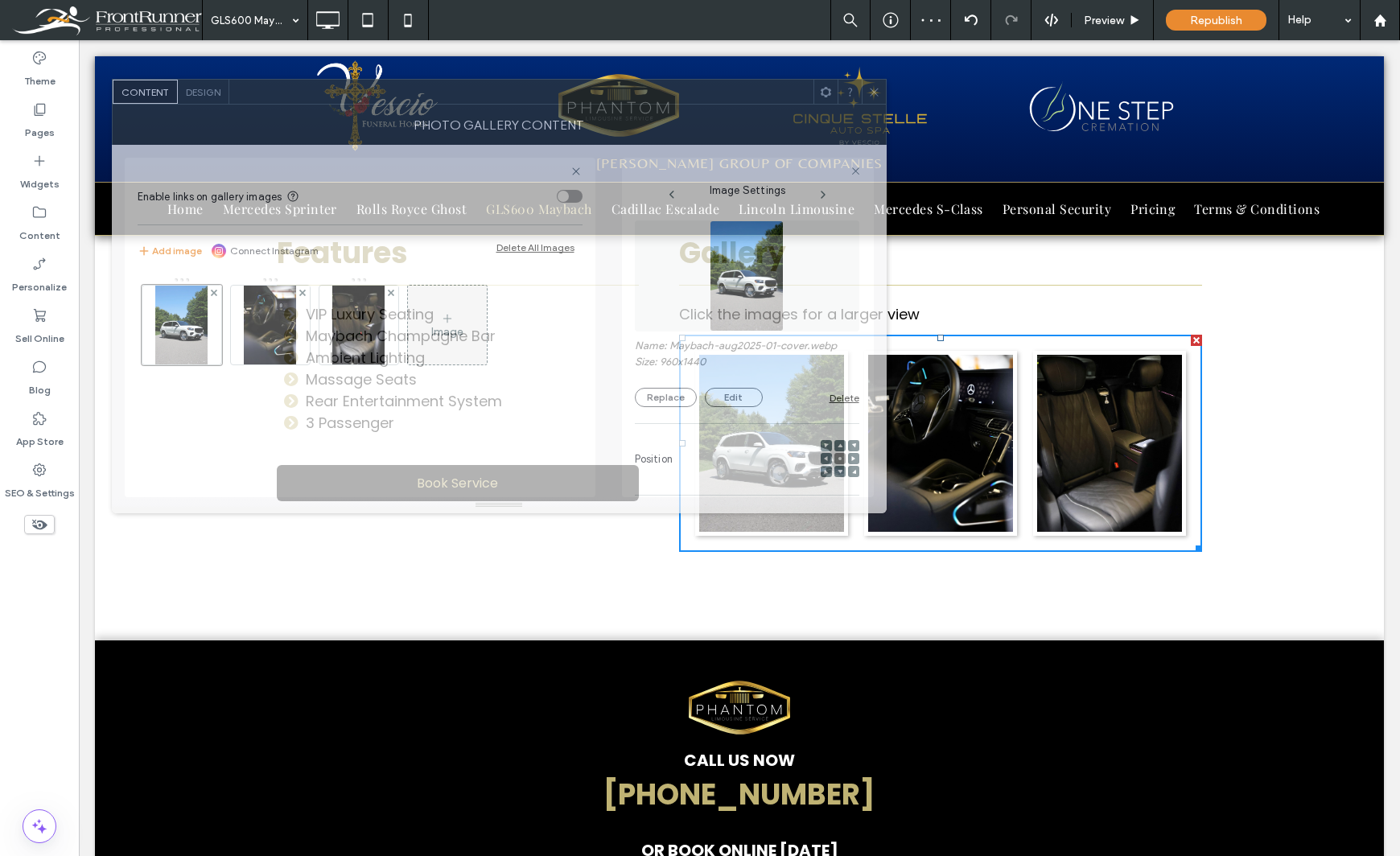
drag, startPoint x: 763, startPoint y: 232, endPoint x: 747, endPoint y: 94, distance: 138.9
click at [734, 98] on div at bounding box center [521, 92] width 584 height 24
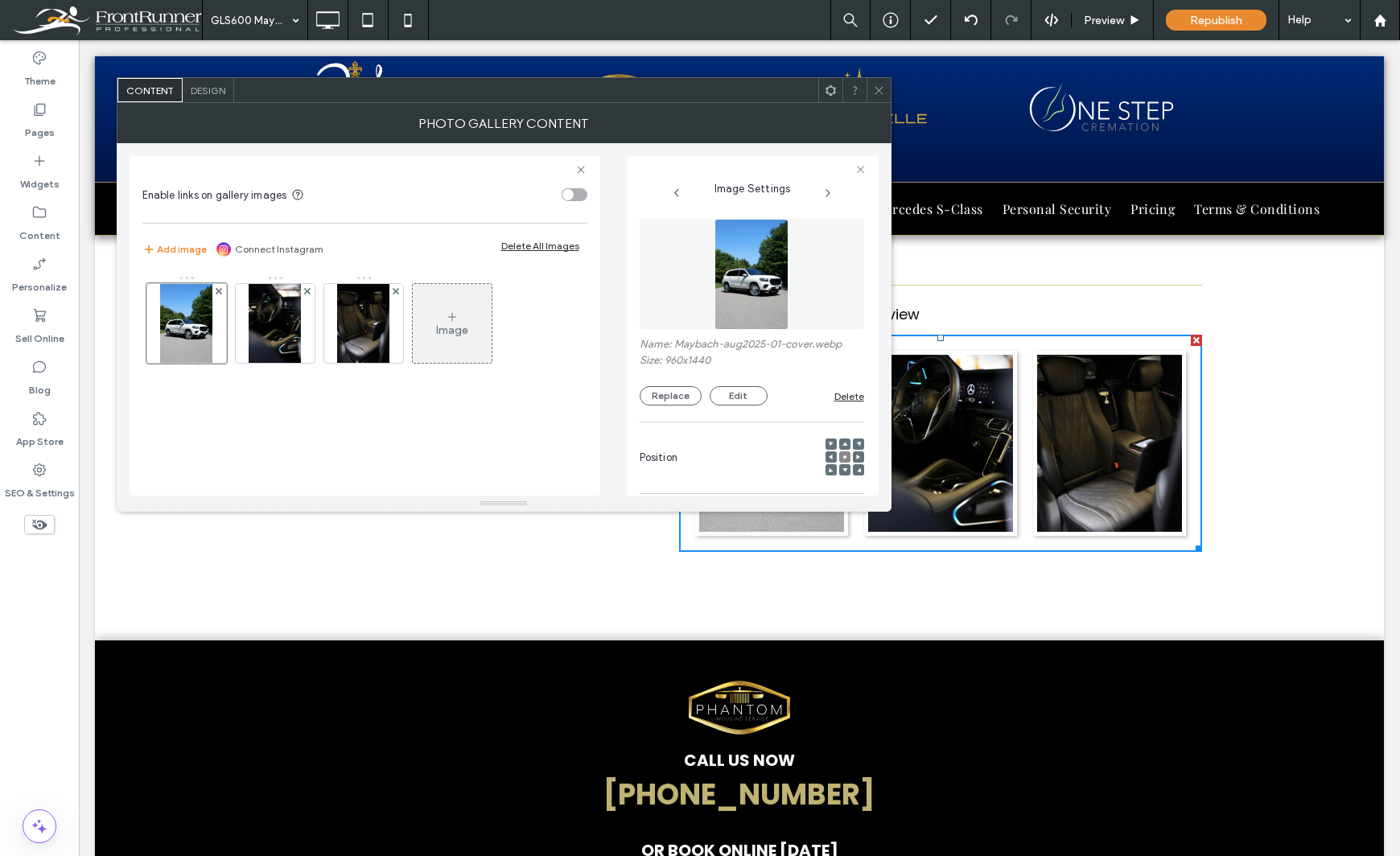
click at [443, 326] on div "Image" at bounding box center [452, 330] width 32 height 14
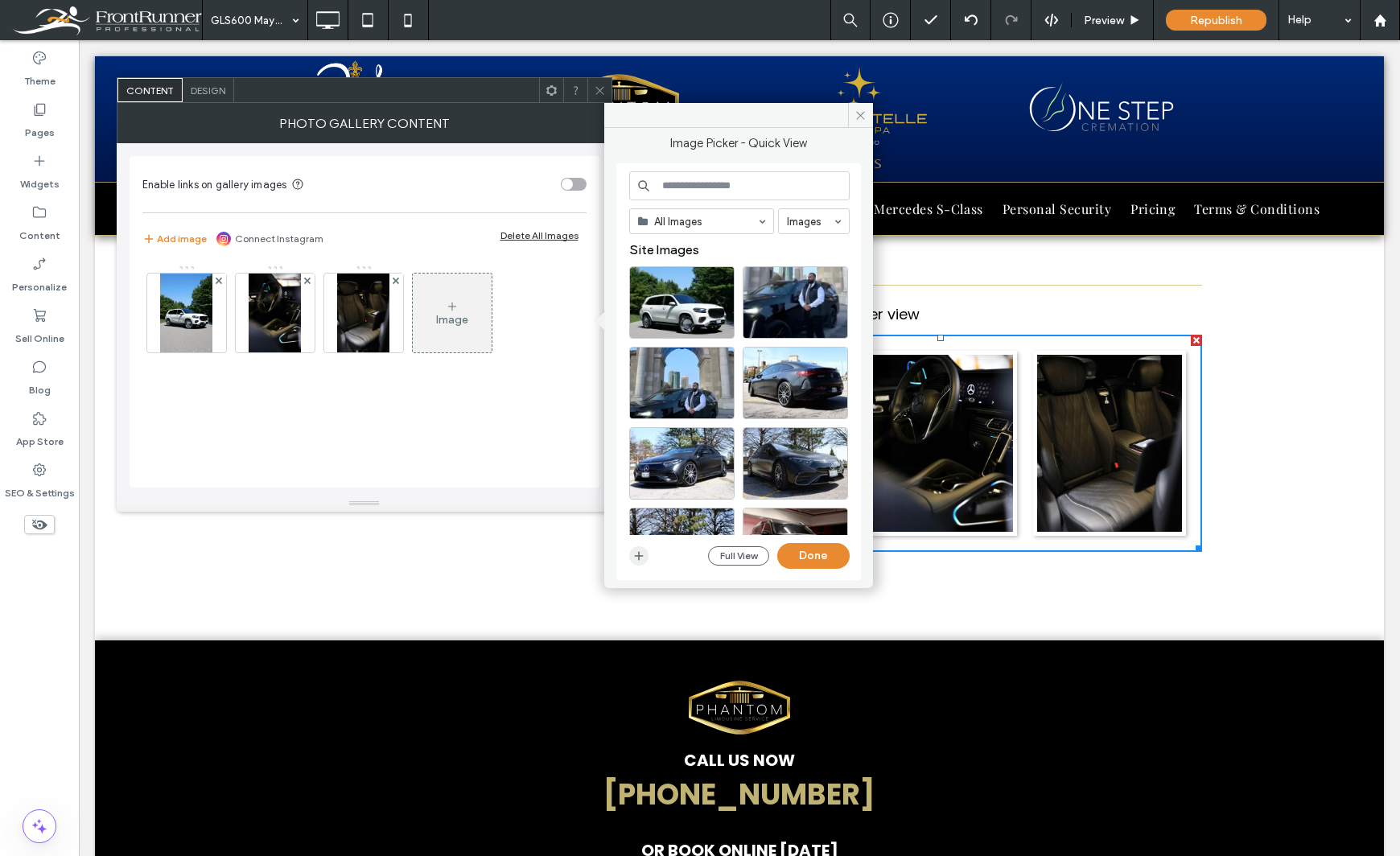
click at [640, 558] on icon "button" at bounding box center [638, 555] width 13 height 13
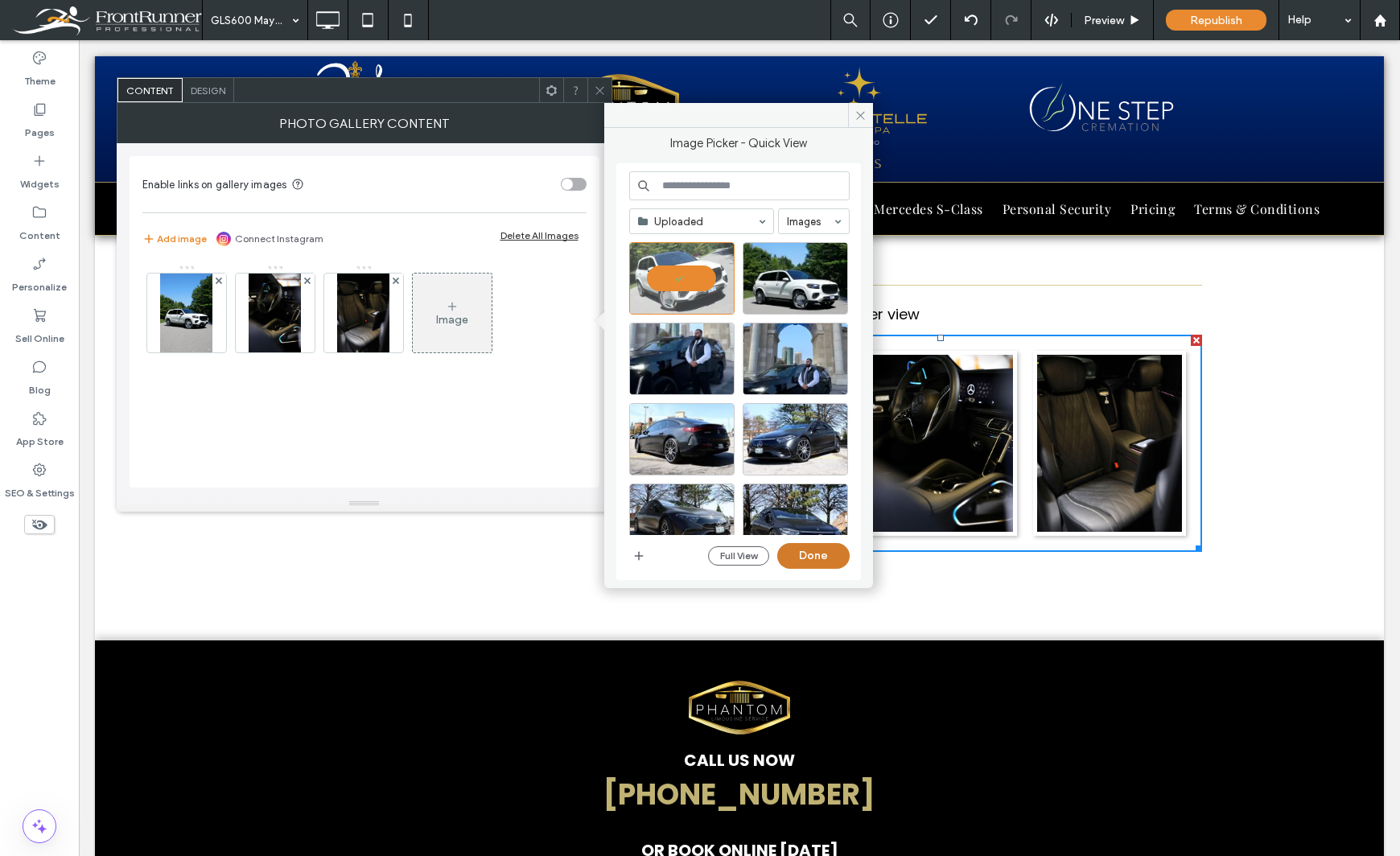
click at [809, 555] on button "Done" at bounding box center [813, 556] width 73 height 26
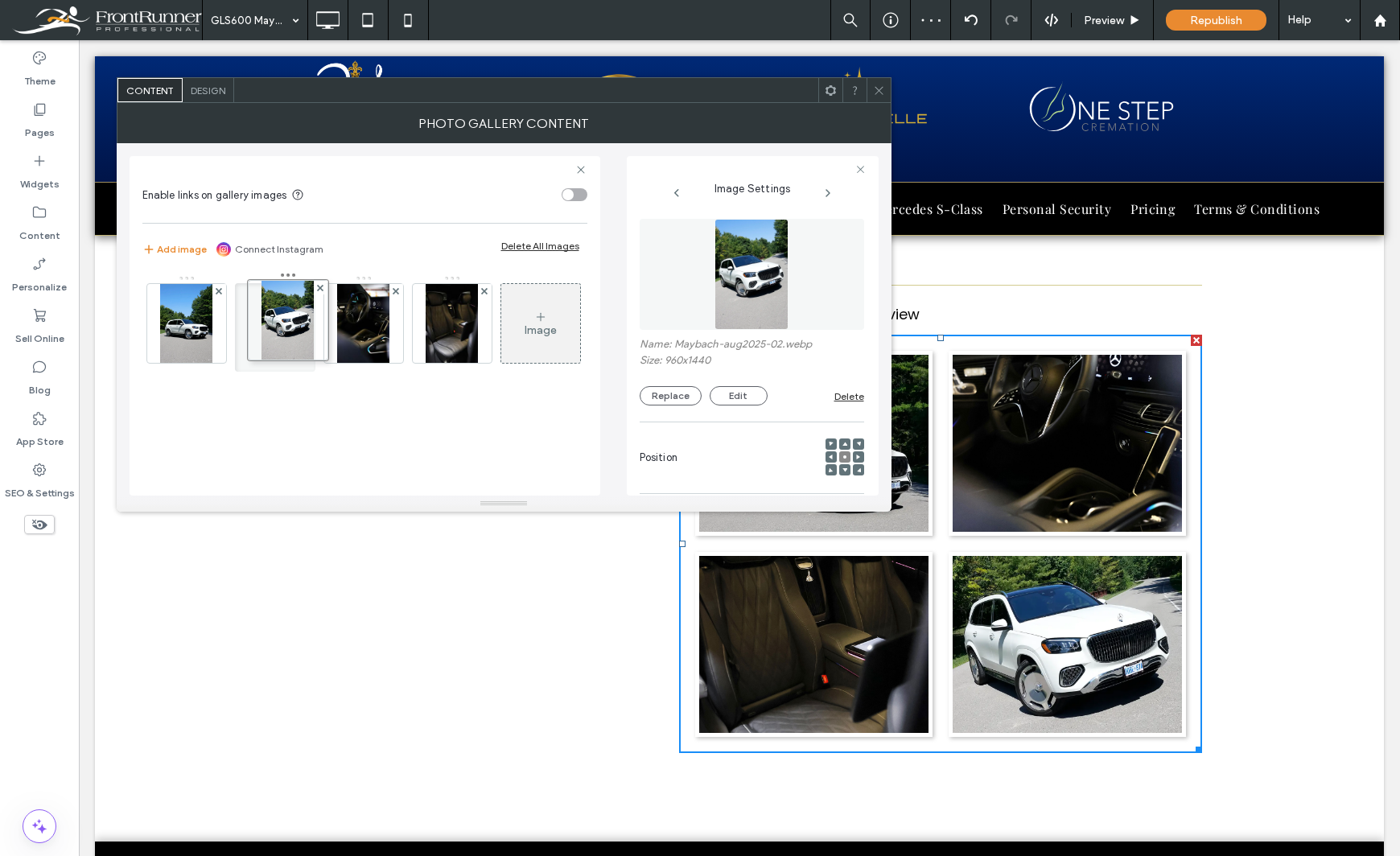
drag, startPoint x: 440, startPoint y: 325, endPoint x: 271, endPoint y: 322, distance: 169.0
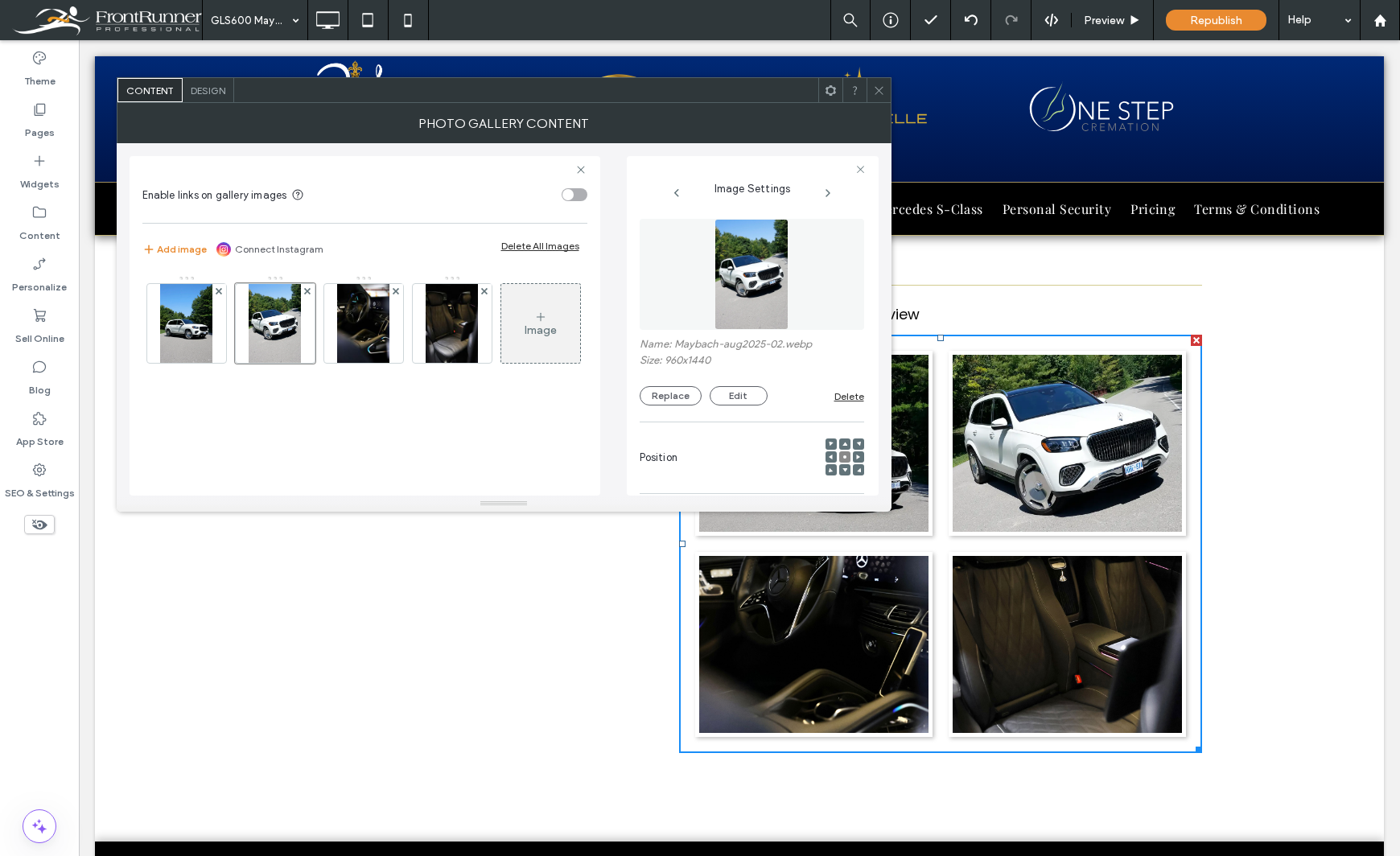
click at [524, 337] on div "Image" at bounding box center [541, 330] width 32 height 14
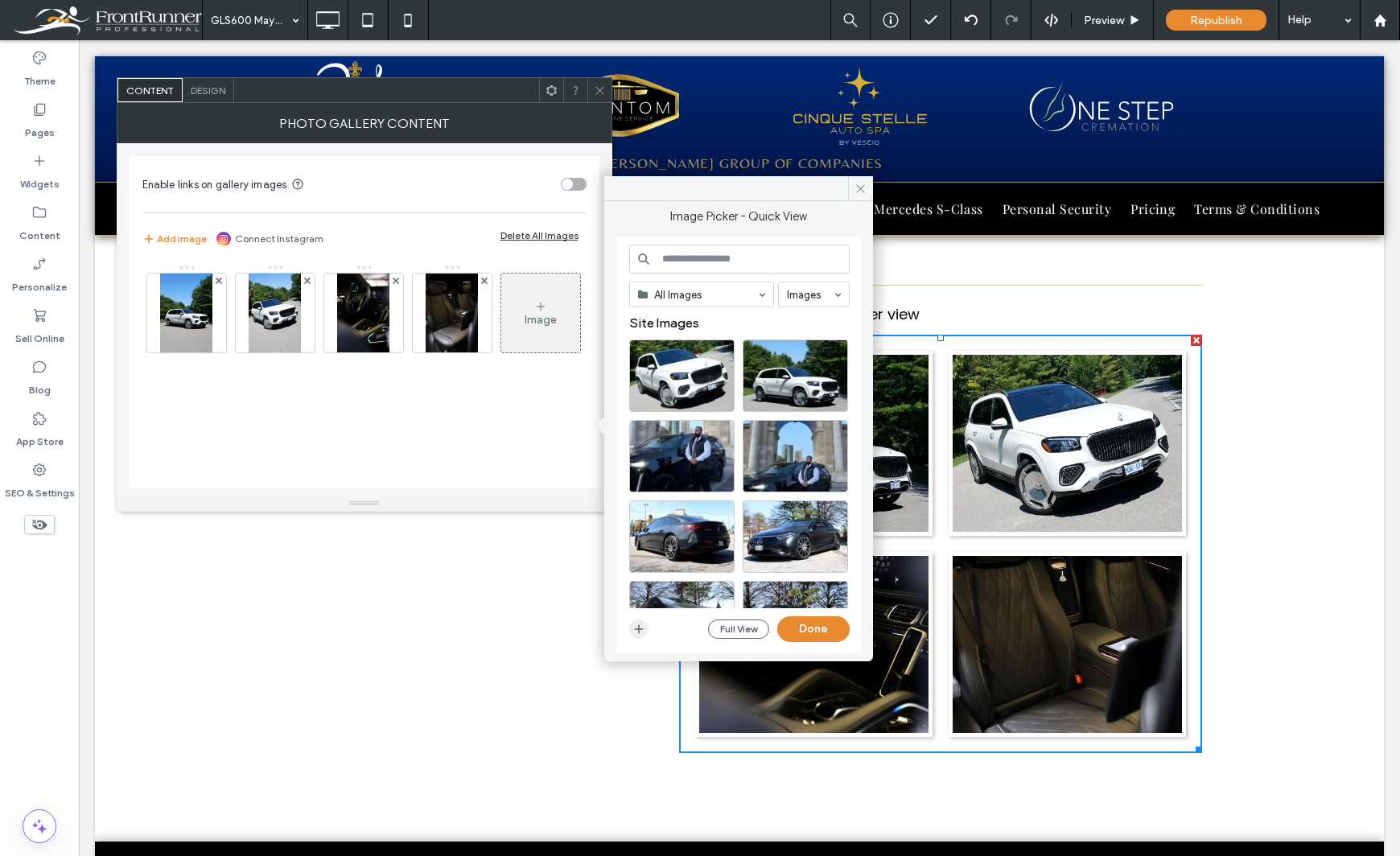
click at [642, 625] on icon "button" at bounding box center [638, 629] width 13 height 13
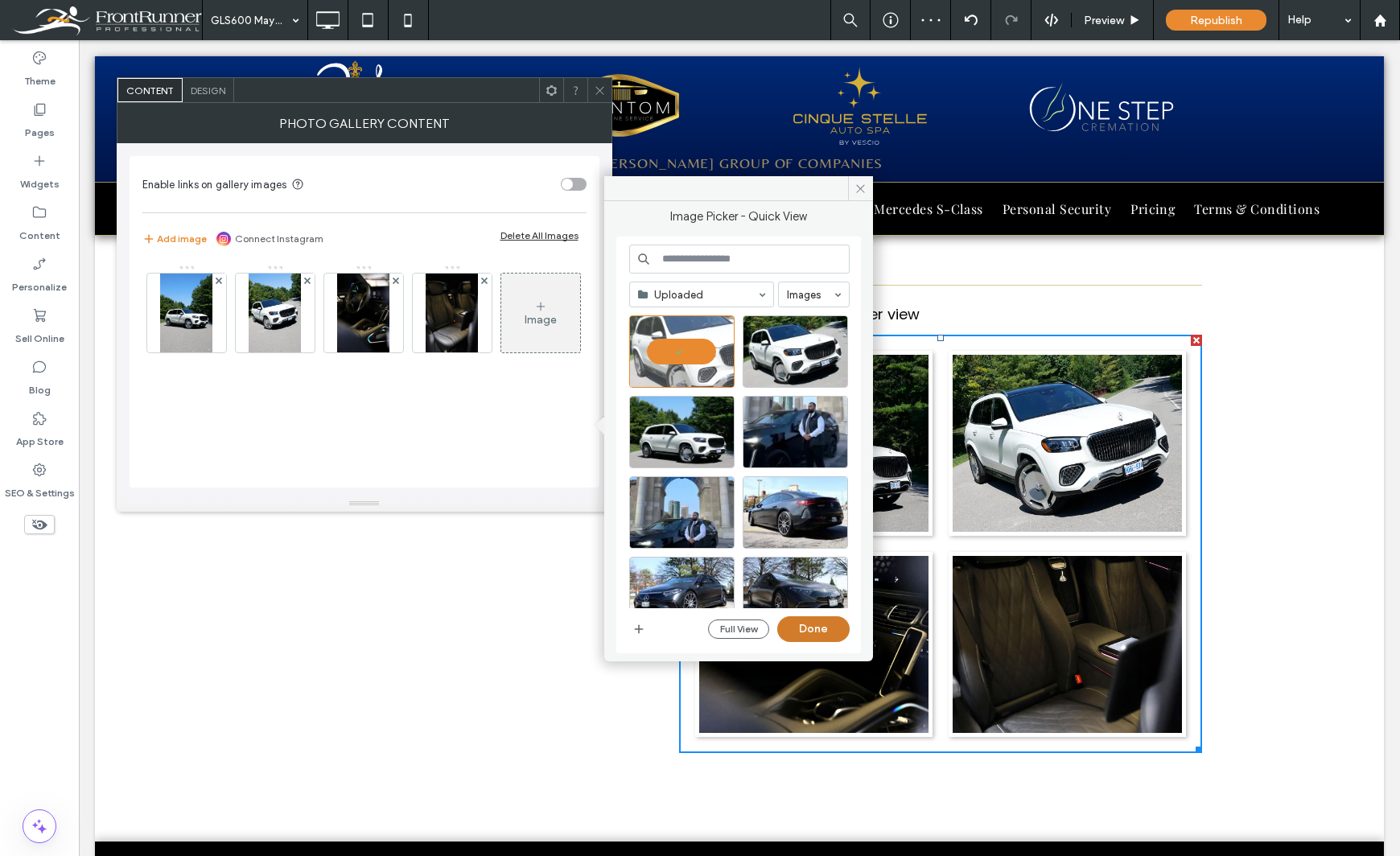
click at [807, 631] on button "Done" at bounding box center [813, 629] width 73 height 26
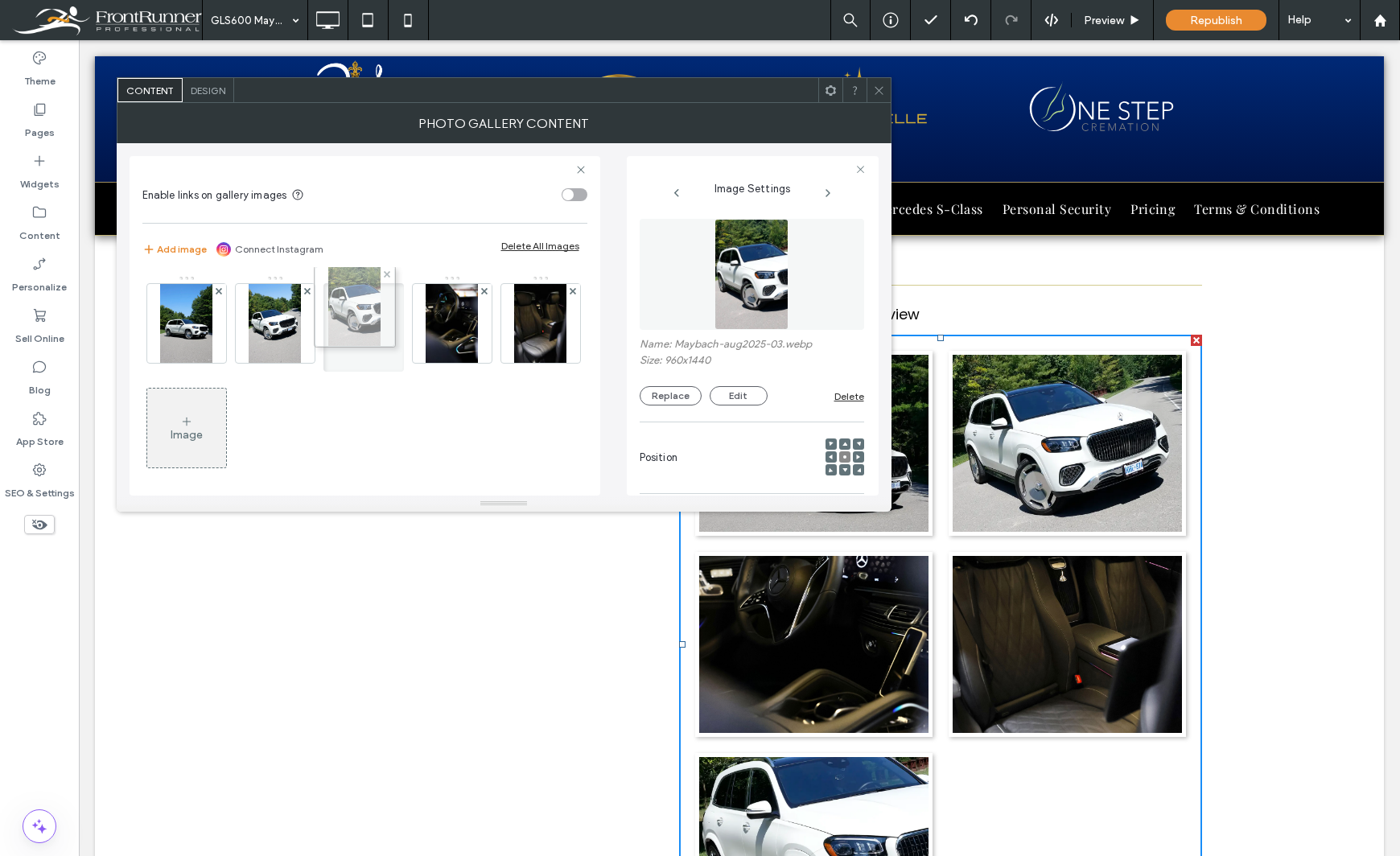
drag, startPoint x: 185, startPoint y: 452, endPoint x: 345, endPoint y: 332, distance: 200.0
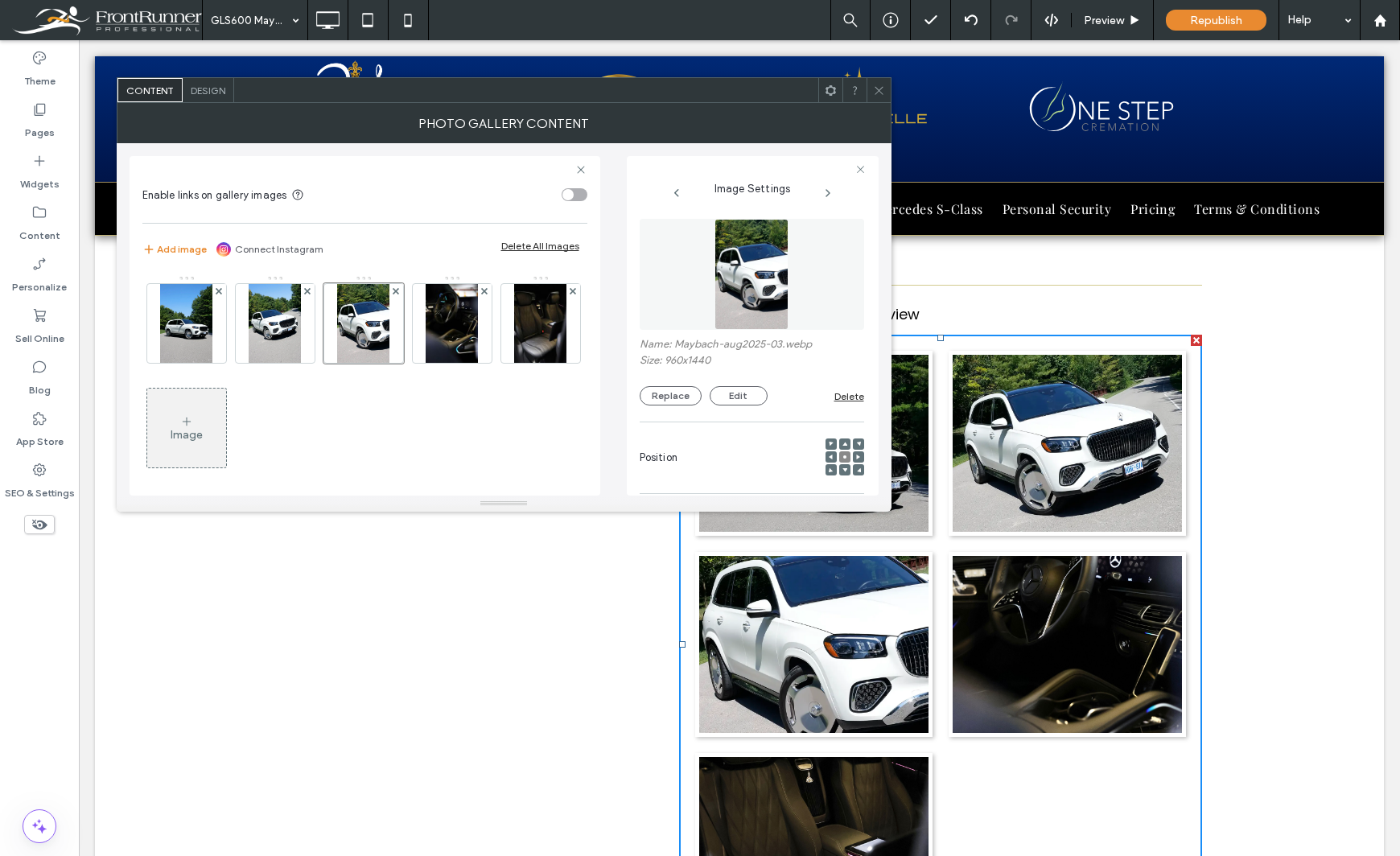
click at [226, 439] on div "Image" at bounding box center [186, 428] width 79 height 75
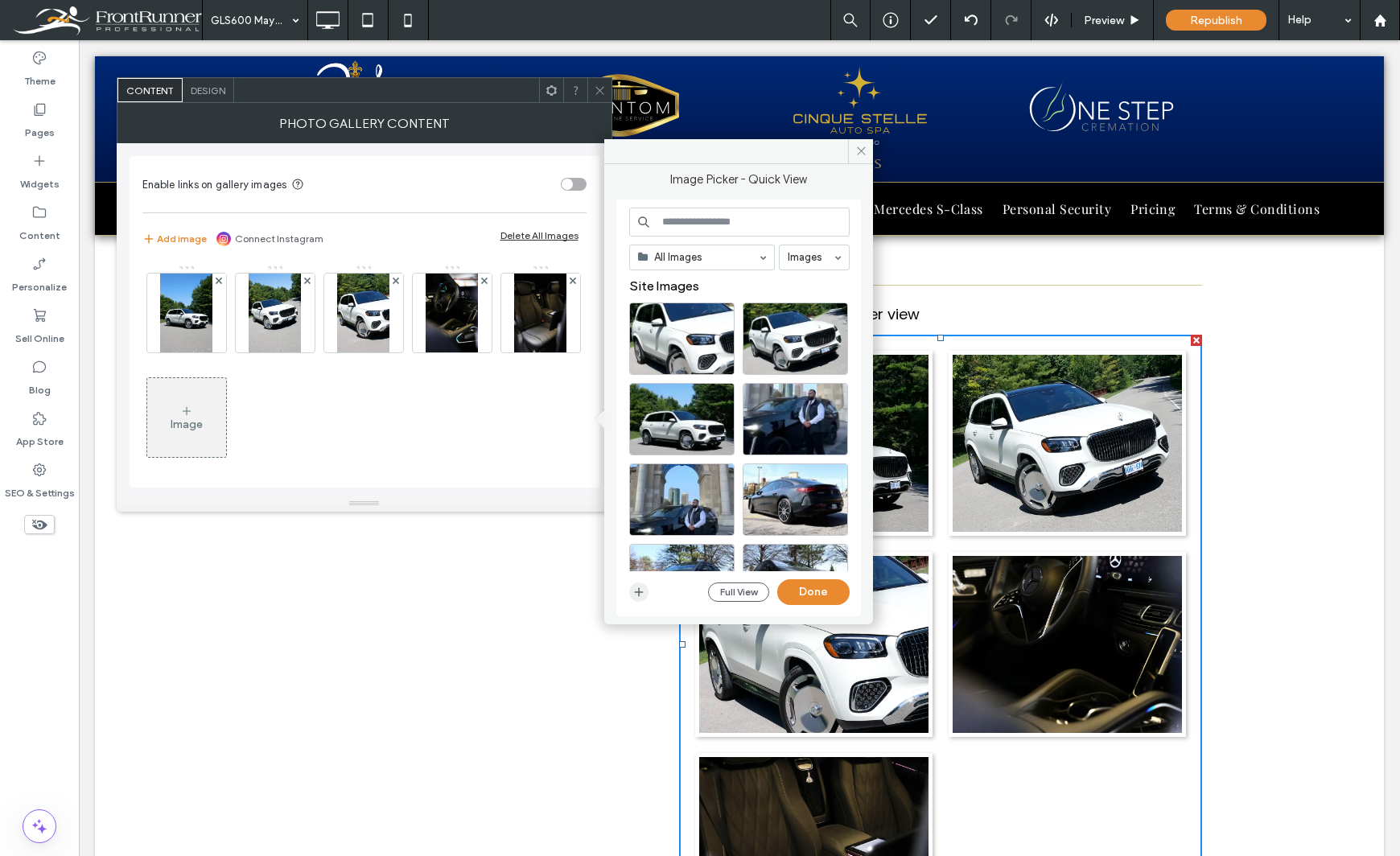
click at [640, 591] on use "button" at bounding box center [639, 592] width 9 height 9
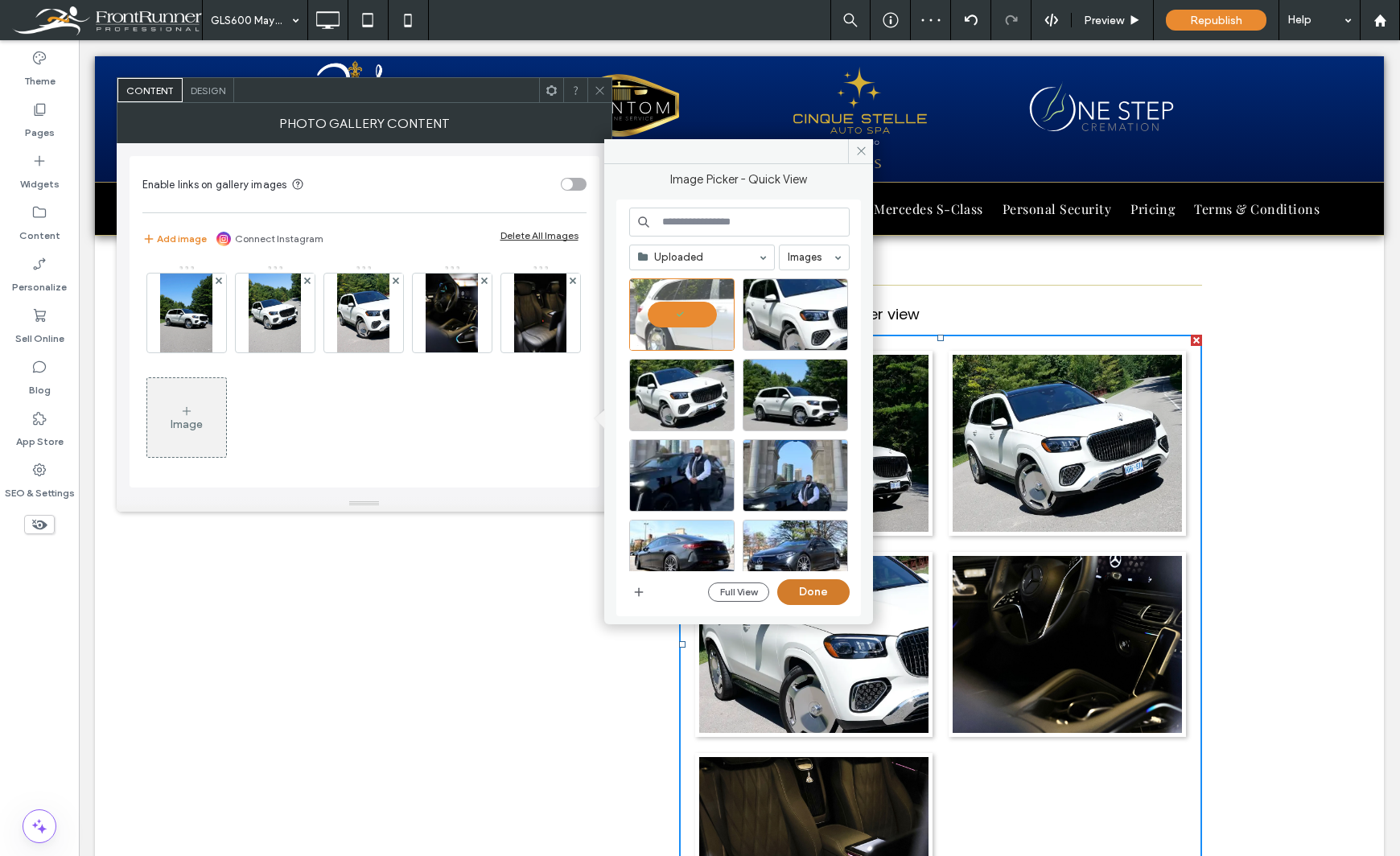
click at [824, 595] on button "Done" at bounding box center [813, 592] width 73 height 26
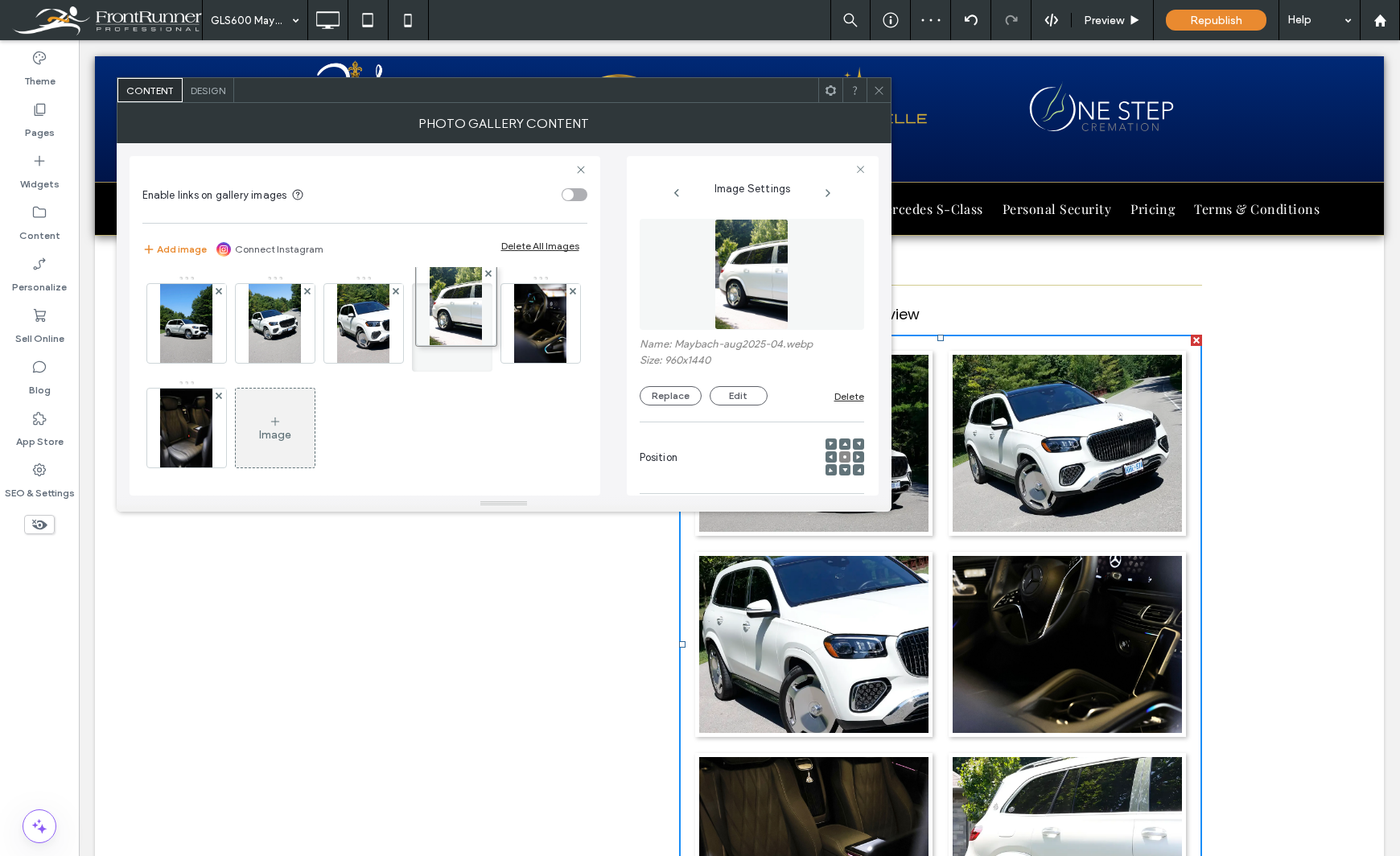
drag, startPoint x: 289, startPoint y: 440, endPoint x: 465, endPoint y: 322, distance: 211.9
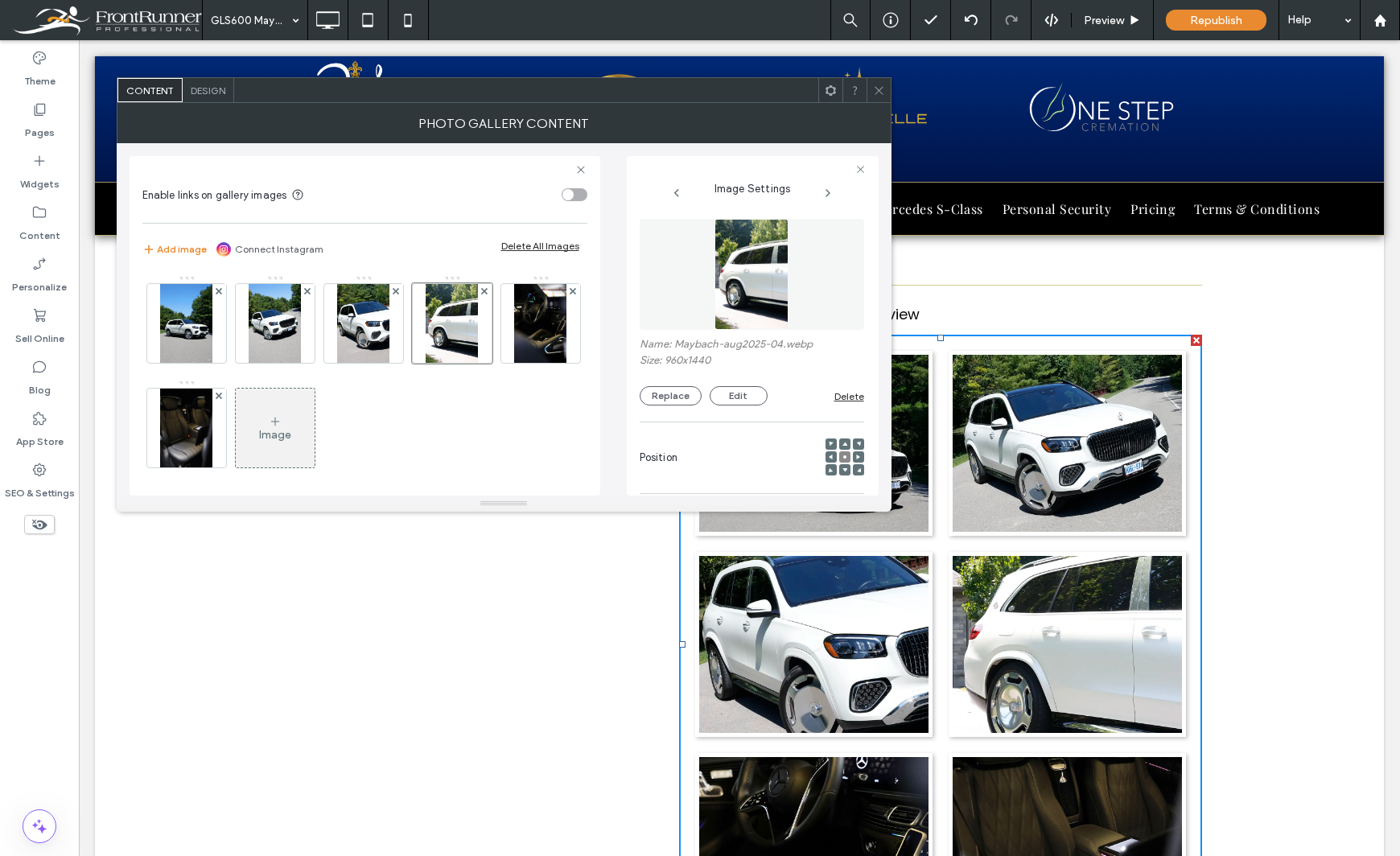
drag, startPoint x: 343, startPoint y: 459, endPoint x: 400, endPoint y: 446, distance: 58.5
click at [315, 459] on div "Image" at bounding box center [275, 428] width 79 height 75
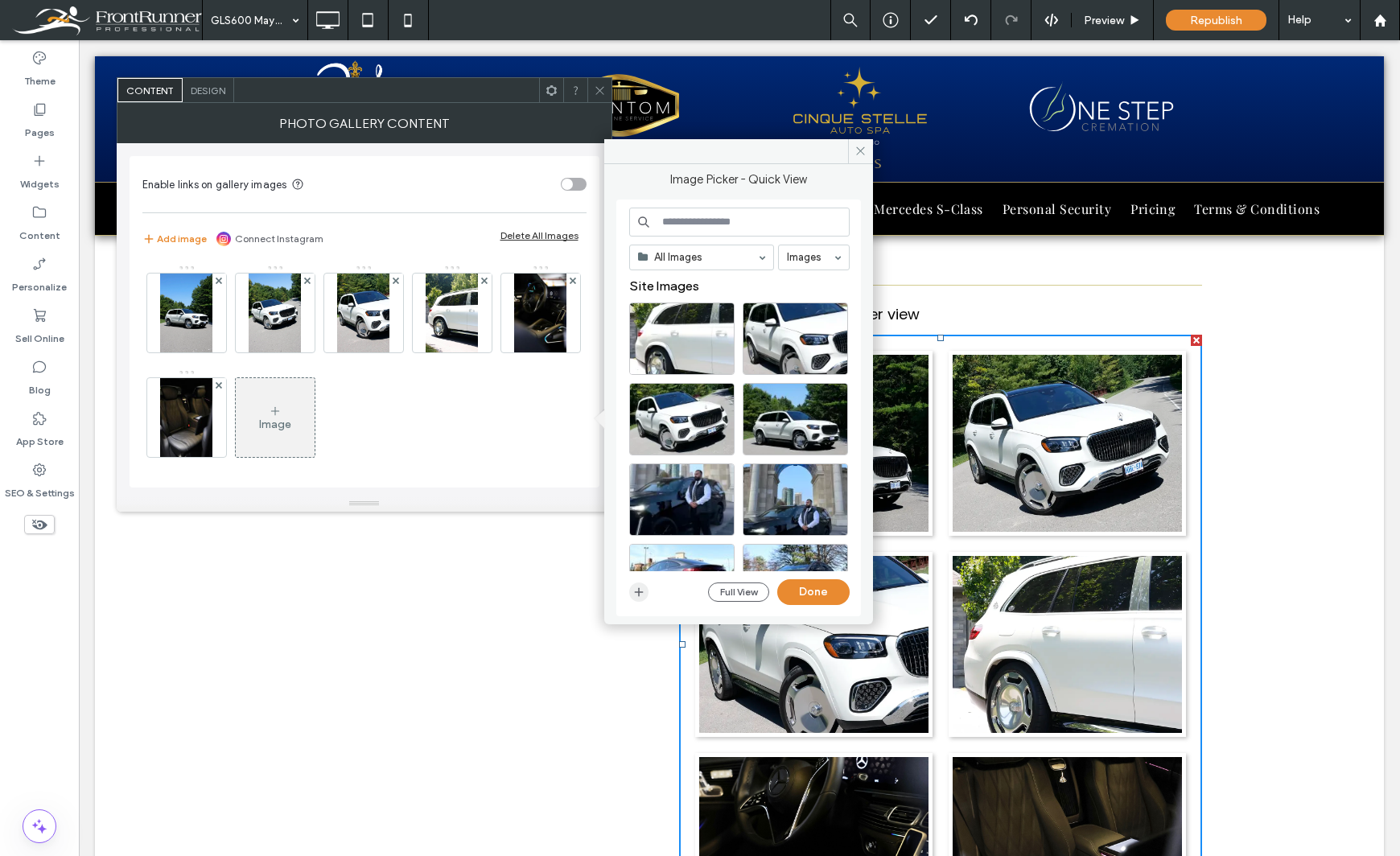
click at [639, 593] on use "button" at bounding box center [638, 592] width 9 height 9
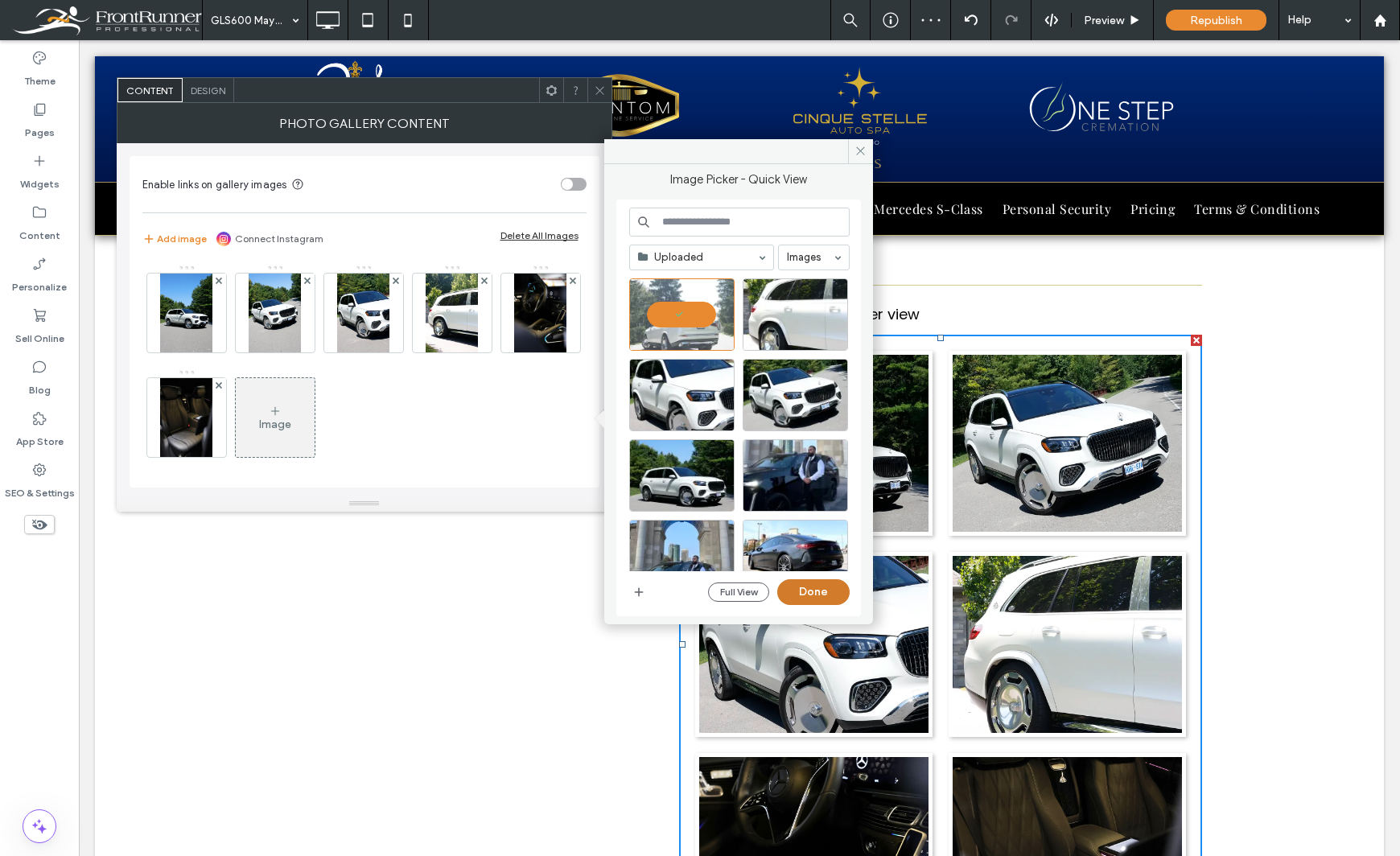
drag, startPoint x: 814, startPoint y: 597, endPoint x: 724, endPoint y: 552, distance: 100.6
click at [814, 597] on button "Done" at bounding box center [813, 592] width 73 height 26
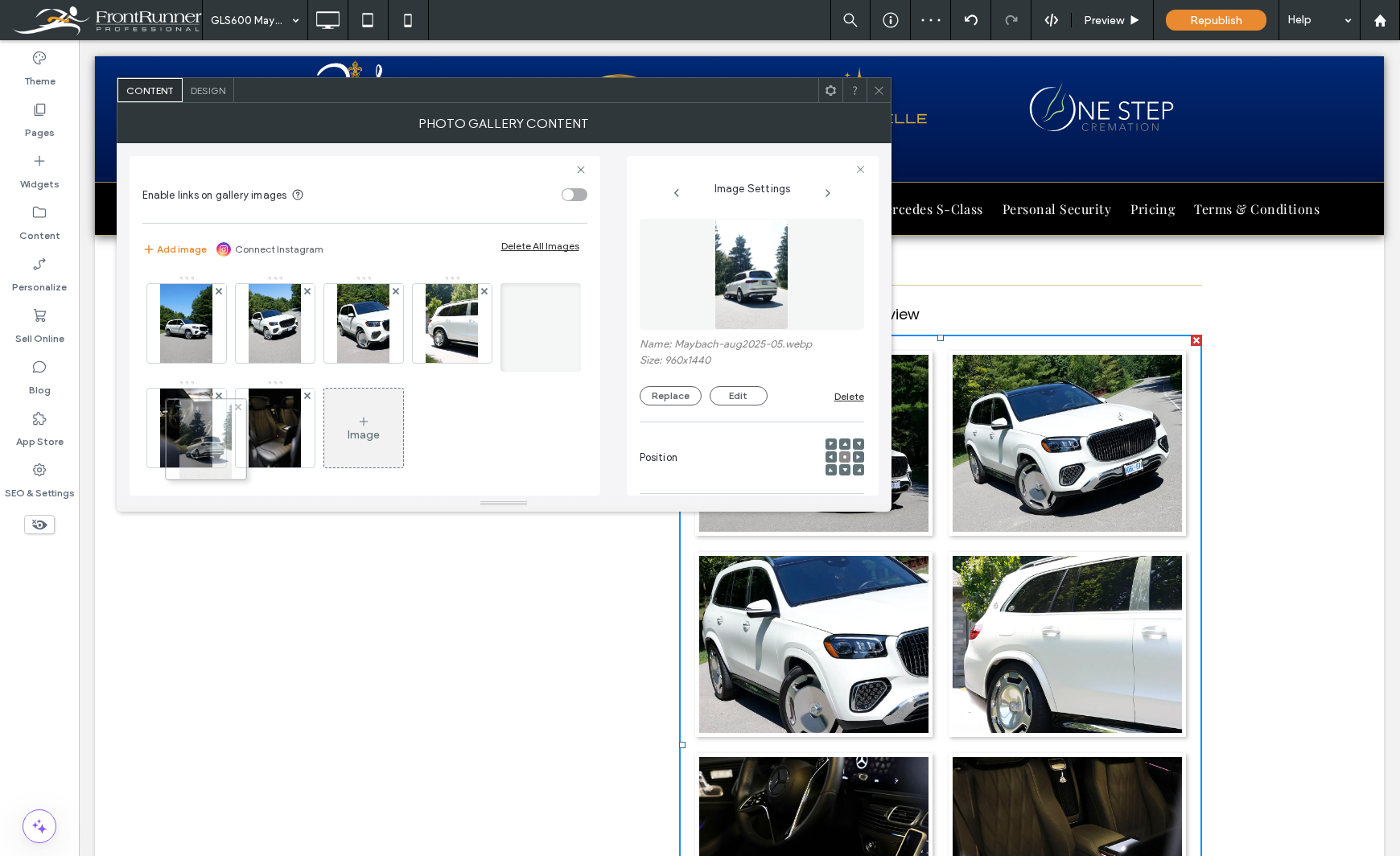
drag, startPoint x: 358, startPoint y: 417, endPoint x: 185, endPoint y: 426, distance: 173.2
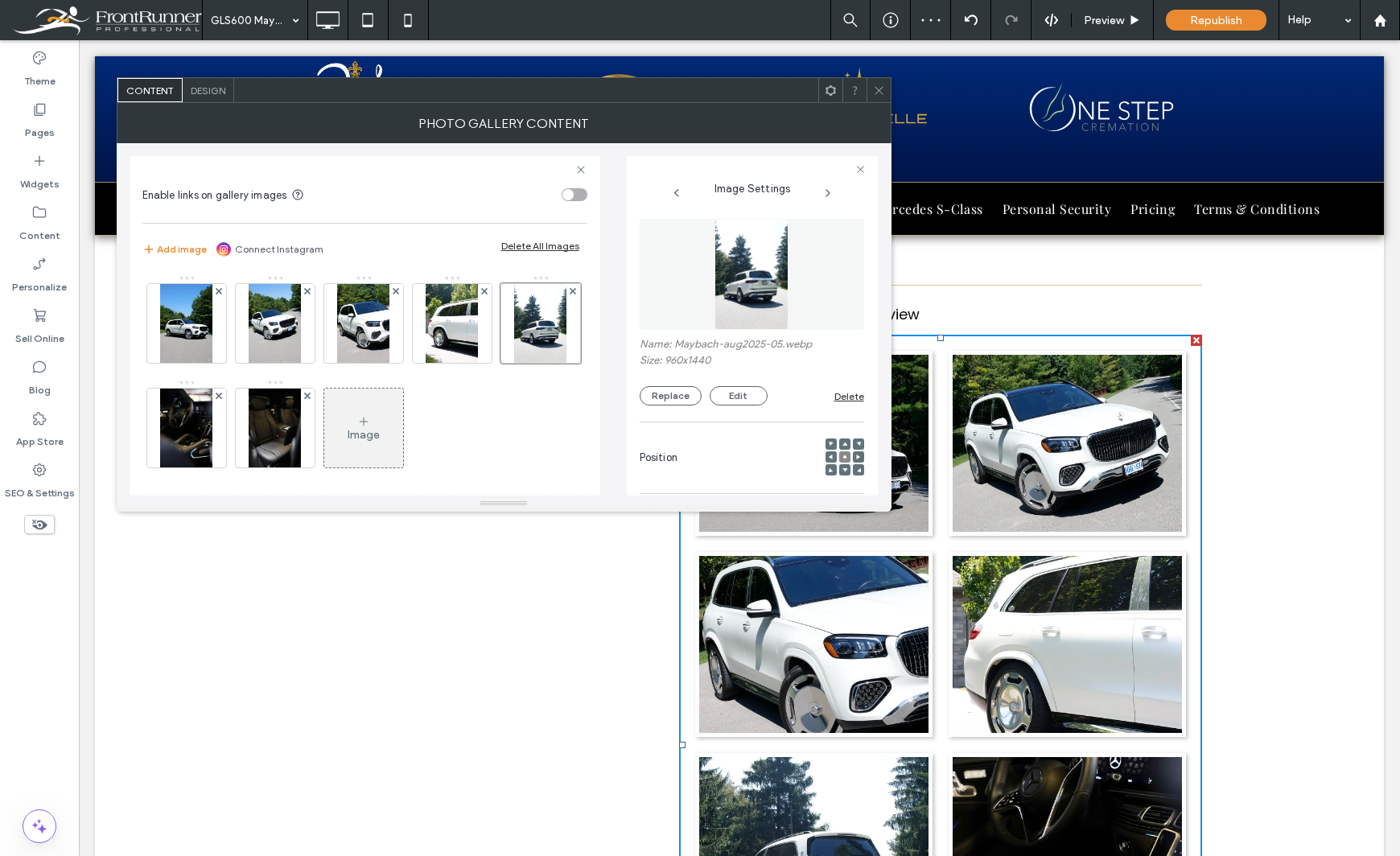
click at [56, 674] on div "Theme Pages Widgets Content Personalize Sell Online Blog App Store SEO & Settin…" at bounding box center [39, 448] width 79 height 816
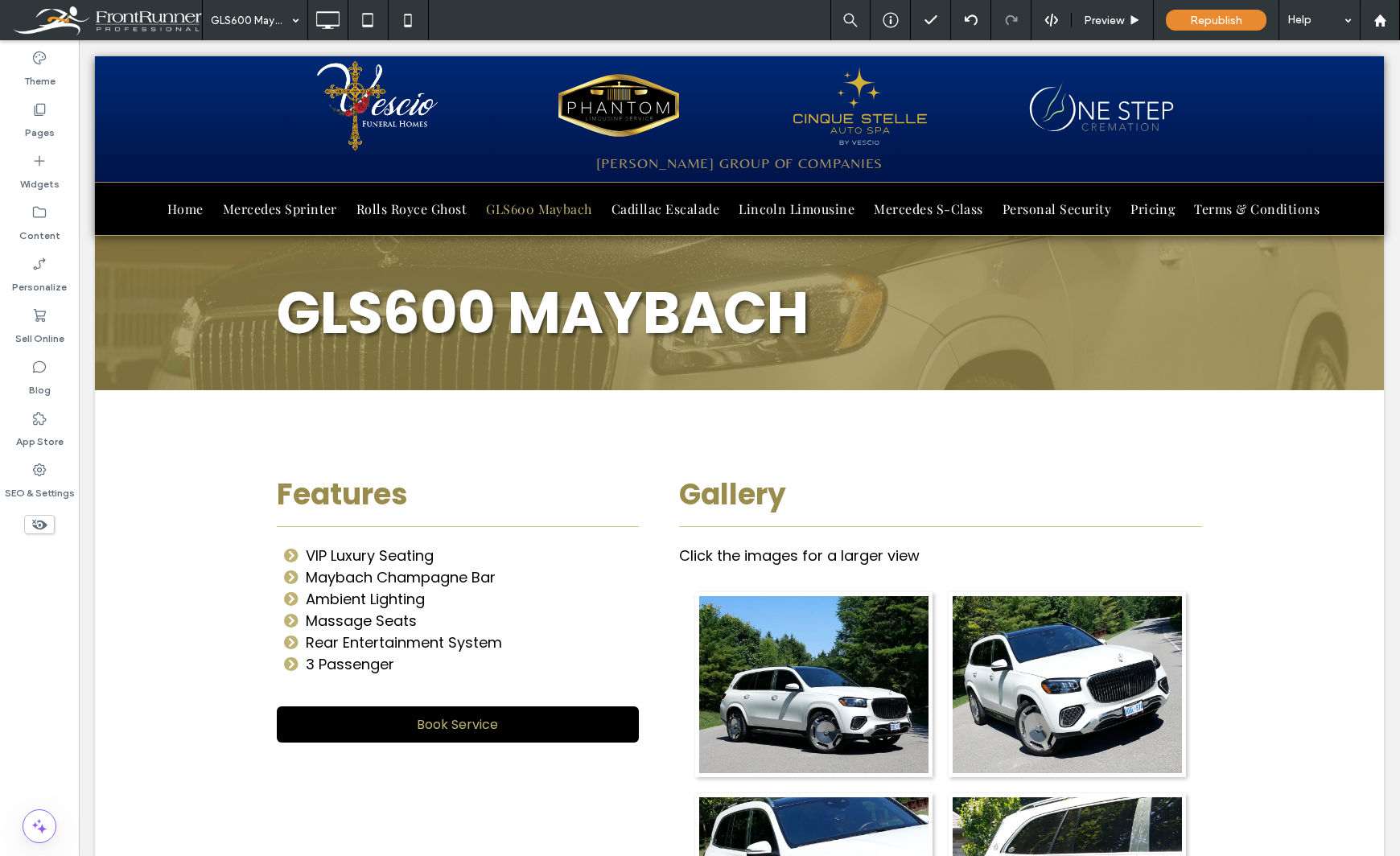
click at [30, 620] on div "Theme Pages Widgets Content Personalize Sell Online Blog App Store SEO & Settin…" at bounding box center [39, 448] width 79 height 816
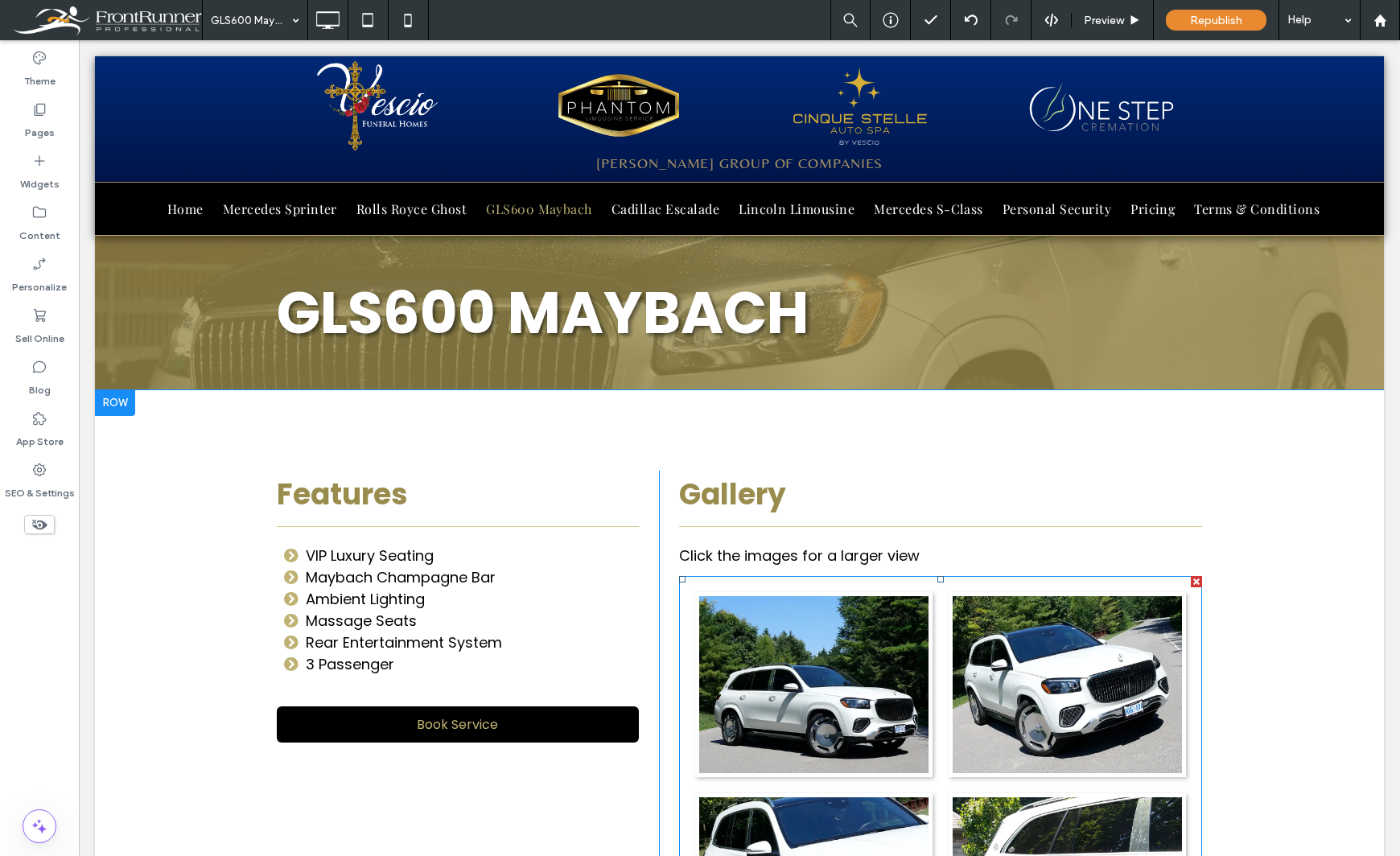
click at [866, 709] on link at bounding box center [813, 684] width 243 height 187
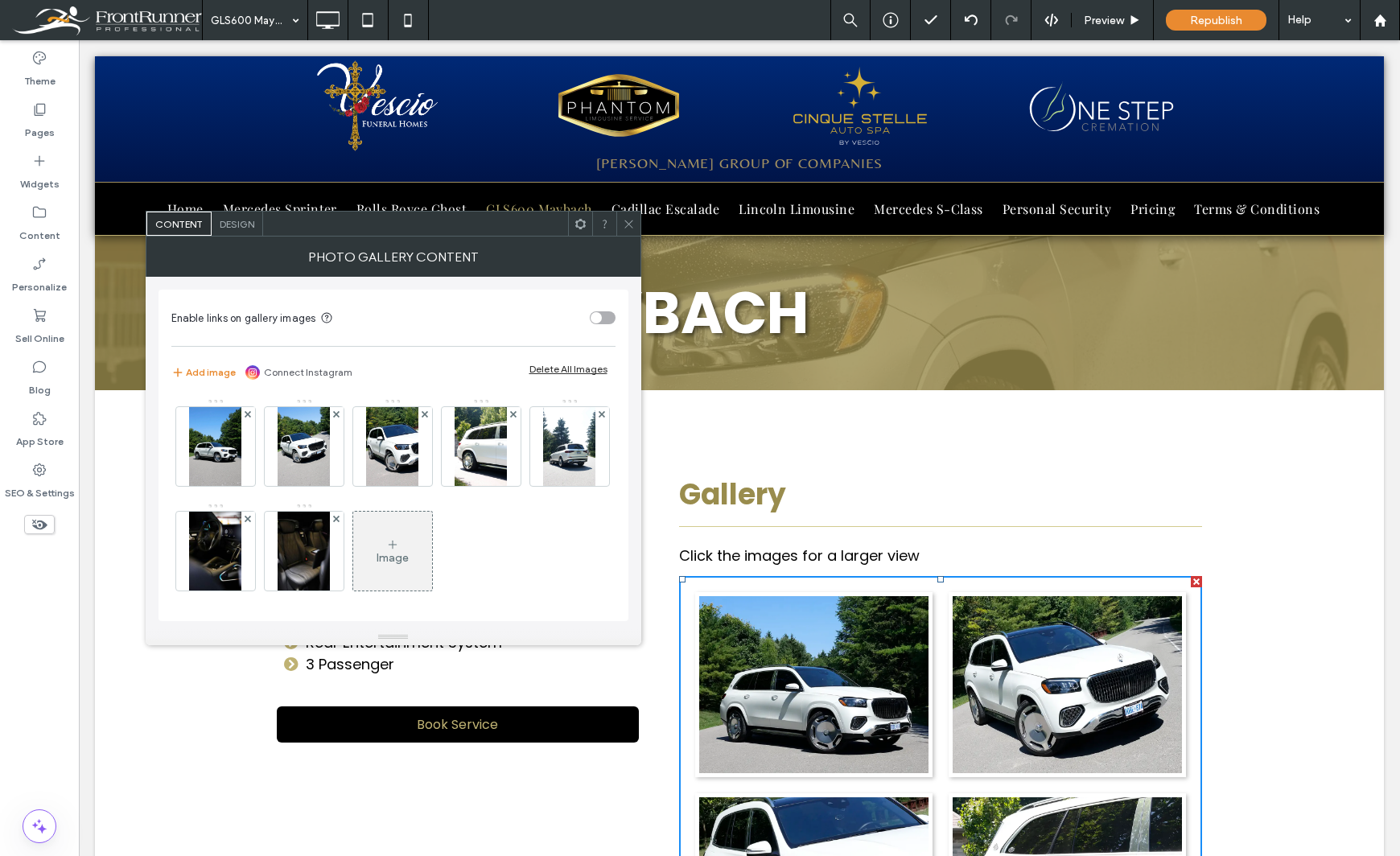
click at [239, 224] on span "Design" at bounding box center [237, 224] width 34 height 12
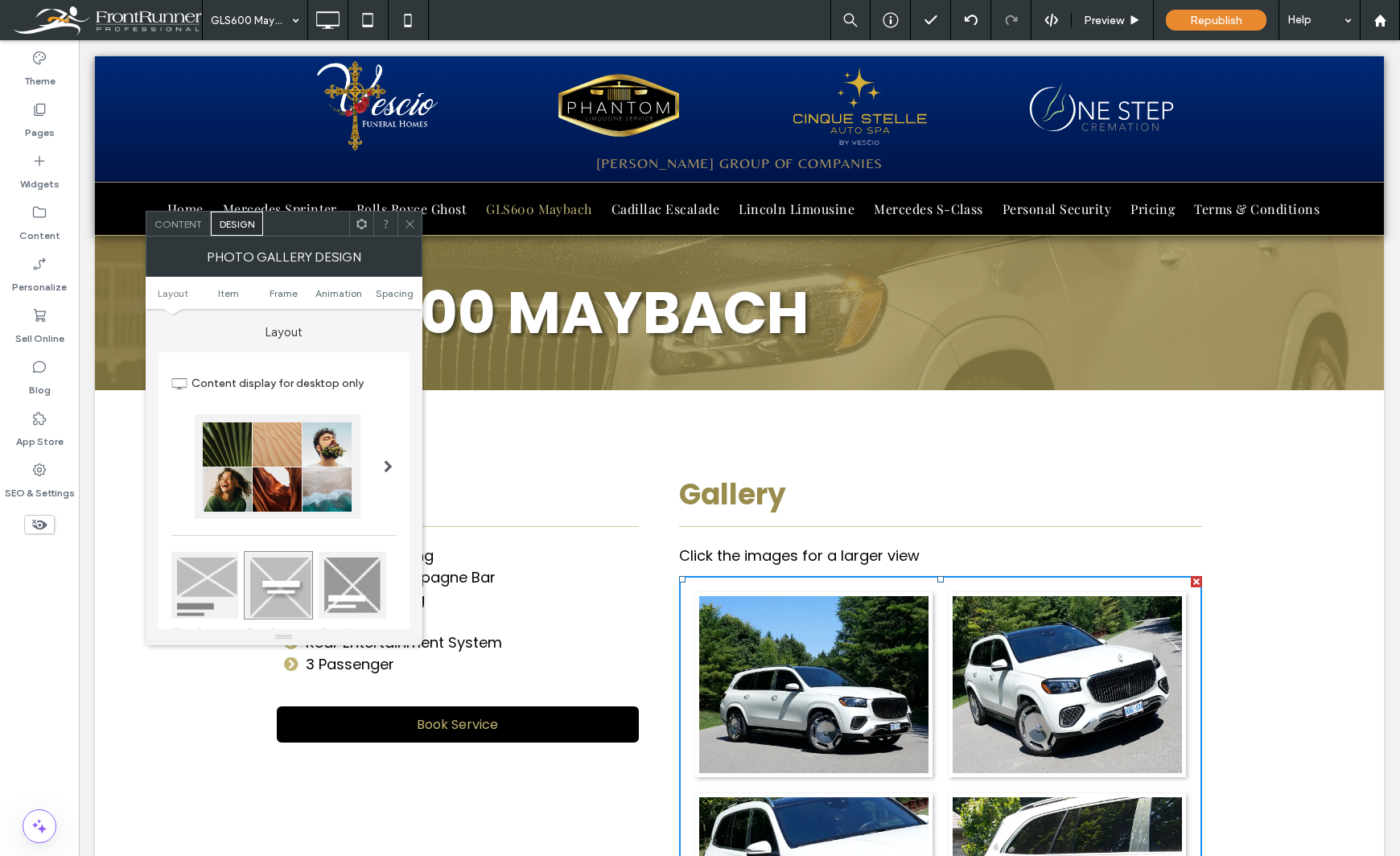
click at [192, 227] on span "Content" at bounding box center [178, 224] width 47 height 12
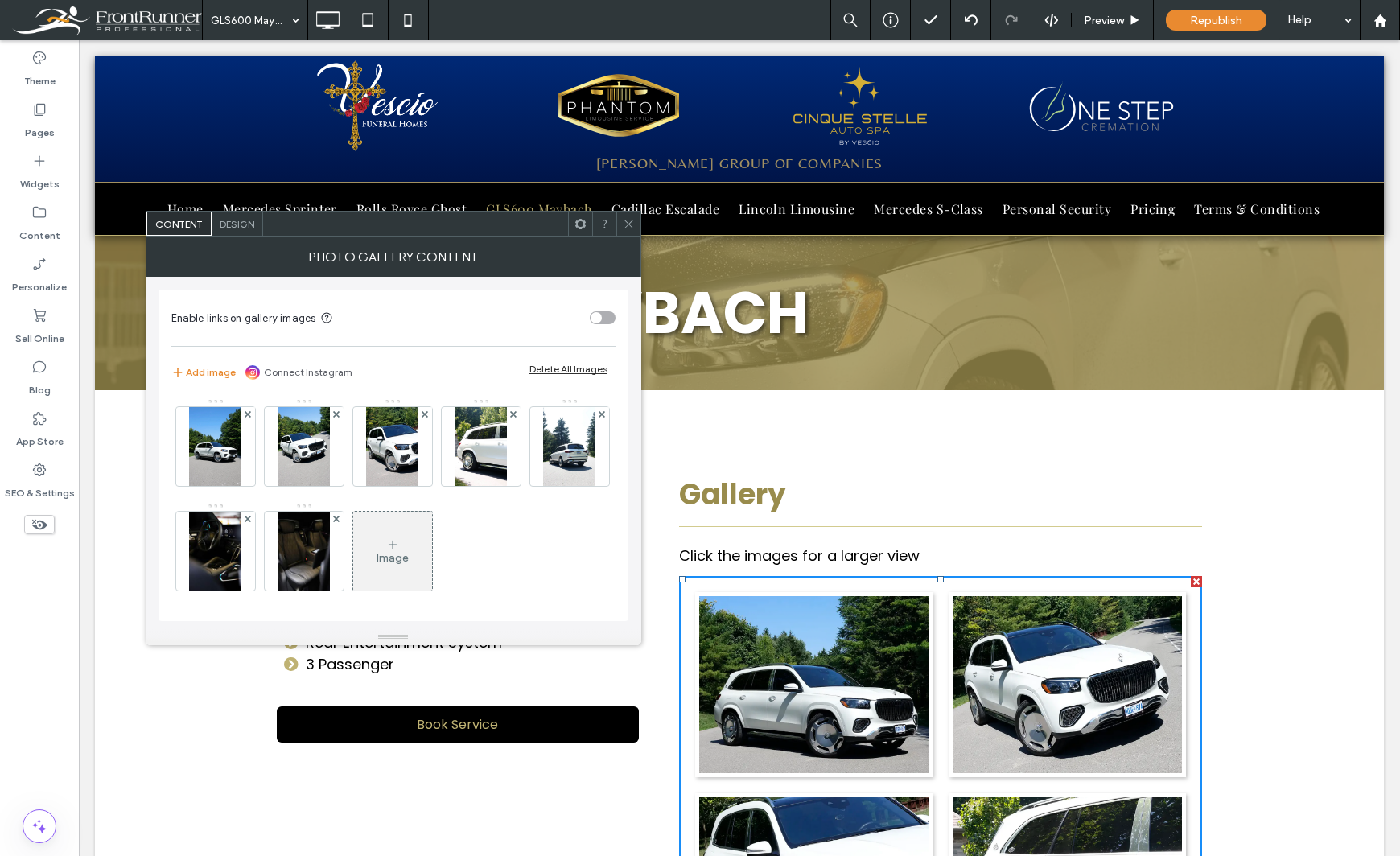
click at [744, 649] on link at bounding box center [813, 684] width 243 height 187
click at [811, 651] on link at bounding box center [813, 684] width 243 height 187
click at [38, 582] on div "Theme Pages Widgets Content Personalize Sell Online Blog App Store SEO & Settin…" at bounding box center [39, 448] width 79 height 816
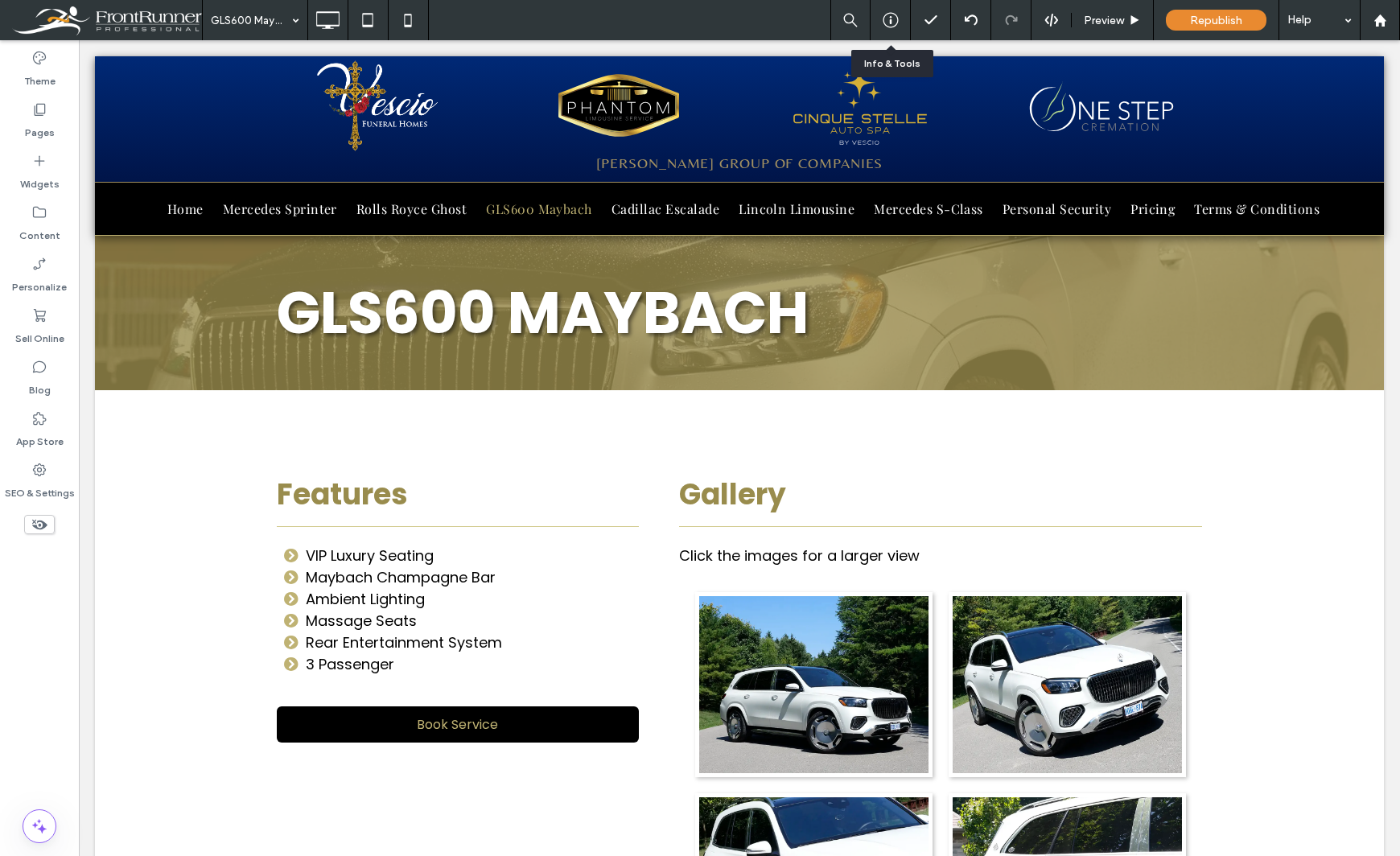
click at [888, 21] on icon at bounding box center [890, 20] width 16 height 16
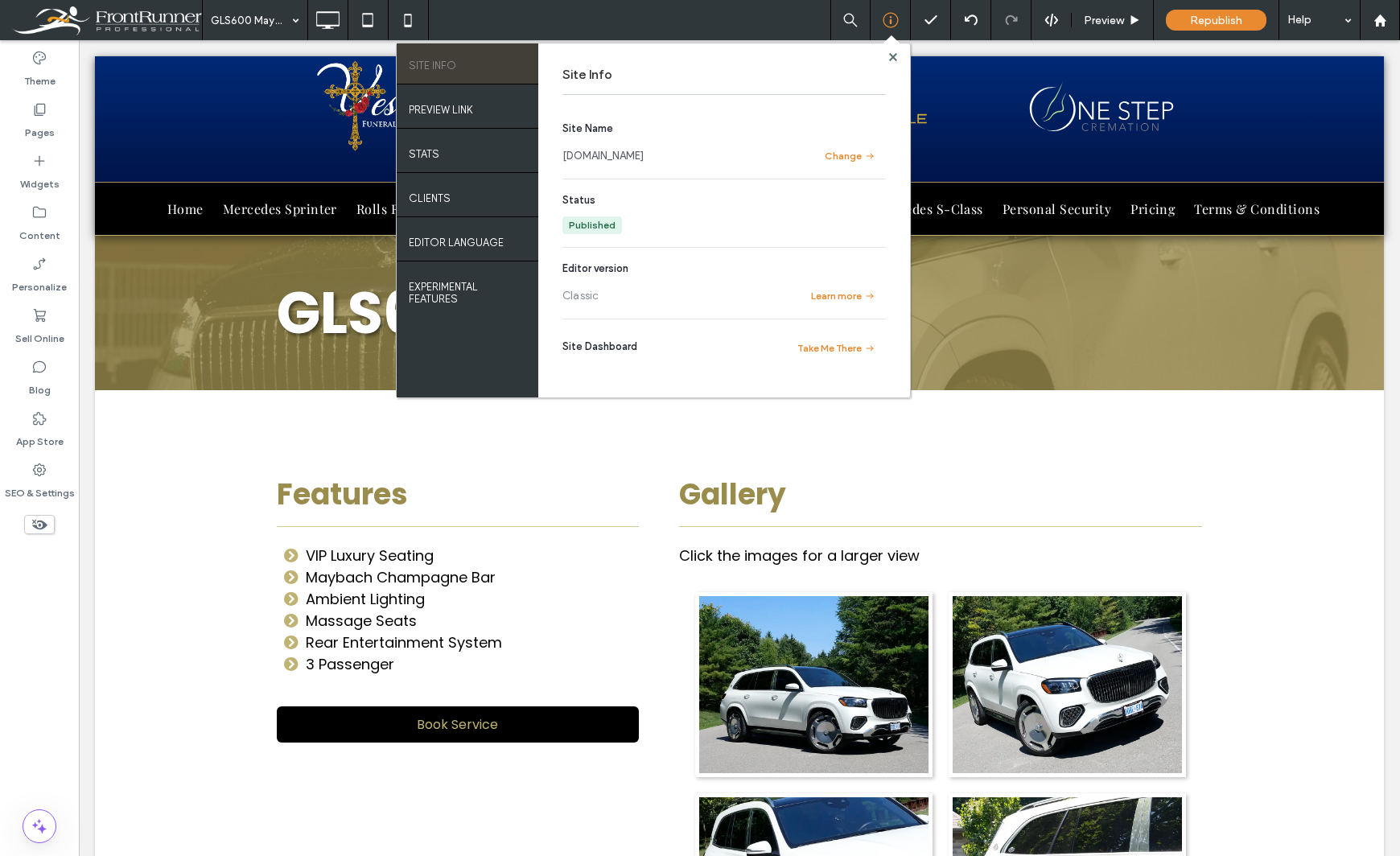
click at [639, 157] on link "[DOMAIN_NAME]" at bounding box center [602, 156] width 81 height 16
